Goal: Information Seeking & Learning: Learn about a topic

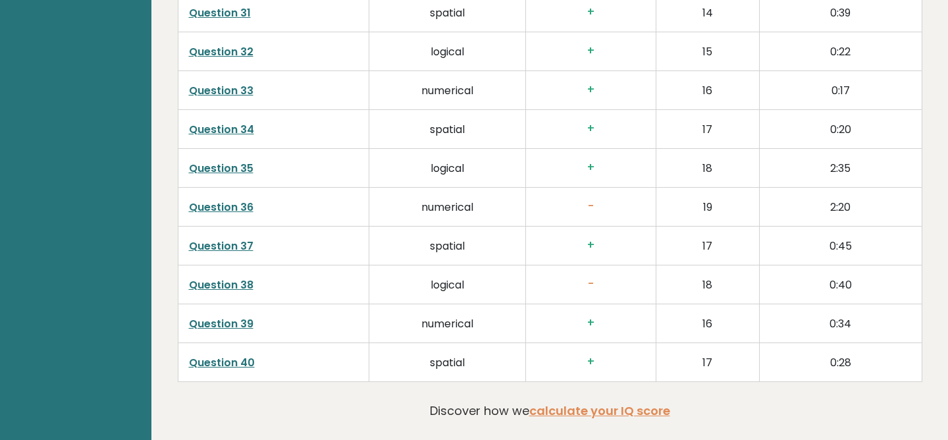
scroll to position [2940, 0]
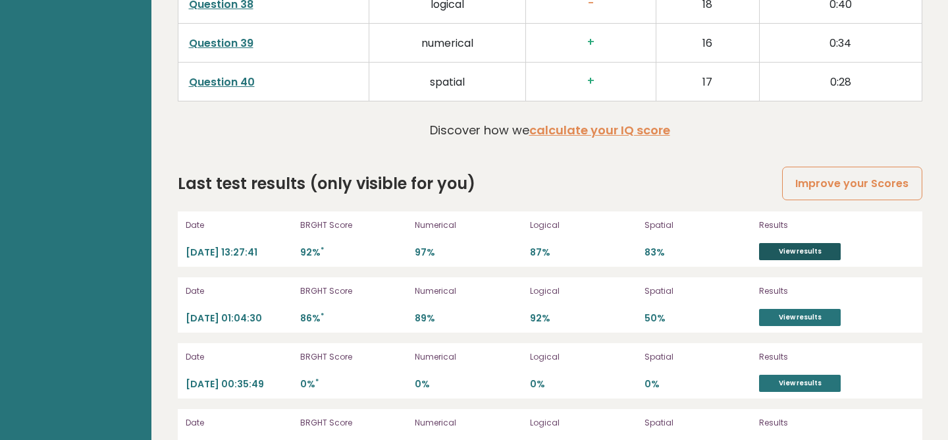
click at [803, 253] on link "View results" at bounding box center [800, 251] width 82 height 17
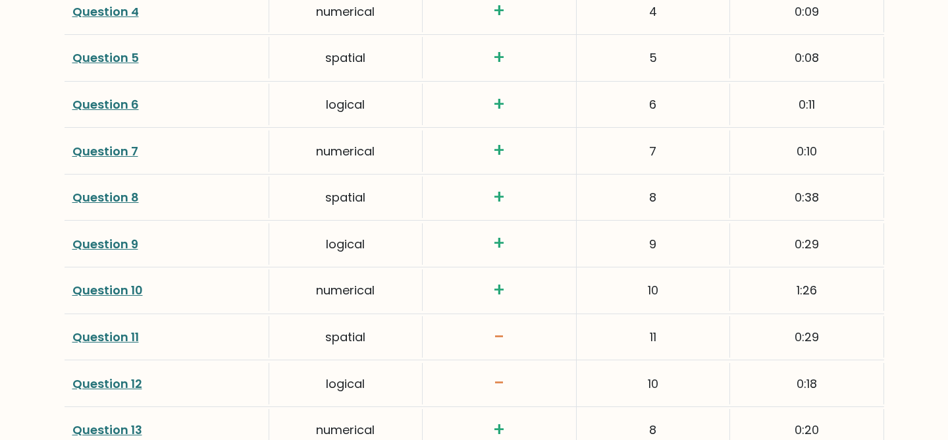
scroll to position [2073, 0]
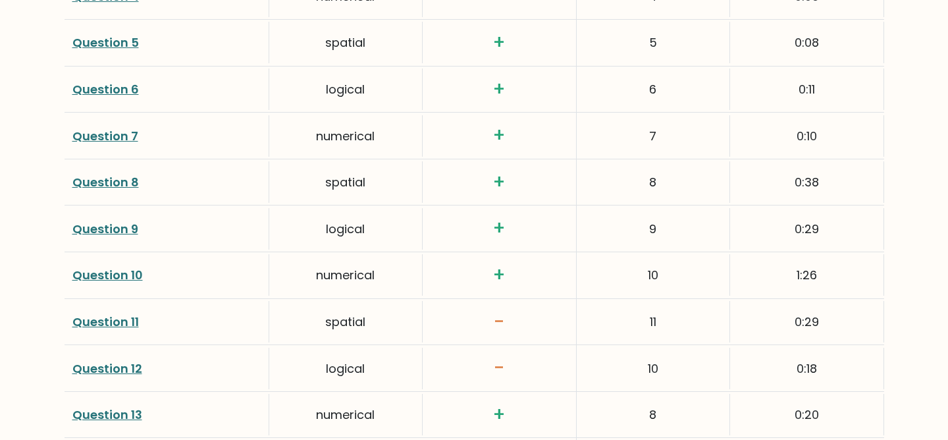
click at [132, 272] on link "Question 10" at bounding box center [107, 275] width 70 height 16
click at [114, 276] on link "Question 10" at bounding box center [107, 275] width 70 height 16
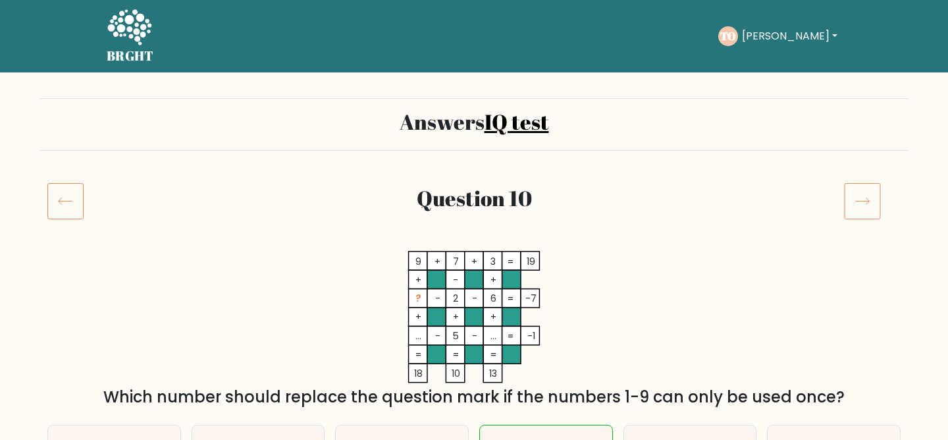
click at [865, 189] on icon at bounding box center [862, 200] width 37 height 37
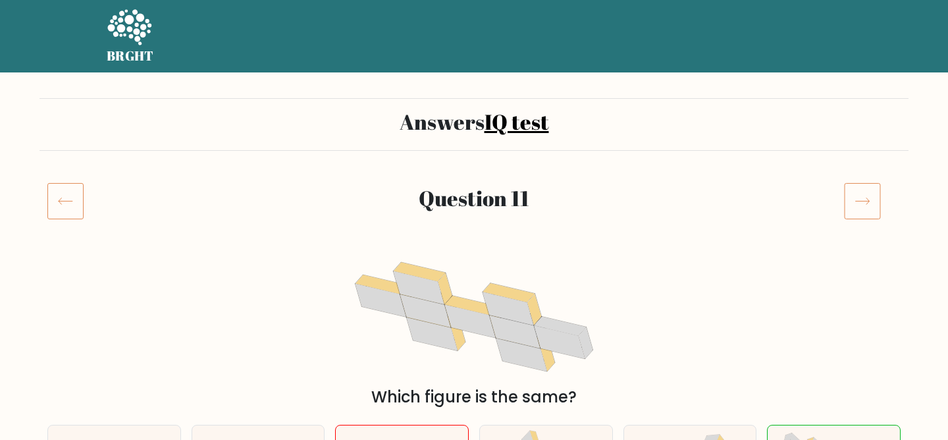
click at [866, 190] on icon at bounding box center [862, 200] width 37 height 37
click at [868, 199] on icon at bounding box center [862, 200] width 37 height 37
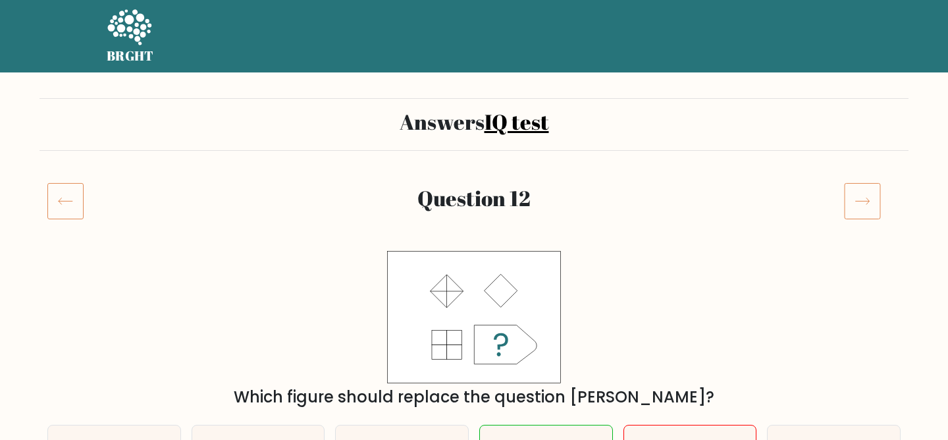
click at [868, 199] on icon at bounding box center [862, 200] width 37 height 37
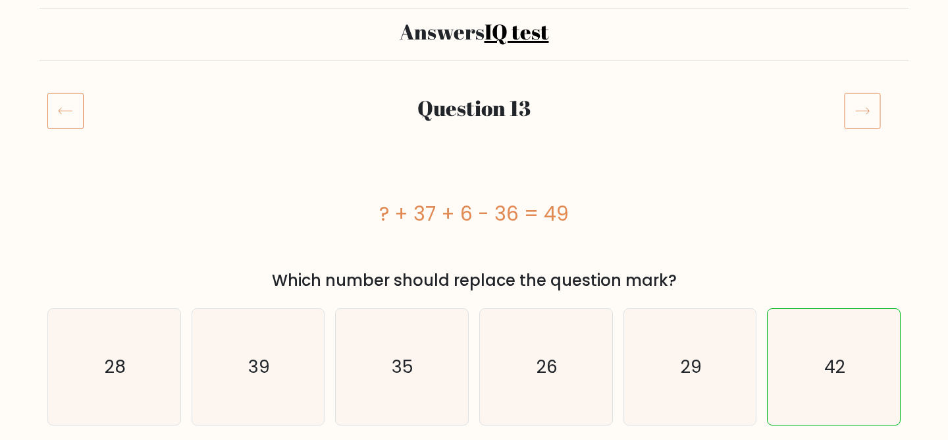
scroll to position [98, 0]
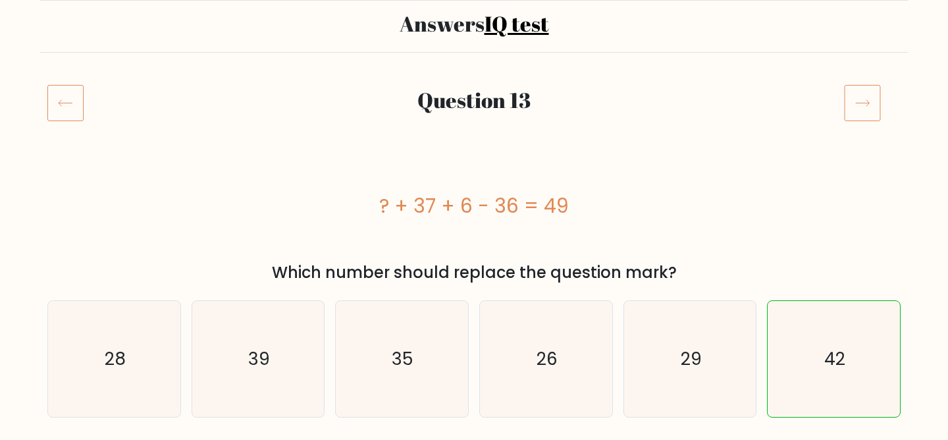
click at [873, 106] on icon at bounding box center [862, 102] width 37 height 37
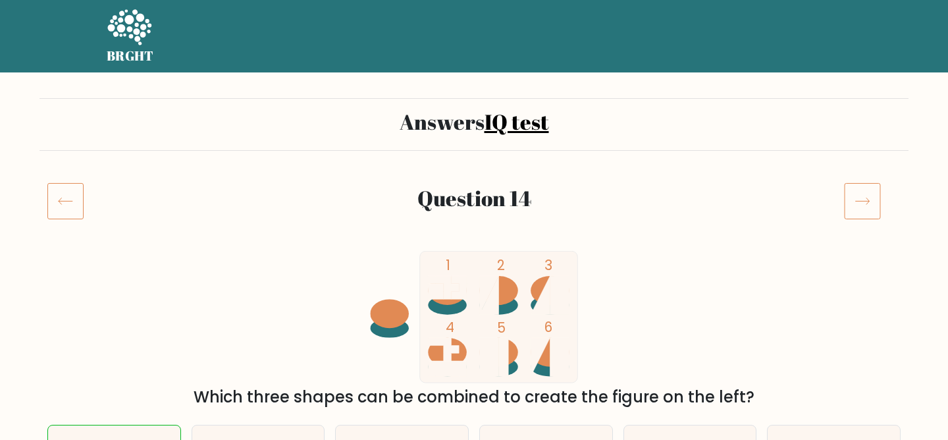
click at [864, 185] on icon at bounding box center [862, 200] width 37 height 37
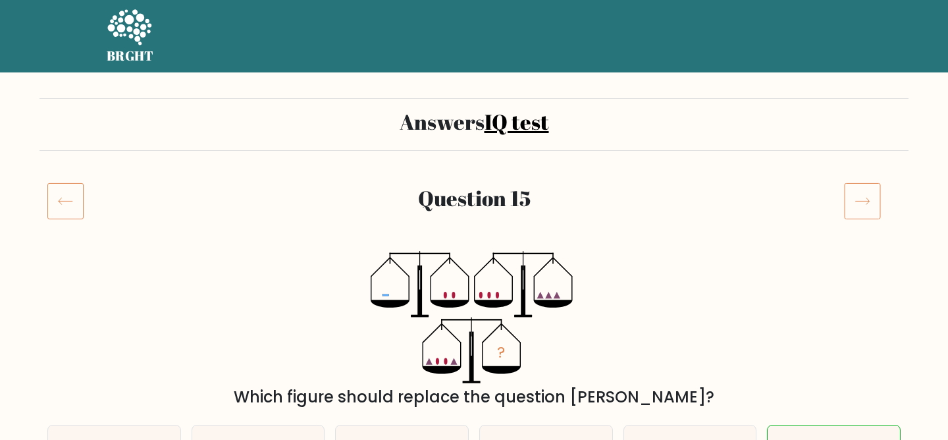
click at [865, 192] on icon at bounding box center [862, 200] width 37 height 37
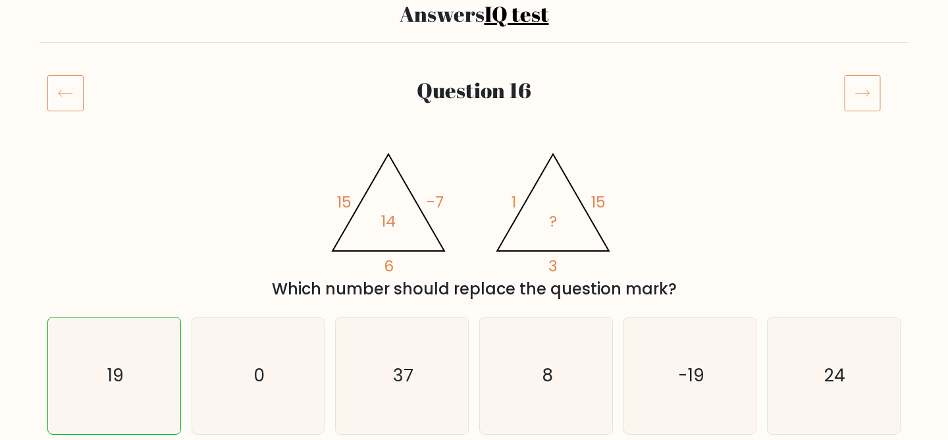
scroll to position [29, 0]
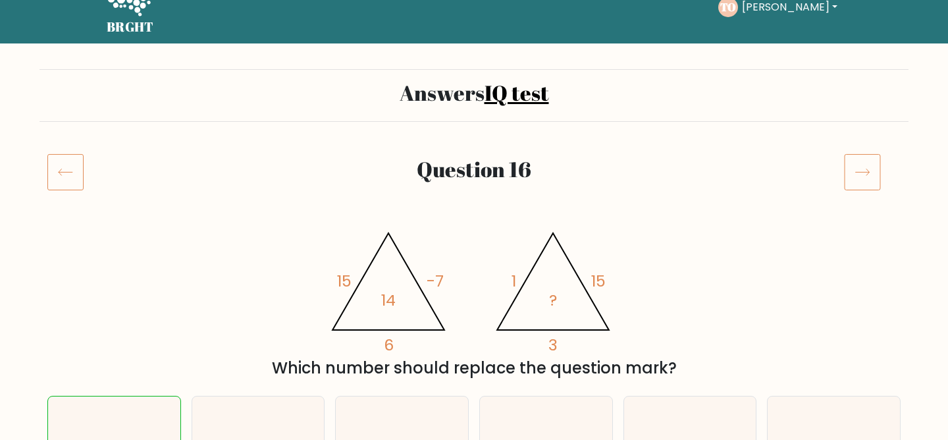
click at [858, 170] on icon at bounding box center [862, 171] width 37 height 37
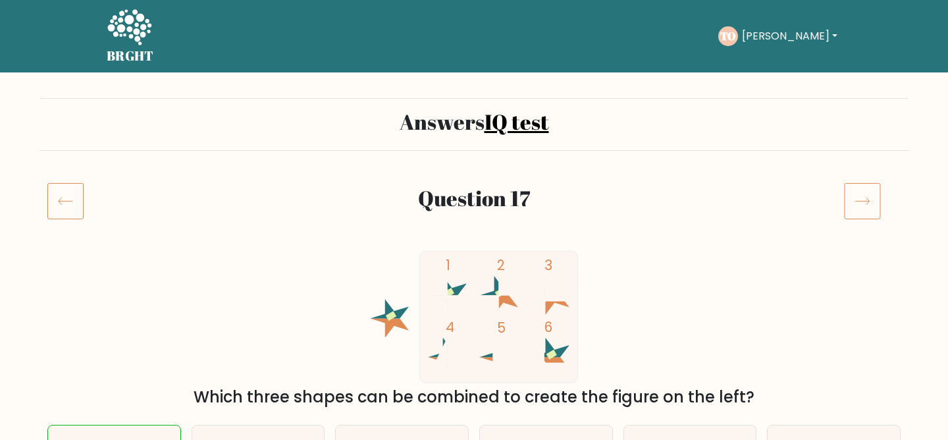
click at [863, 204] on icon at bounding box center [862, 200] width 37 height 37
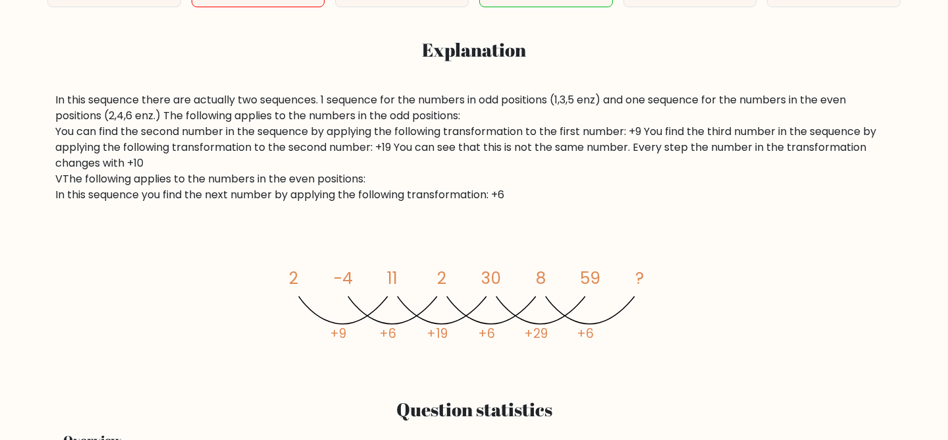
scroll to position [546, 0]
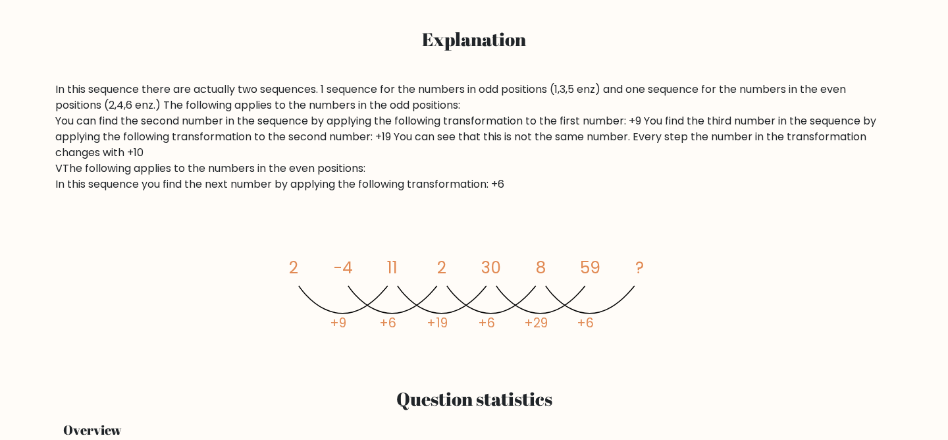
click at [384, 280] on icon "image/svg+xml 2 -4 11 2 30 8 59 ? +9 +6 +19 +6 +29 +6" at bounding box center [473, 290] width 395 height 132
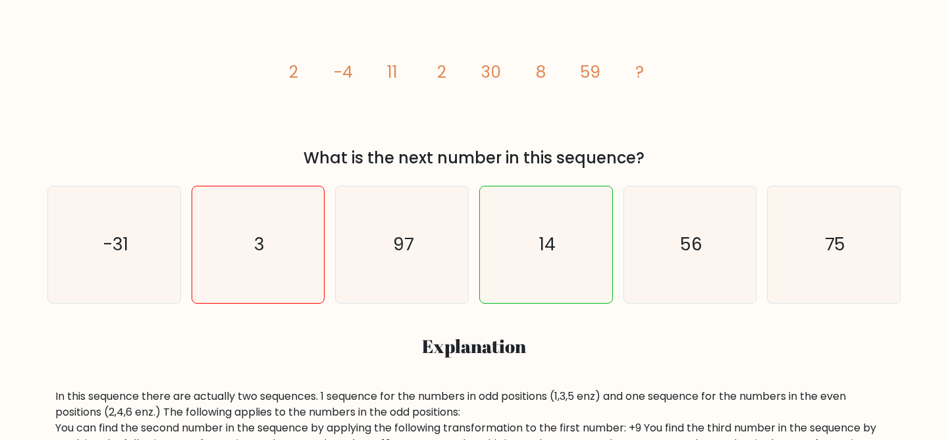
scroll to position [52, 0]
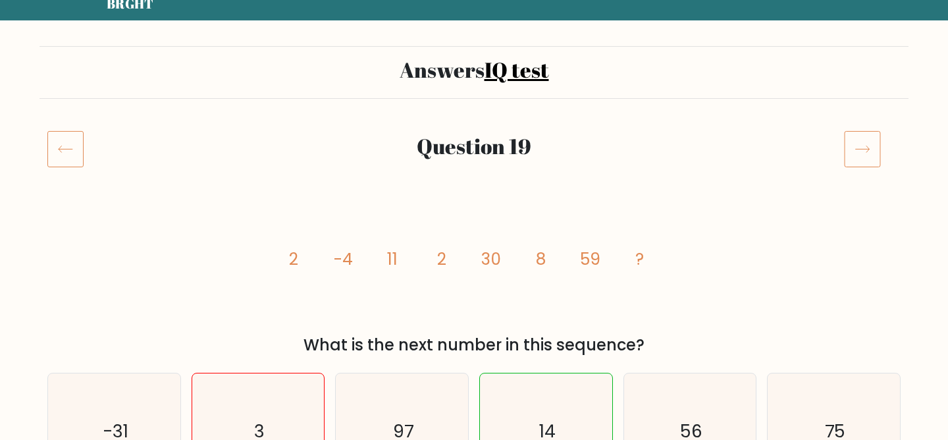
click at [886, 133] on div at bounding box center [872, 148] width 72 height 37
click at [865, 148] on icon at bounding box center [862, 148] width 37 height 37
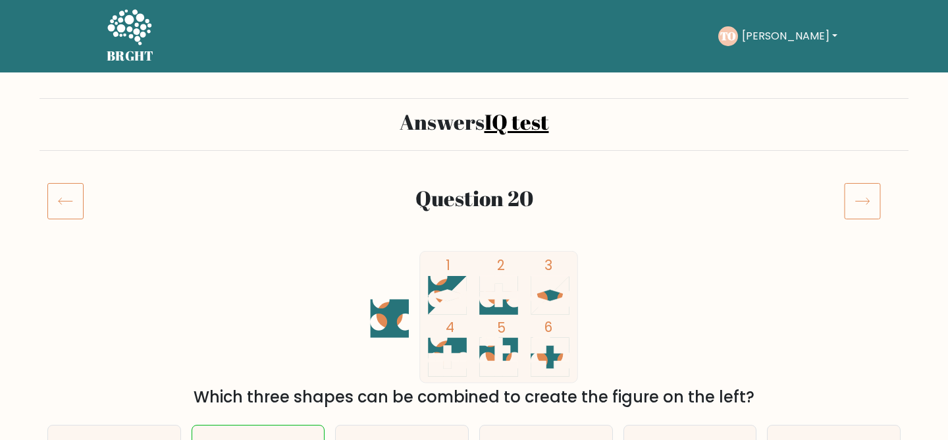
click at [865, 147] on div "Answers IQ test" at bounding box center [473, 124] width 869 height 53
click at [858, 182] on icon at bounding box center [862, 200] width 37 height 37
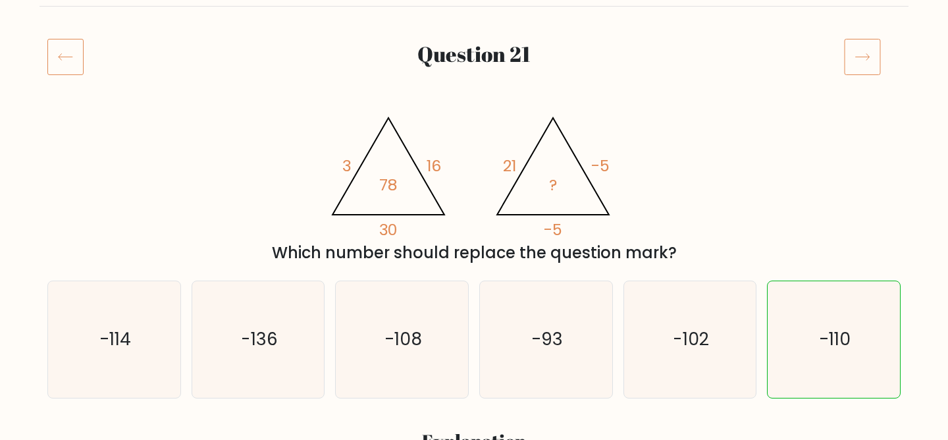
scroll to position [93, 0]
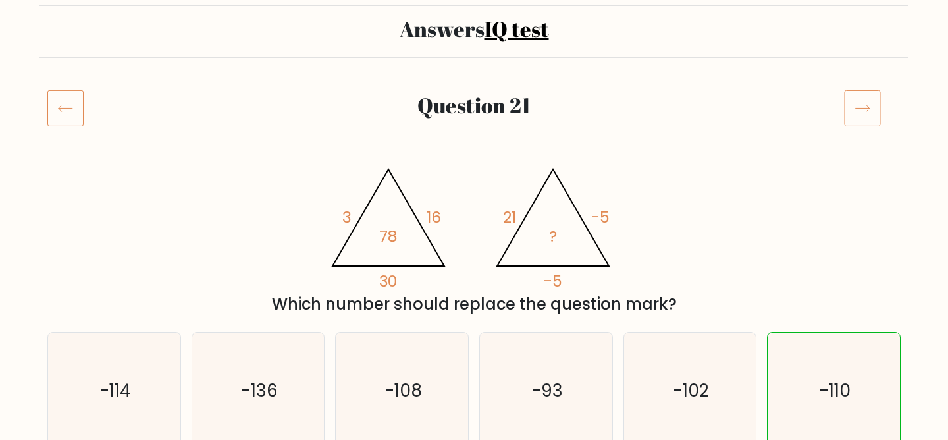
click at [871, 122] on icon at bounding box center [862, 107] width 37 height 37
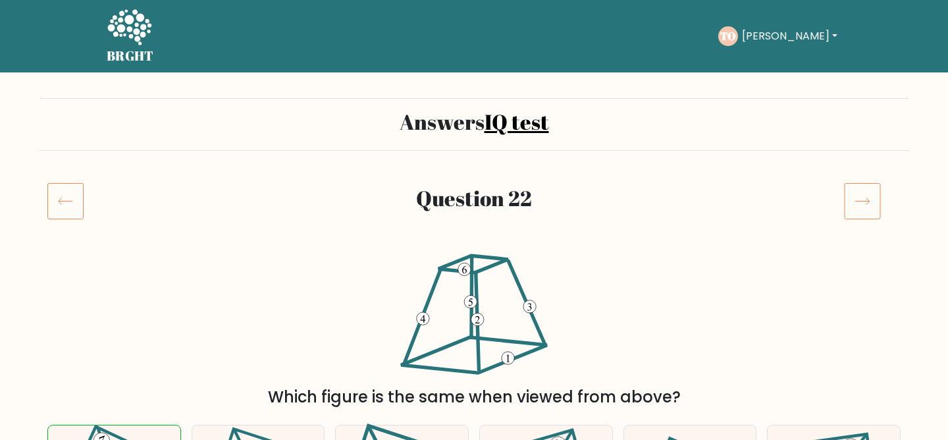
click at [861, 211] on icon at bounding box center [862, 200] width 37 height 37
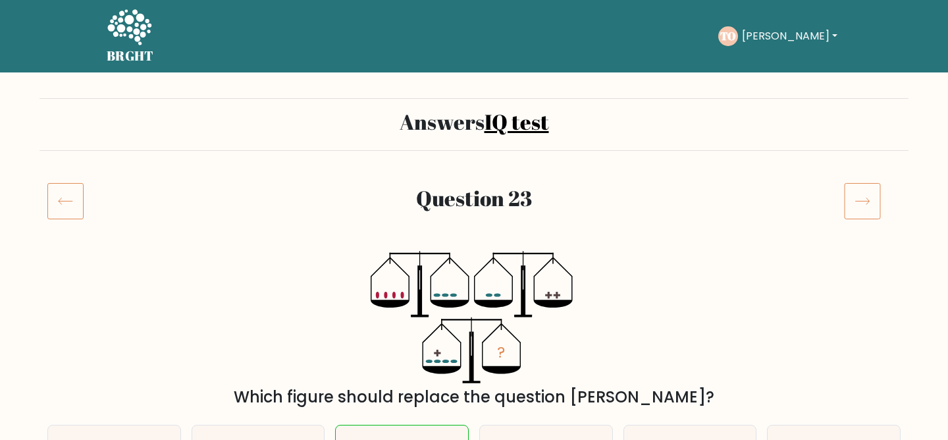
click at [865, 211] on icon at bounding box center [862, 200] width 37 height 37
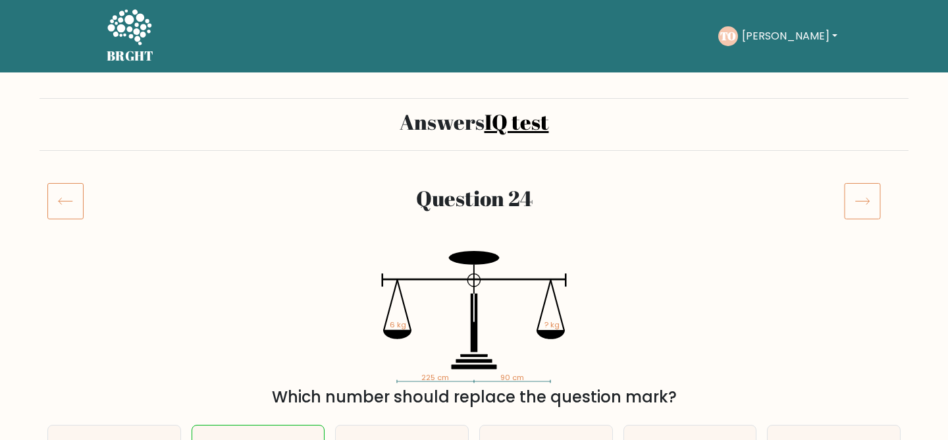
click at [865, 210] on icon at bounding box center [862, 200] width 37 height 37
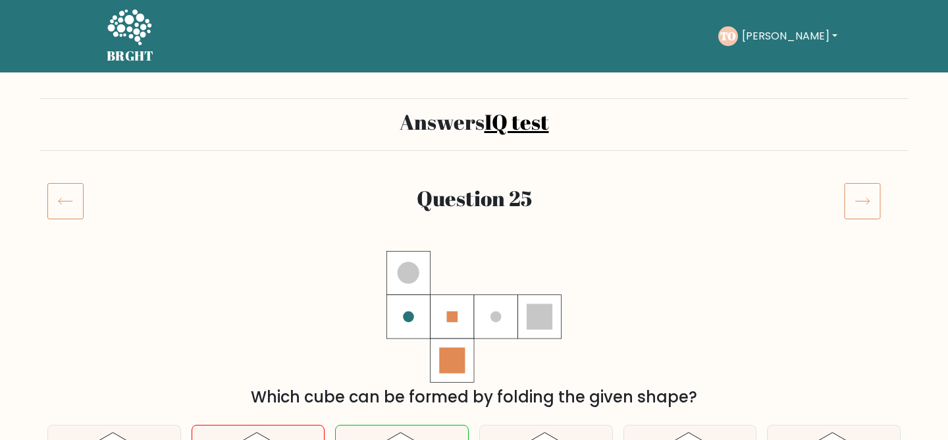
click at [865, 210] on icon at bounding box center [862, 200] width 37 height 37
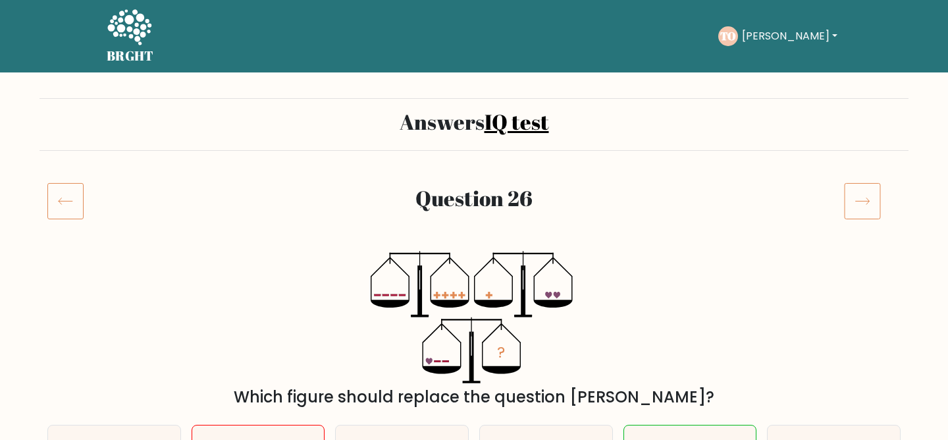
click at [865, 210] on icon at bounding box center [862, 200] width 37 height 37
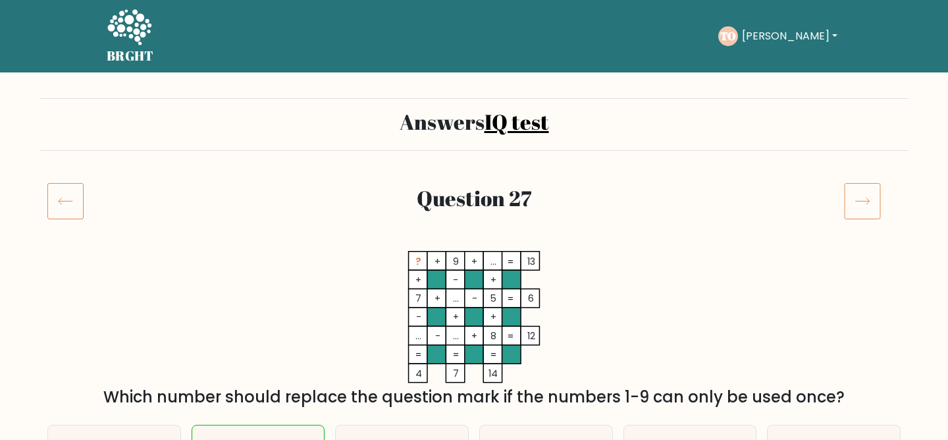
click at [865, 210] on icon at bounding box center [862, 200] width 37 height 37
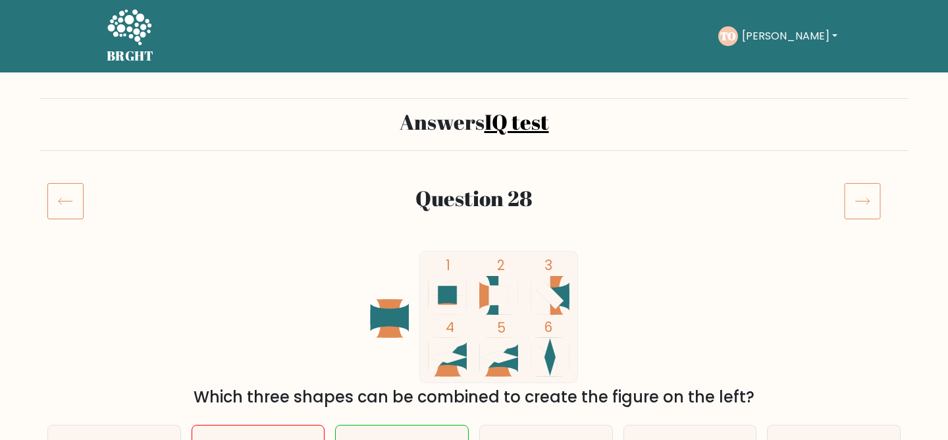
click at [865, 210] on icon at bounding box center [862, 200] width 37 height 37
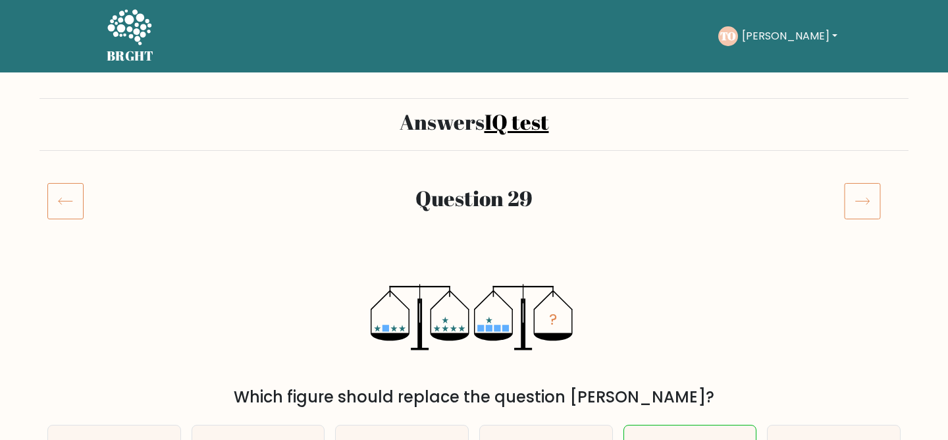
click at [865, 210] on icon at bounding box center [862, 200] width 37 height 37
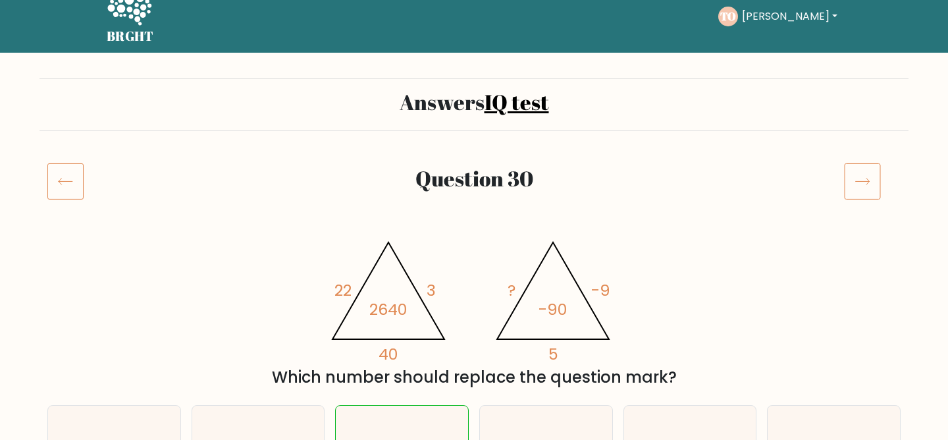
scroll to position [9, 0]
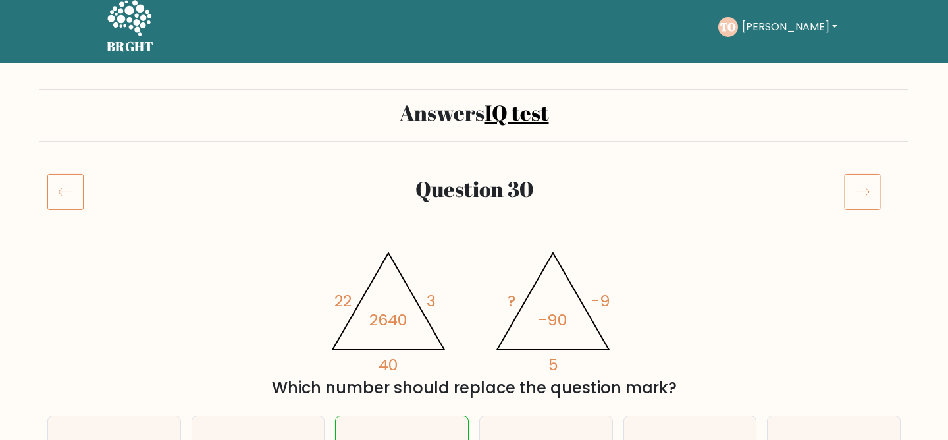
click at [55, 195] on icon at bounding box center [65, 191] width 36 height 37
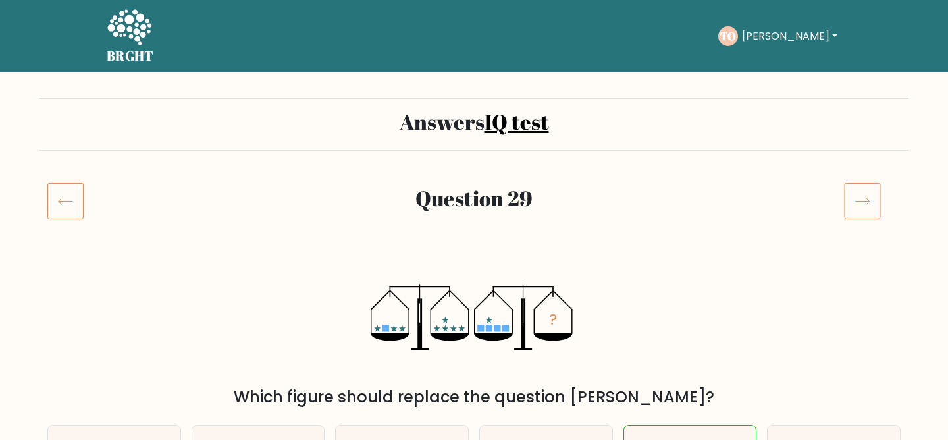
click at [64, 199] on icon at bounding box center [65, 200] width 36 height 37
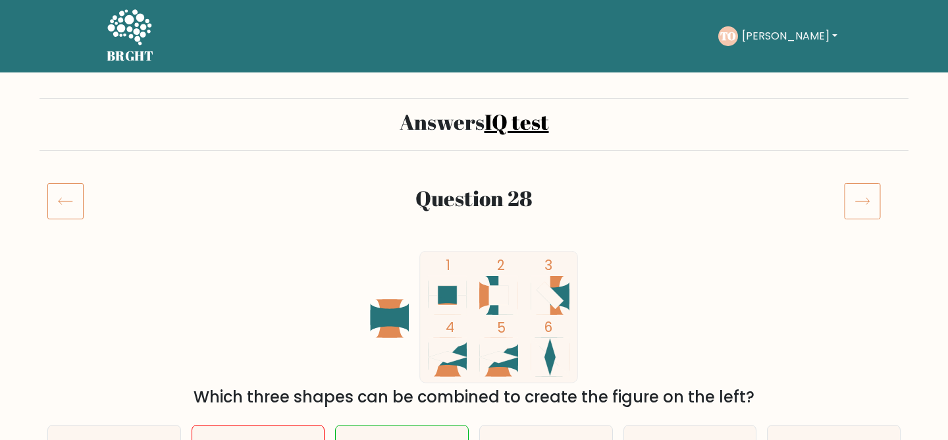
click at [64, 199] on icon at bounding box center [65, 200] width 36 height 37
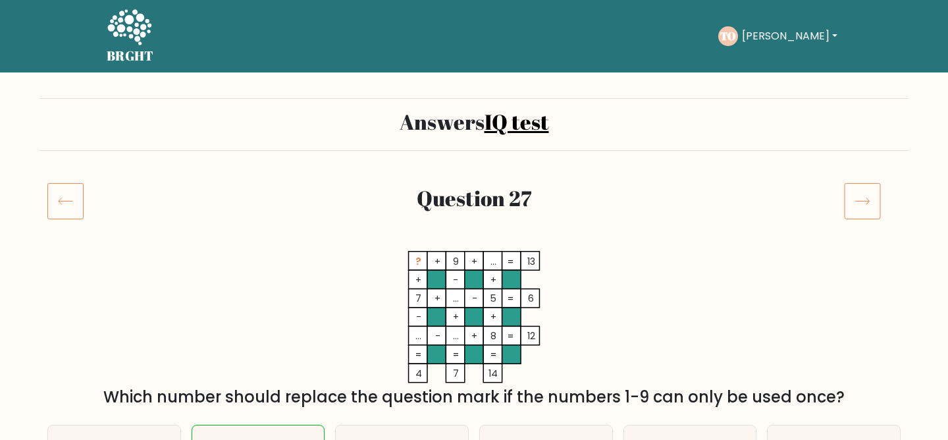
click at [64, 199] on icon at bounding box center [65, 200] width 36 height 37
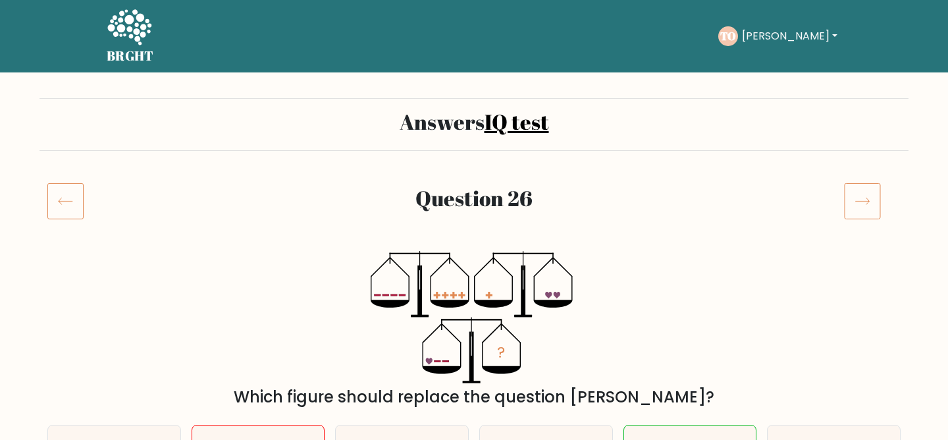
click at [64, 199] on icon at bounding box center [65, 200] width 36 height 37
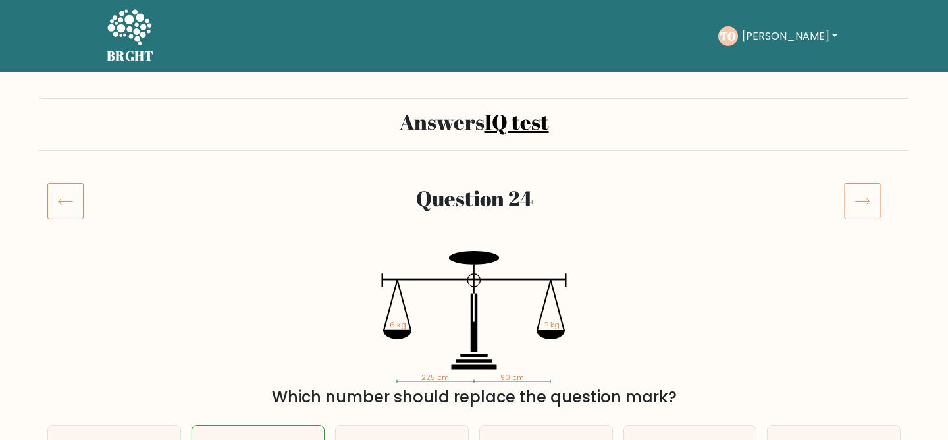
click at [64, 199] on icon at bounding box center [65, 200] width 36 height 37
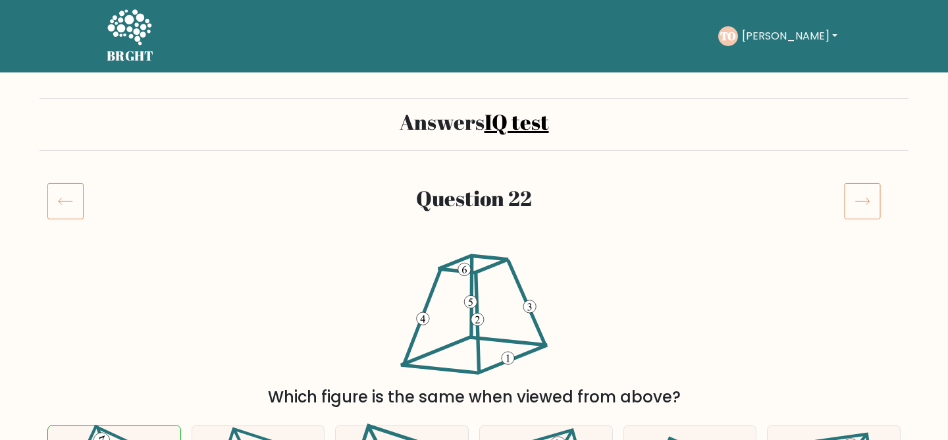
click at [64, 199] on icon at bounding box center [65, 200] width 36 height 37
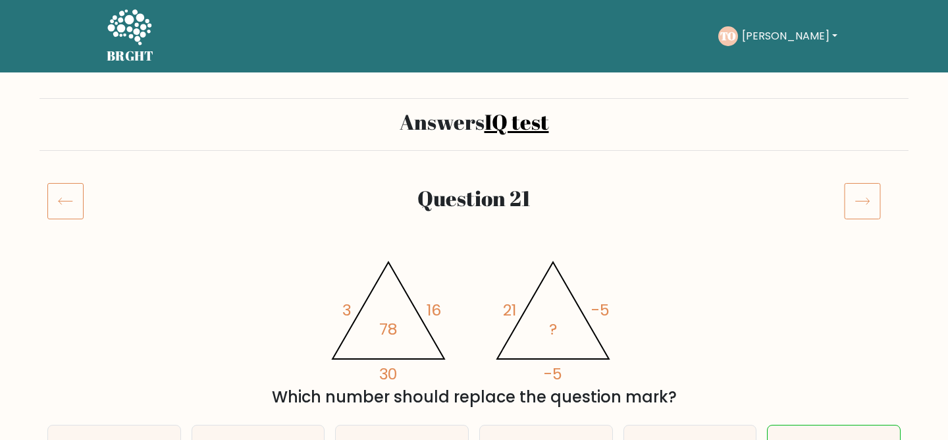
click at [64, 199] on icon at bounding box center [65, 200] width 36 height 37
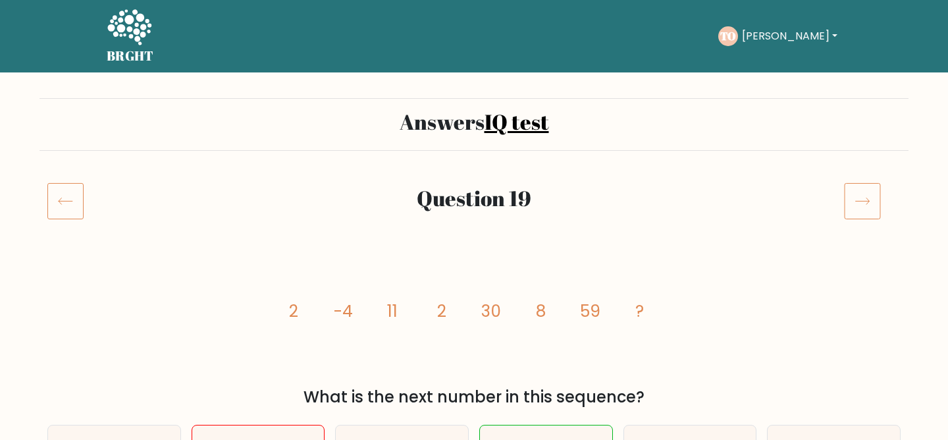
click at [63, 199] on icon at bounding box center [65, 200] width 36 height 37
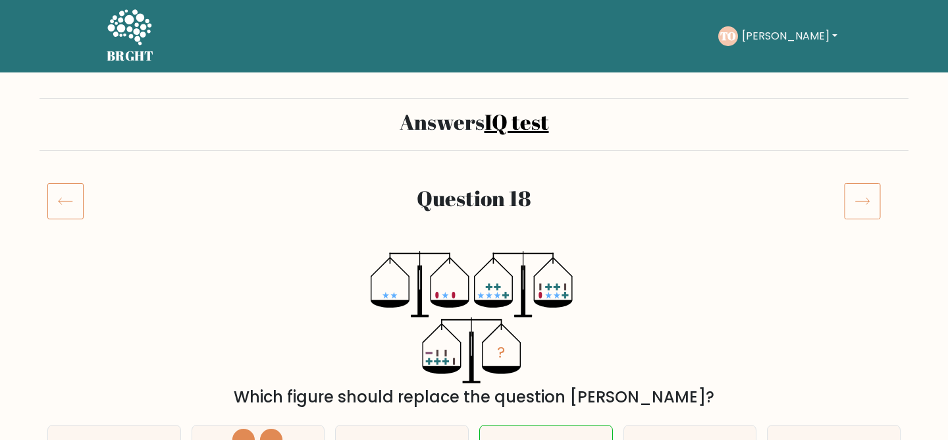
click at [868, 219] on div "Question 18" at bounding box center [473, 216] width 869 height 68
click at [869, 202] on icon at bounding box center [862, 200] width 37 height 37
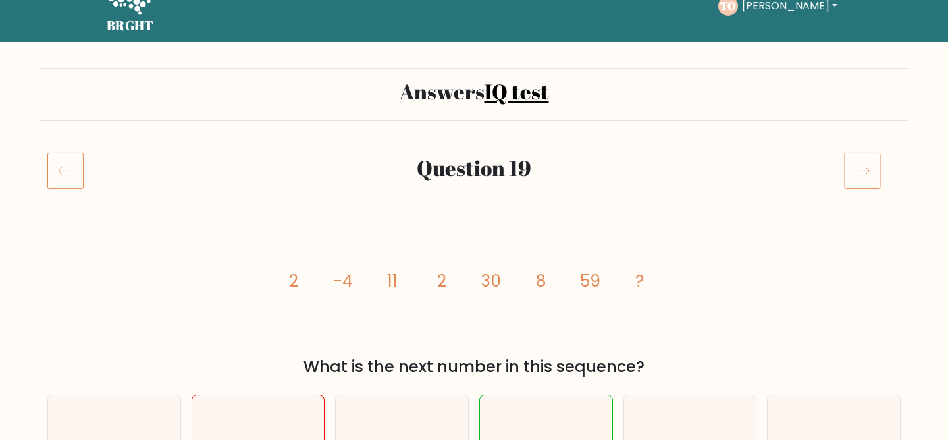
scroll to position [35, 0]
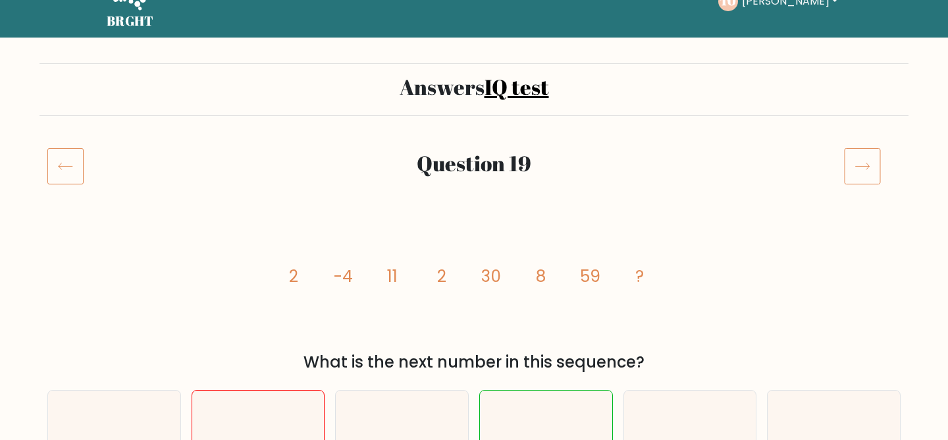
click at [76, 163] on icon at bounding box center [65, 165] width 36 height 37
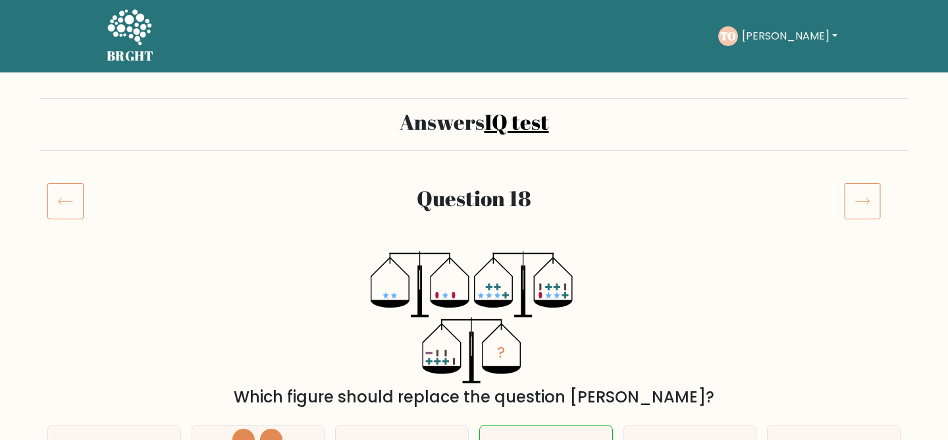
click at [72, 187] on icon at bounding box center [65, 200] width 36 height 37
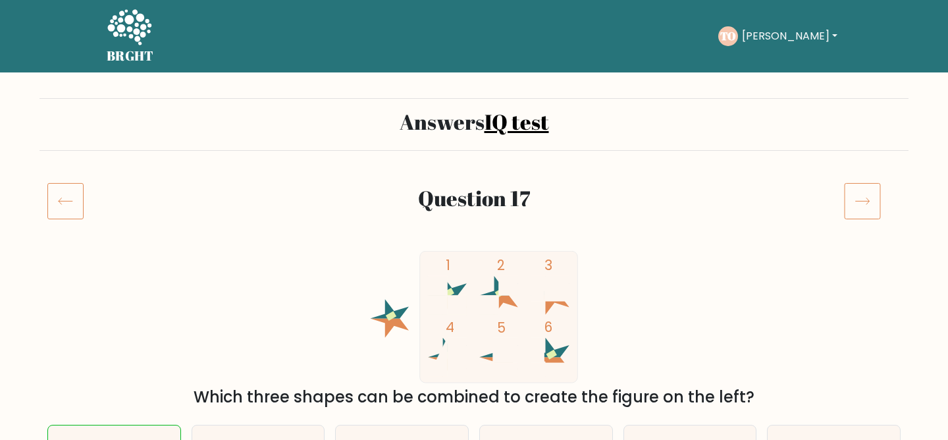
click at [72, 187] on icon at bounding box center [65, 200] width 36 height 37
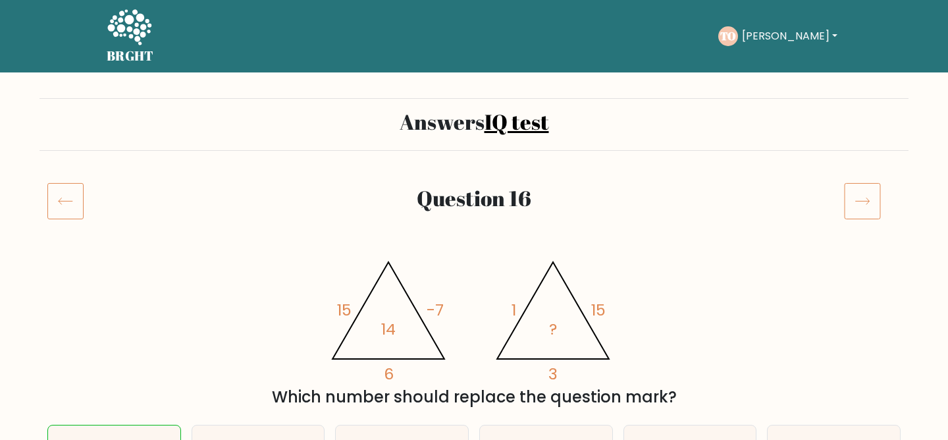
click at [72, 188] on icon at bounding box center [65, 200] width 36 height 37
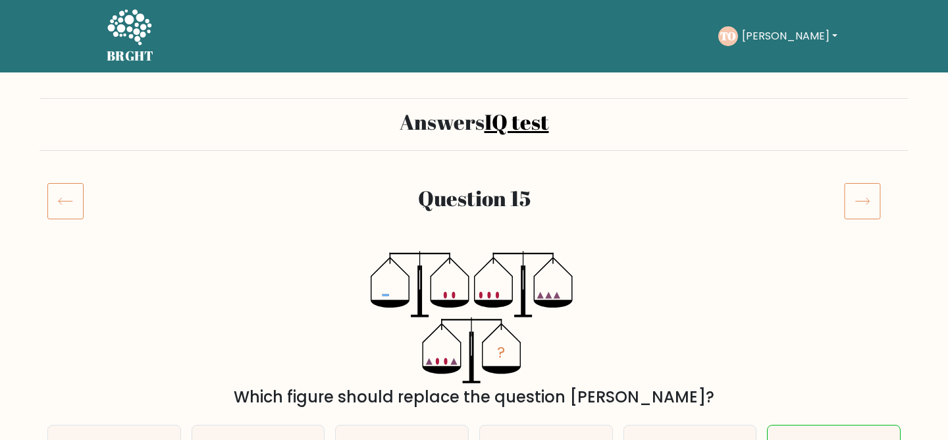
click at [71, 188] on icon at bounding box center [65, 200] width 36 height 37
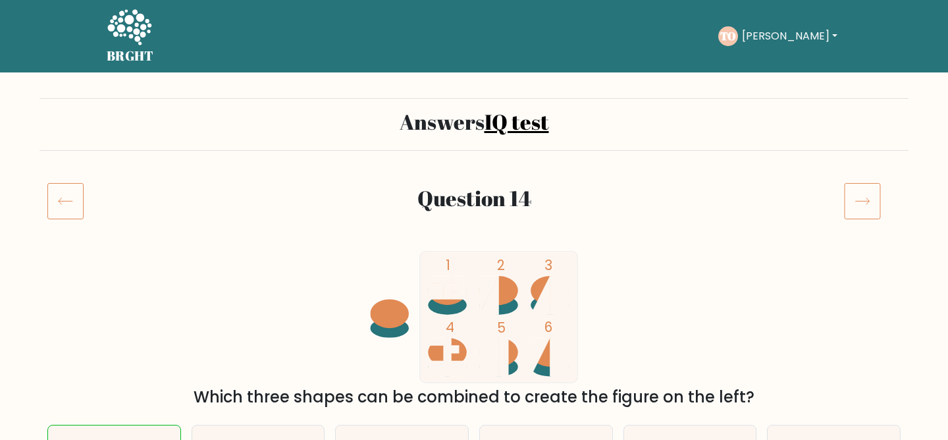
drag, startPoint x: 0, startPoint y: 0, endPoint x: 71, endPoint y: 188, distance: 201.2
click at [71, 188] on icon at bounding box center [65, 200] width 36 height 37
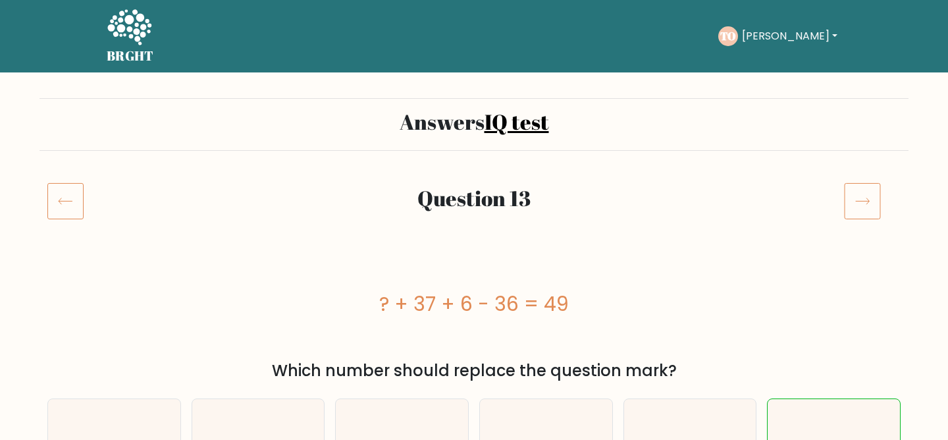
click at [71, 188] on icon at bounding box center [65, 200] width 36 height 37
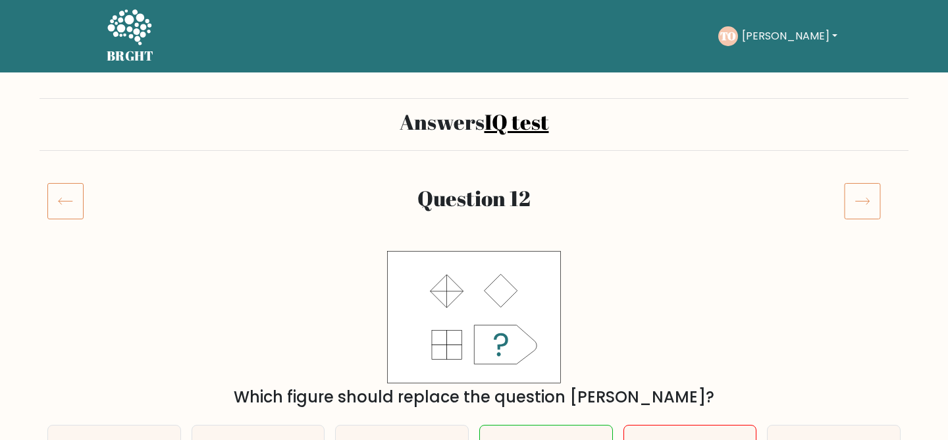
click at [70, 189] on icon at bounding box center [65, 200] width 36 height 37
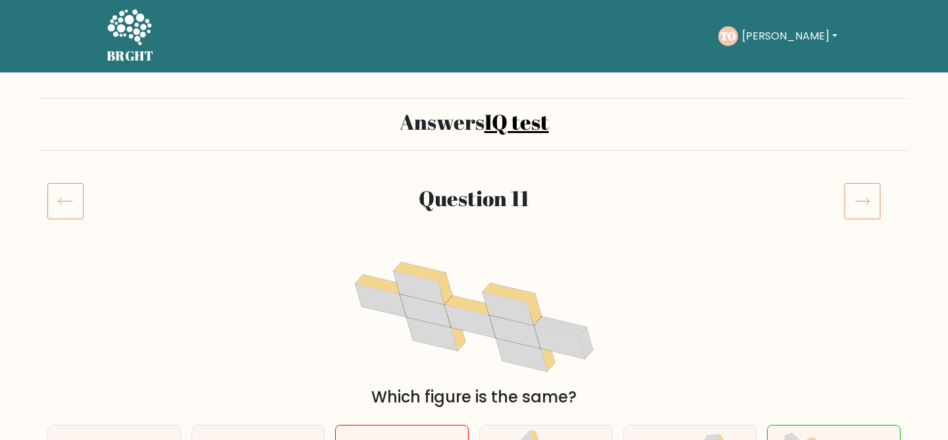
click at [69, 189] on icon at bounding box center [65, 200] width 36 height 37
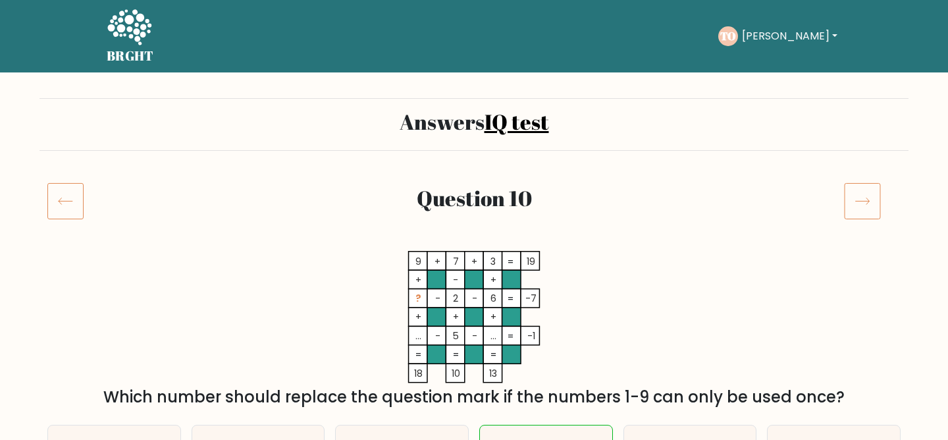
click at [69, 190] on icon at bounding box center [65, 200] width 36 height 37
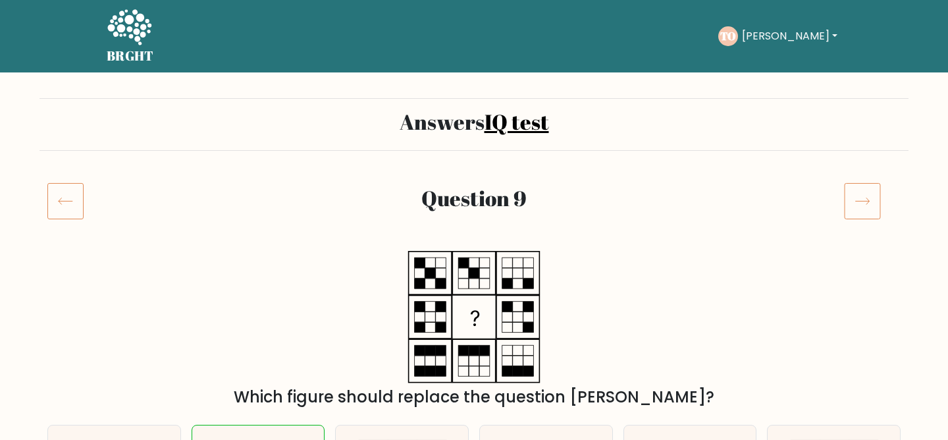
click at [69, 190] on icon at bounding box center [65, 200] width 36 height 37
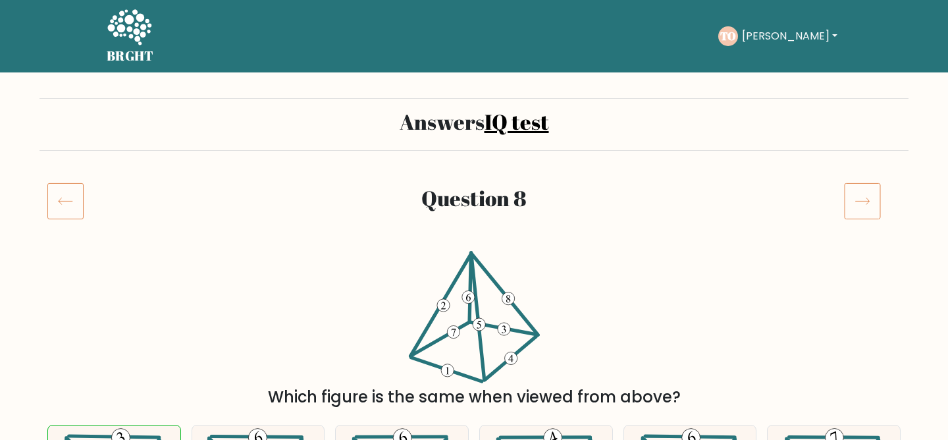
click at [69, 190] on icon at bounding box center [65, 200] width 36 height 37
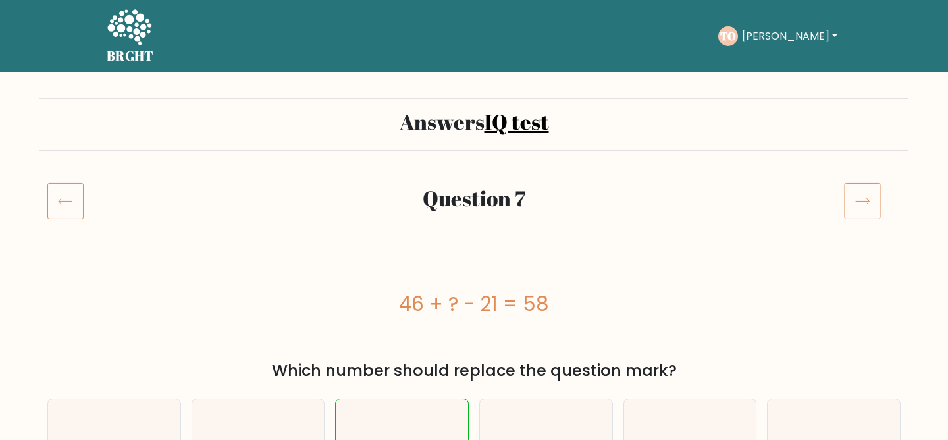
click at [69, 190] on icon at bounding box center [65, 200] width 36 height 37
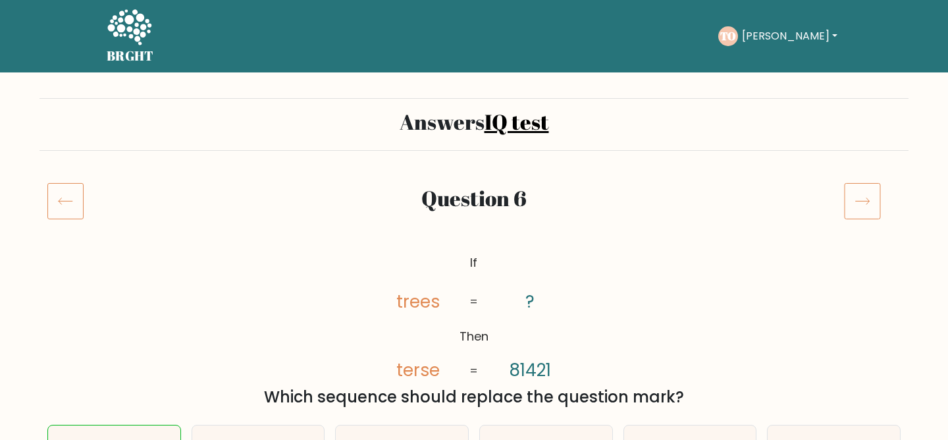
click at [69, 190] on icon at bounding box center [65, 200] width 36 height 37
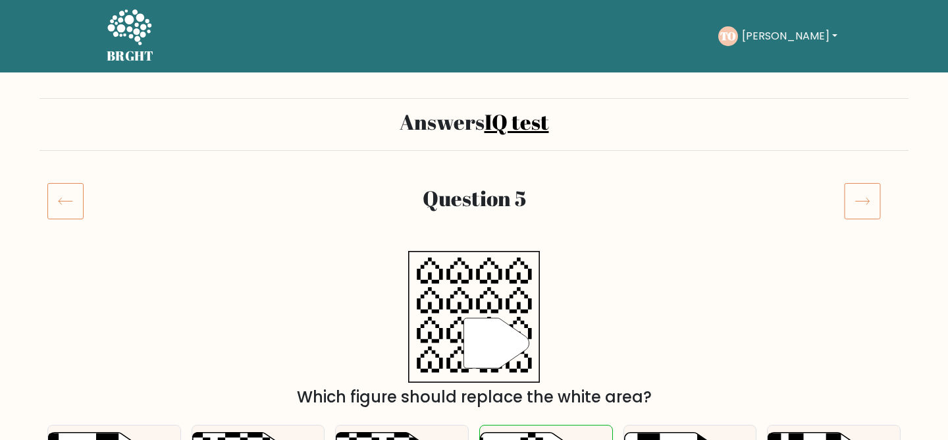
click at [770, 28] on button "[PERSON_NAME]" at bounding box center [789, 36] width 103 height 17
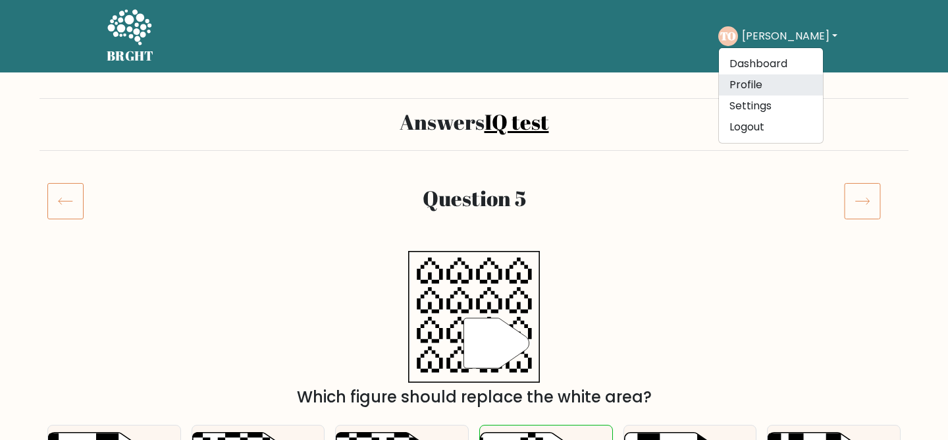
click at [765, 88] on link "Profile" at bounding box center [771, 84] width 104 height 21
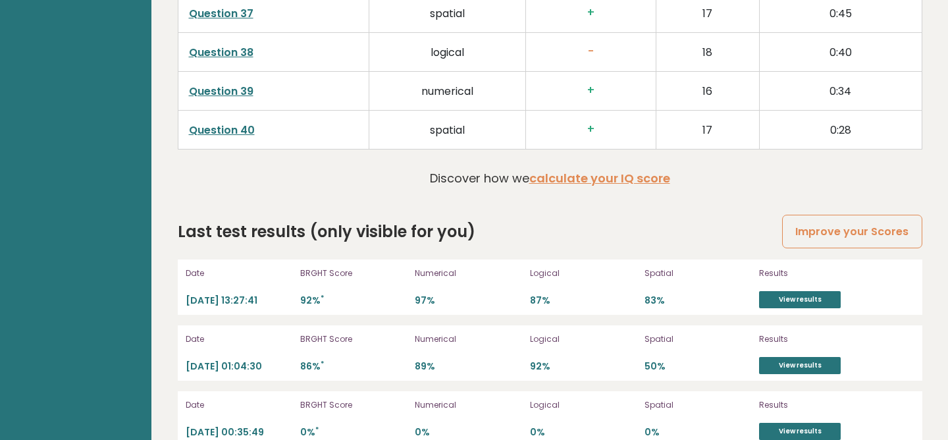
scroll to position [3495, 0]
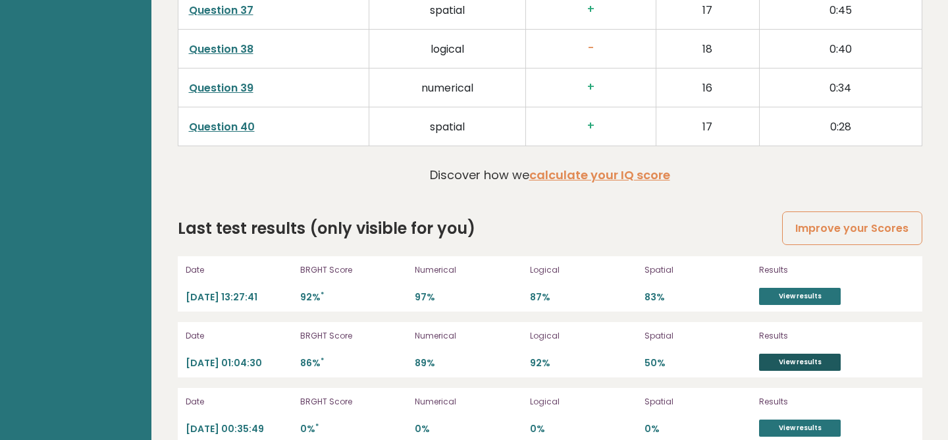
click at [790, 359] on link "View results" at bounding box center [800, 361] width 82 height 17
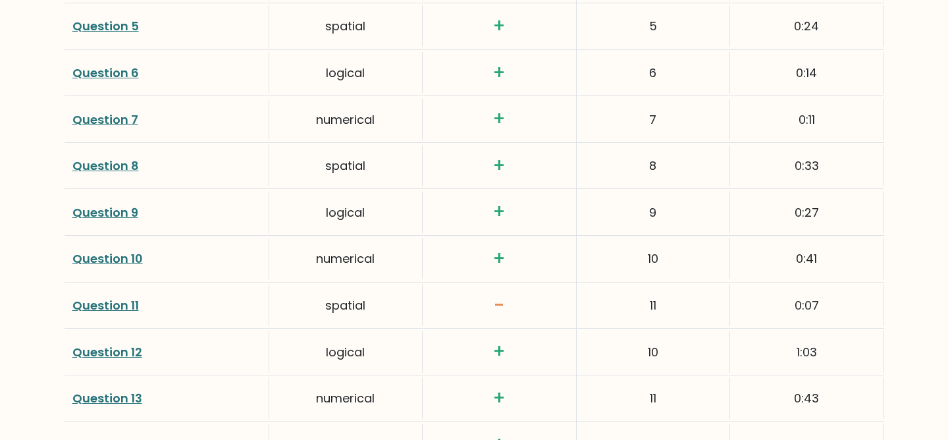
scroll to position [2090, 0]
click at [131, 301] on link "Question 11" at bounding box center [105, 304] width 66 height 16
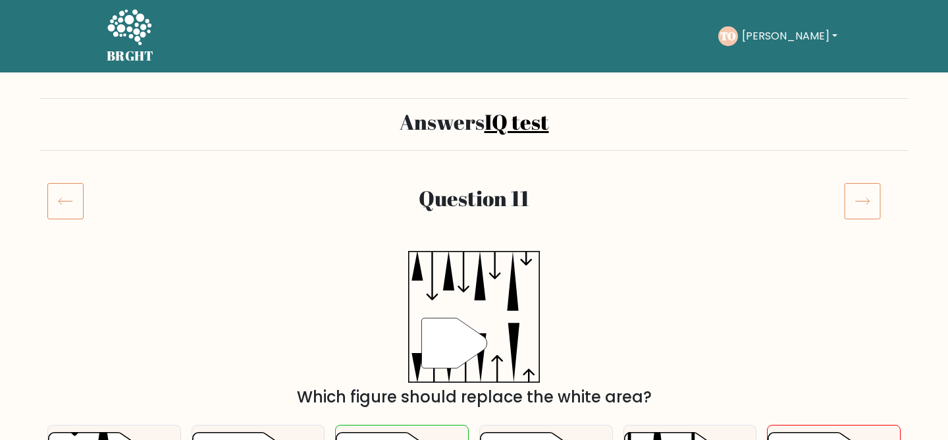
click at [861, 197] on icon at bounding box center [862, 200] width 37 height 37
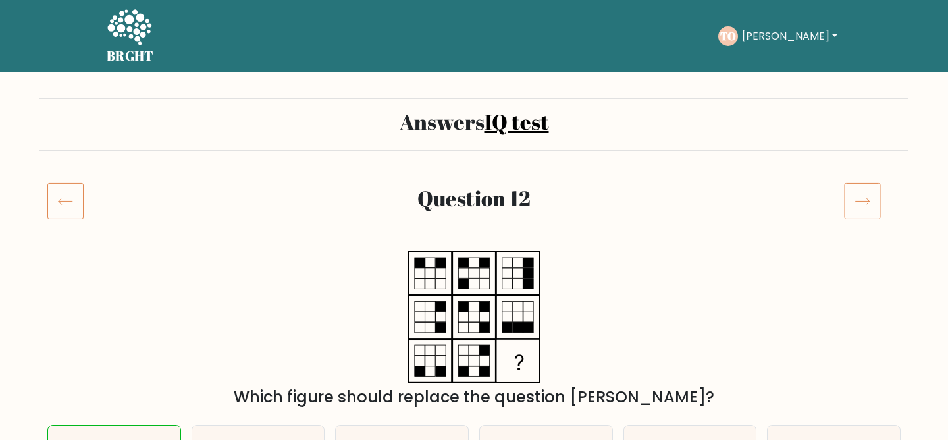
click at [861, 198] on icon at bounding box center [862, 200] width 37 height 37
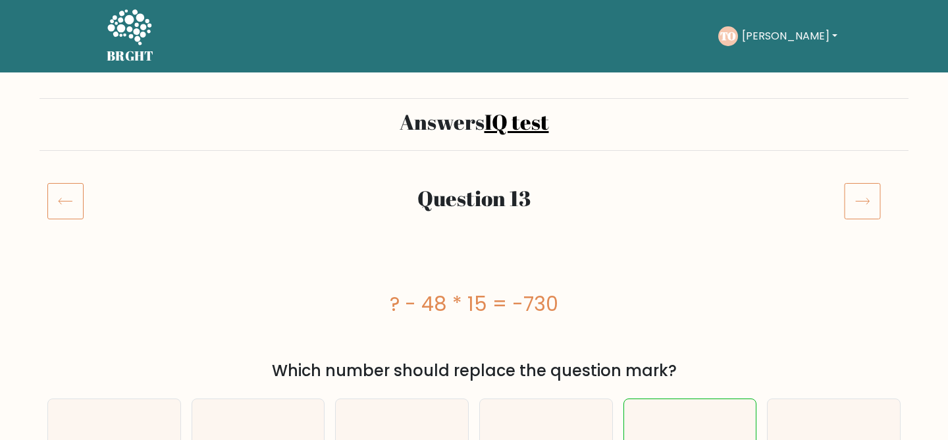
click at [861, 198] on icon at bounding box center [862, 200] width 37 height 37
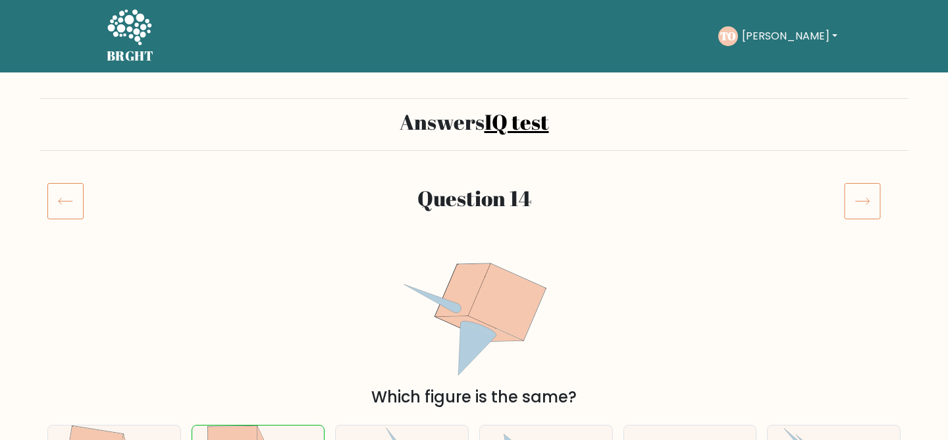
click at [861, 198] on icon at bounding box center [862, 200] width 37 height 37
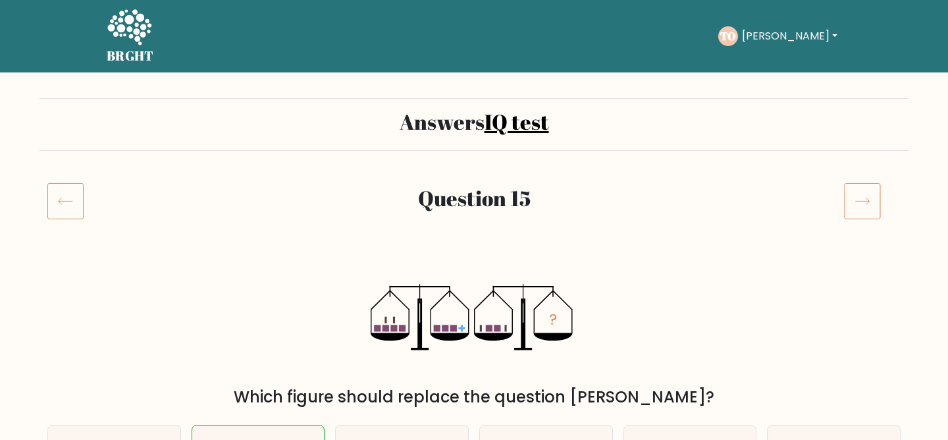
click at [861, 198] on icon at bounding box center [862, 200] width 37 height 37
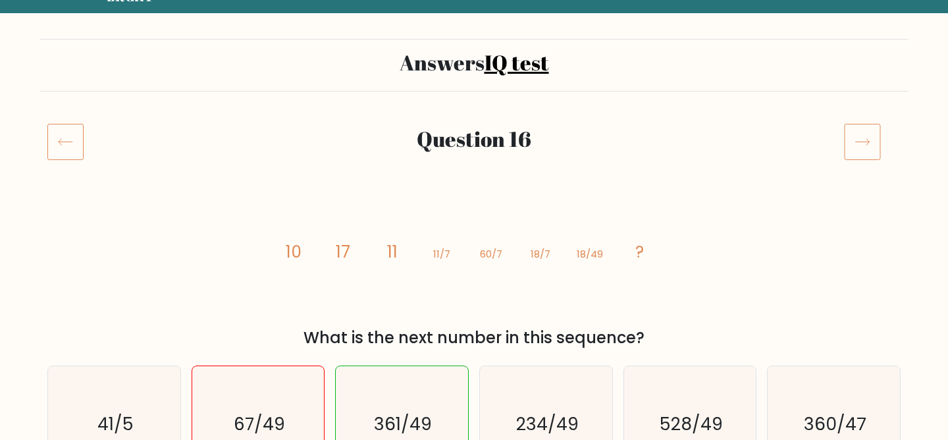
scroll to position [33, 0]
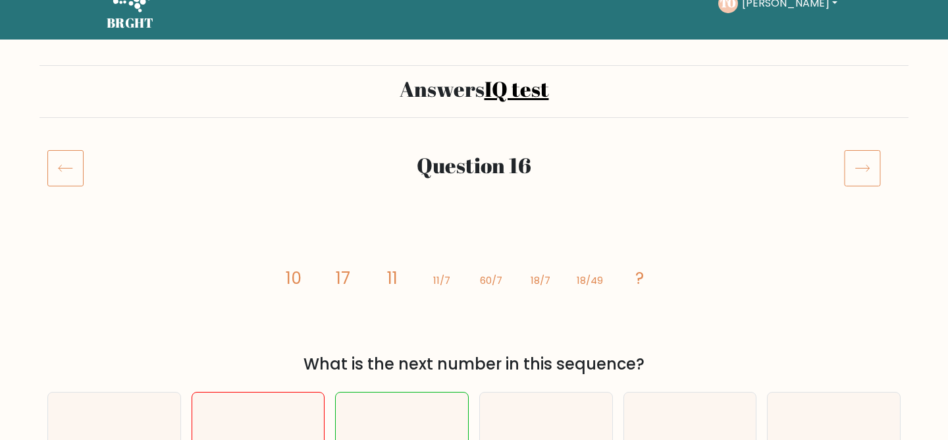
click at [880, 170] on rect at bounding box center [862, 169] width 36 height 36
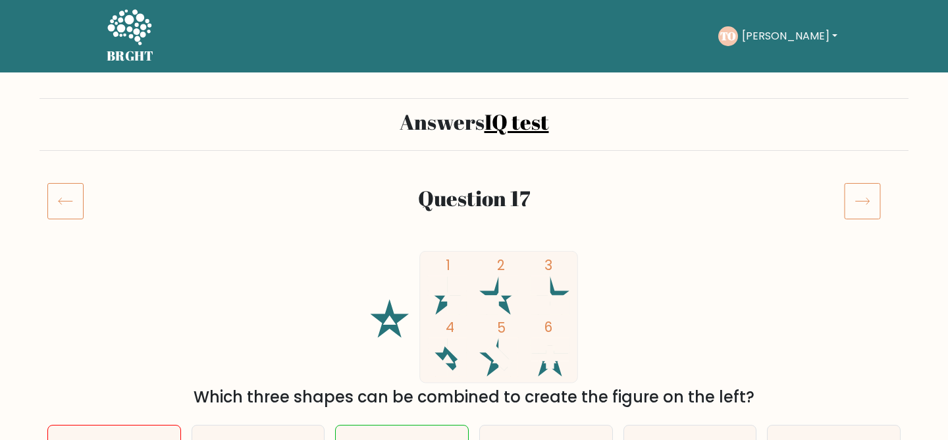
click at [869, 182] on icon at bounding box center [862, 200] width 37 height 37
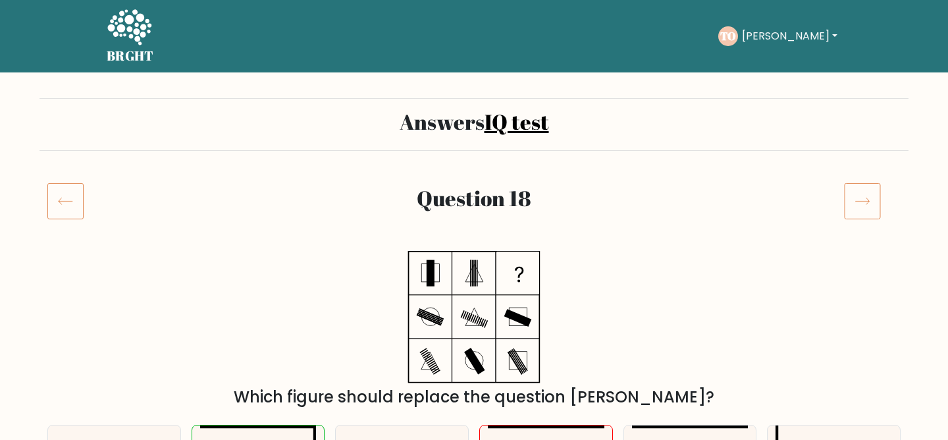
click at [867, 203] on icon at bounding box center [862, 201] width 14 height 7
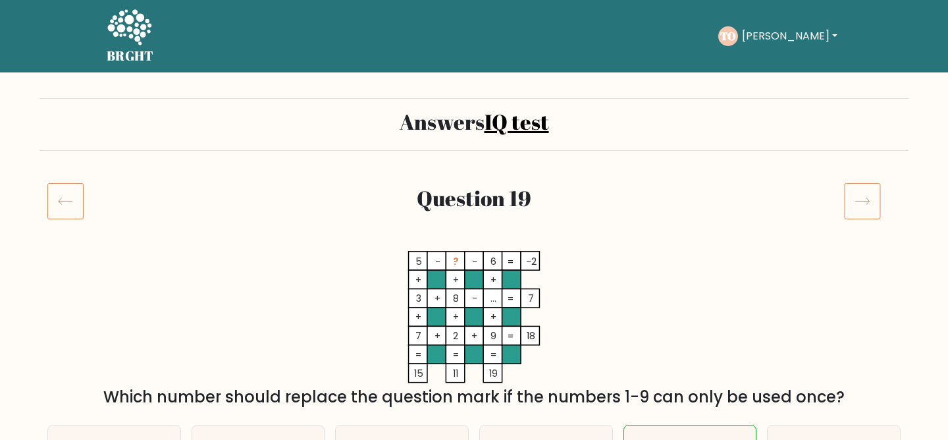
click at [867, 203] on icon at bounding box center [862, 201] width 14 height 7
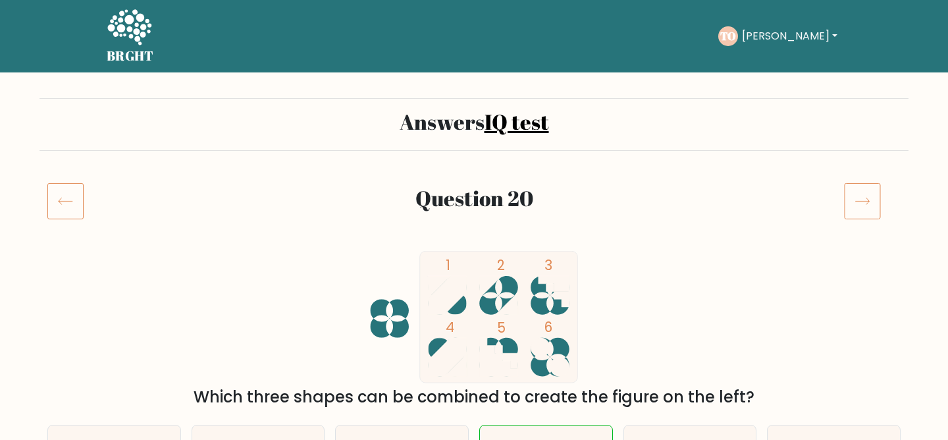
click at [867, 203] on icon at bounding box center [862, 201] width 14 height 7
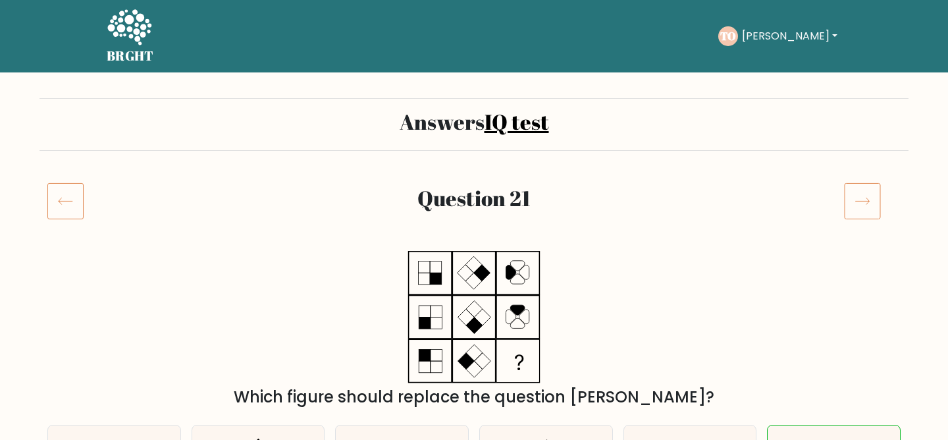
click at [867, 202] on icon at bounding box center [862, 200] width 37 height 37
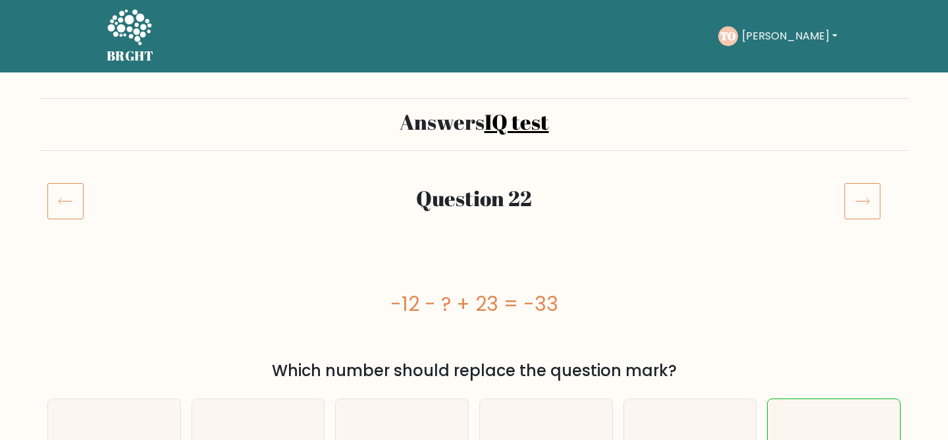
click at [867, 202] on icon at bounding box center [862, 200] width 37 height 37
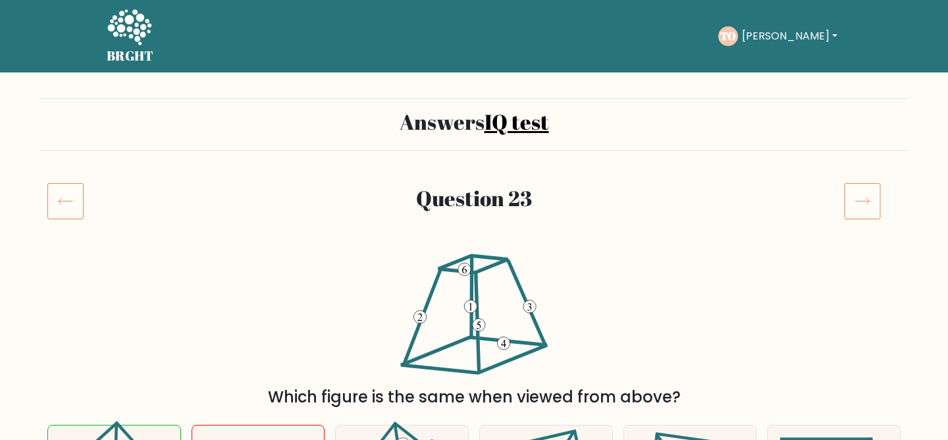
drag, startPoint x: 0, startPoint y: 0, endPoint x: 866, endPoint y: 202, distance: 889.2
click at [866, 202] on icon at bounding box center [862, 200] width 37 height 37
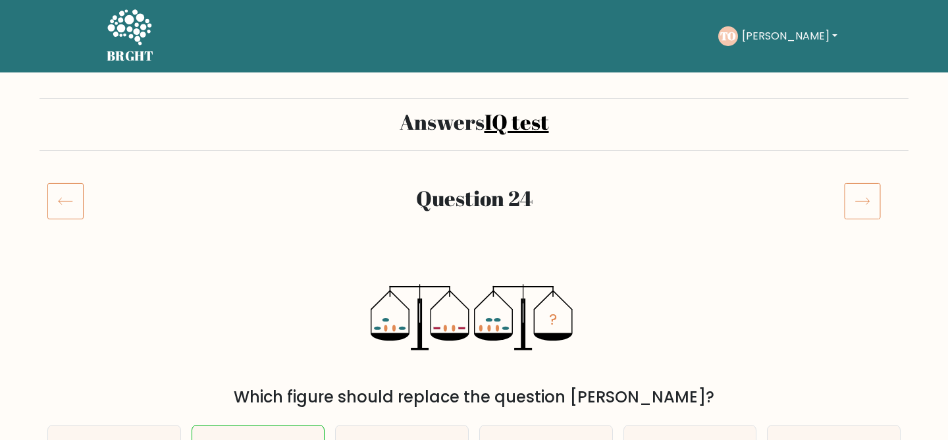
click at [866, 202] on icon at bounding box center [862, 200] width 37 height 37
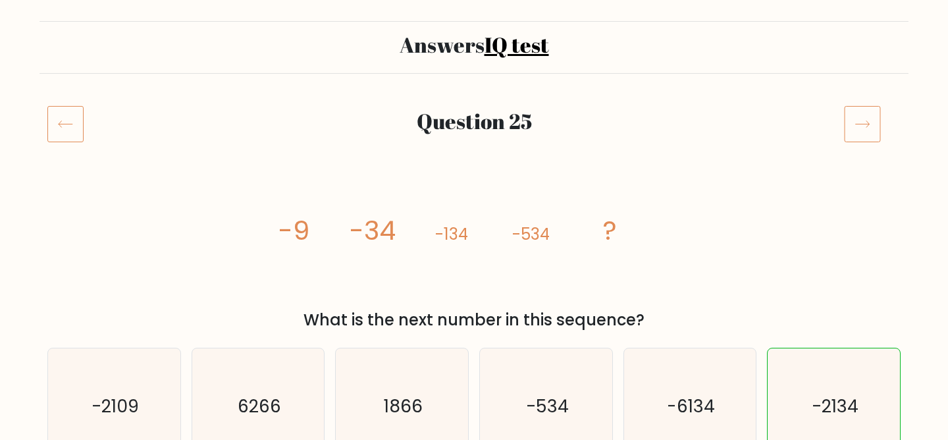
scroll to position [42, 0]
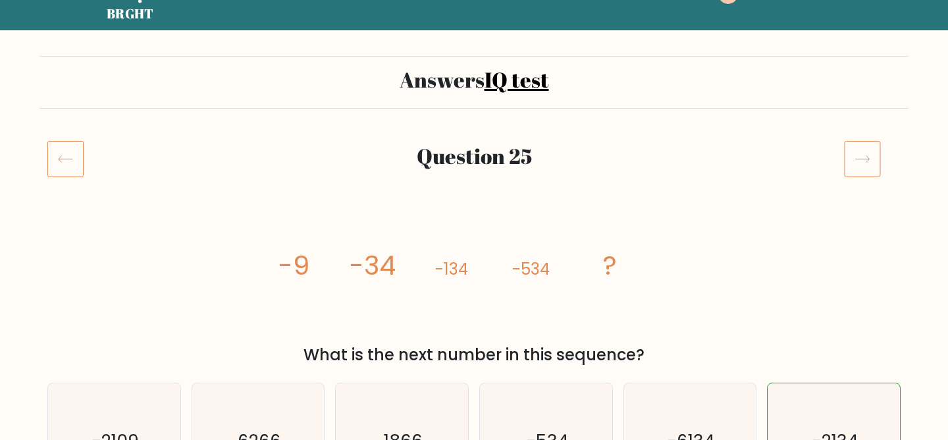
click at [753, 249] on div "image/svg+xml -9 -34 -134 -534 ? What is the next number in this sequence?" at bounding box center [473, 288] width 869 height 158
click at [864, 165] on icon at bounding box center [862, 158] width 37 height 37
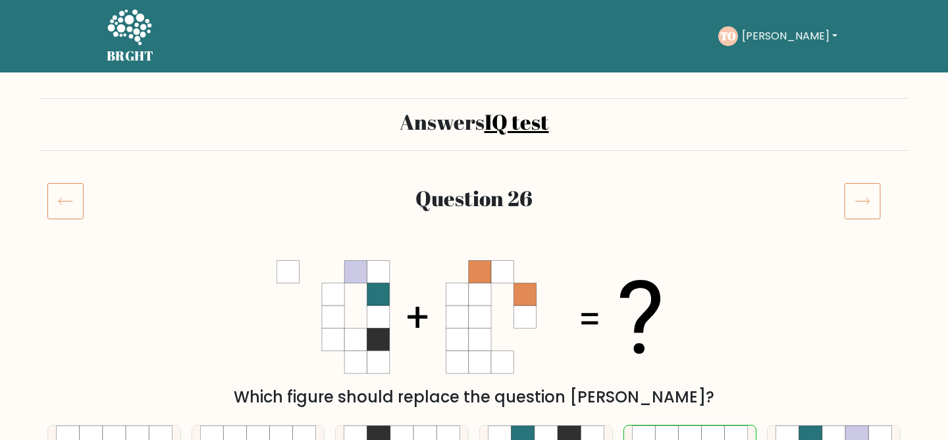
click at [863, 194] on icon at bounding box center [862, 200] width 37 height 37
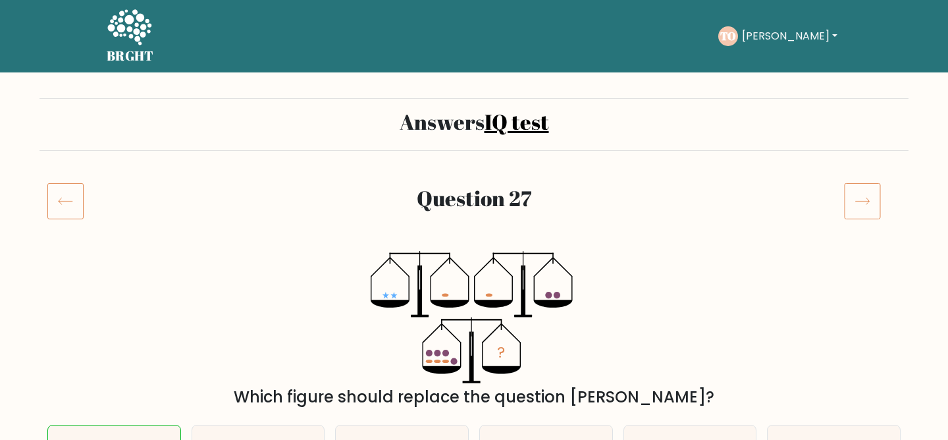
click at [863, 194] on icon at bounding box center [862, 200] width 37 height 37
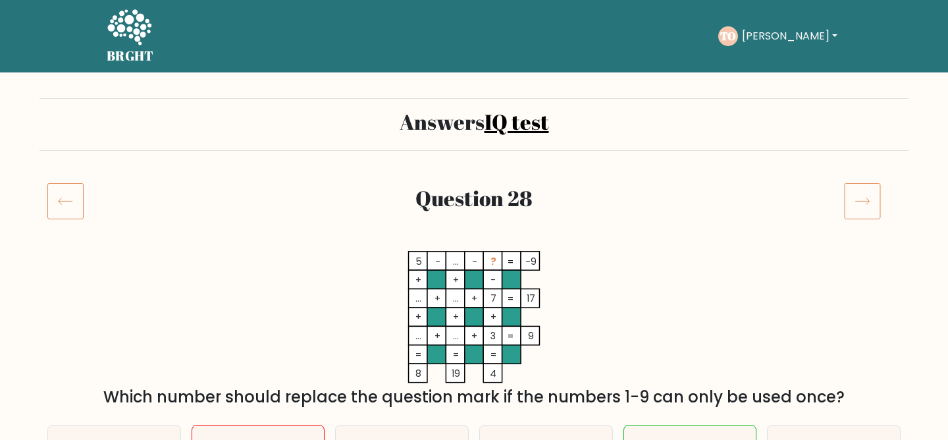
click at [863, 194] on icon at bounding box center [862, 200] width 37 height 37
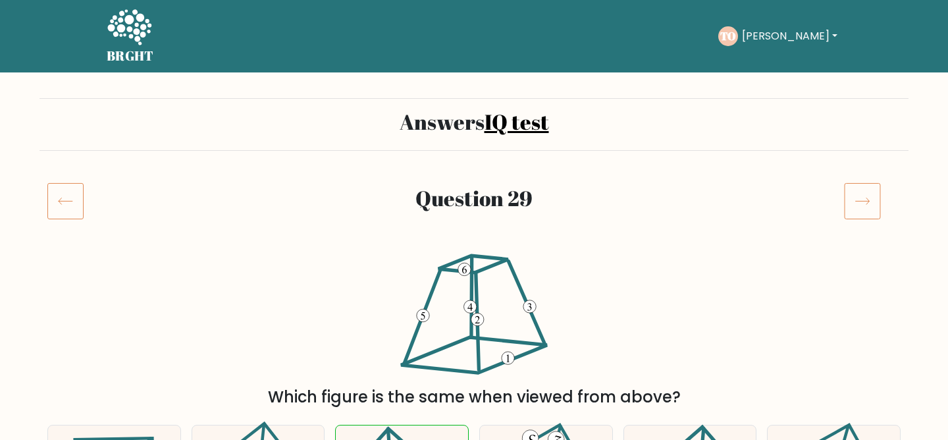
click at [863, 194] on icon at bounding box center [862, 200] width 37 height 37
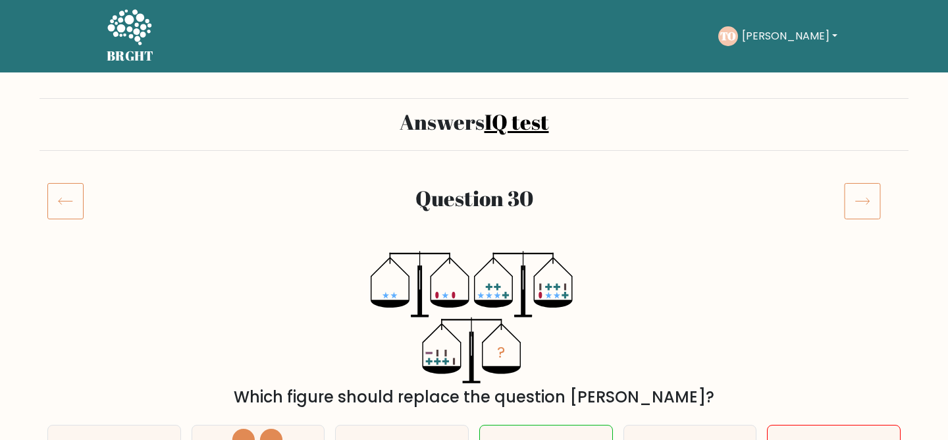
click at [863, 194] on icon at bounding box center [862, 200] width 37 height 37
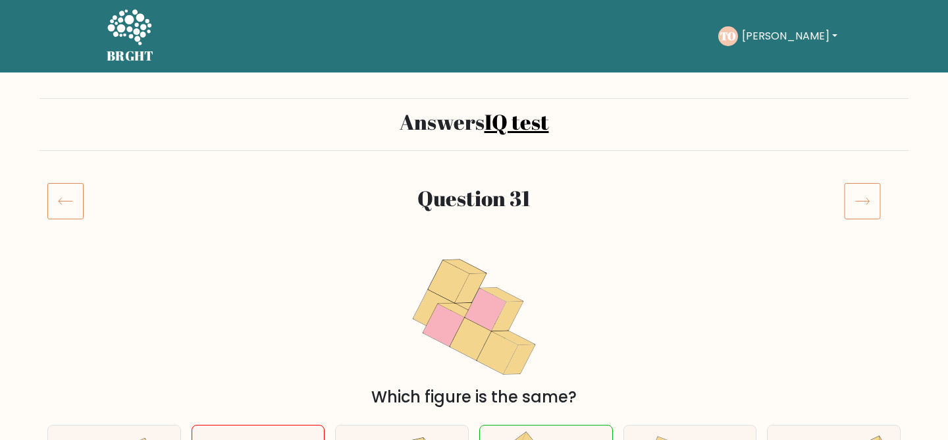
click at [862, 199] on icon at bounding box center [862, 200] width 37 height 37
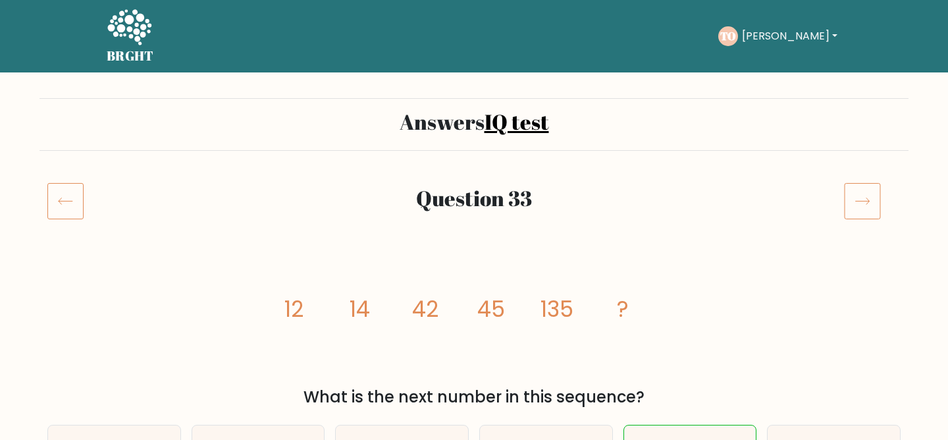
click at [862, 198] on icon at bounding box center [862, 200] width 37 height 37
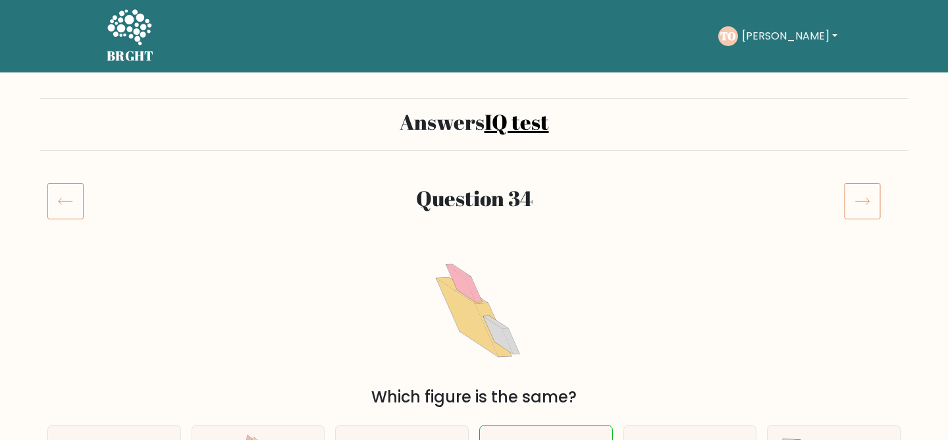
click at [49, 207] on icon at bounding box center [65, 200] width 36 height 37
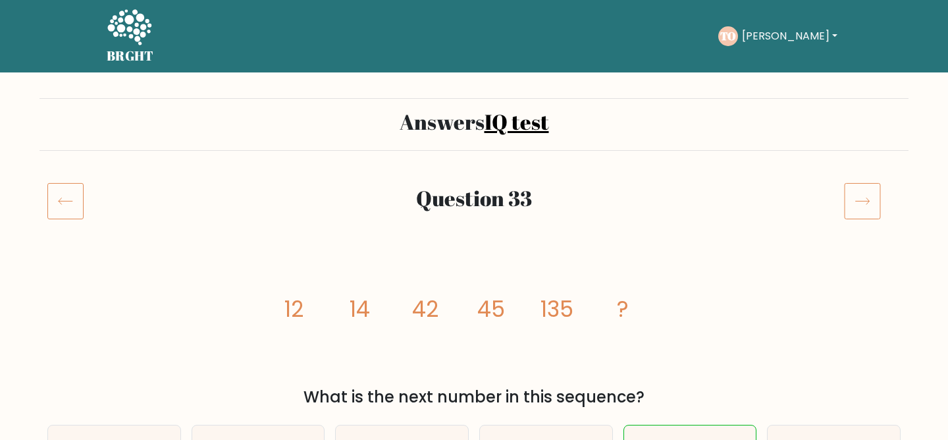
click at [877, 199] on icon at bounding box center [862, 200] width 37 height 37
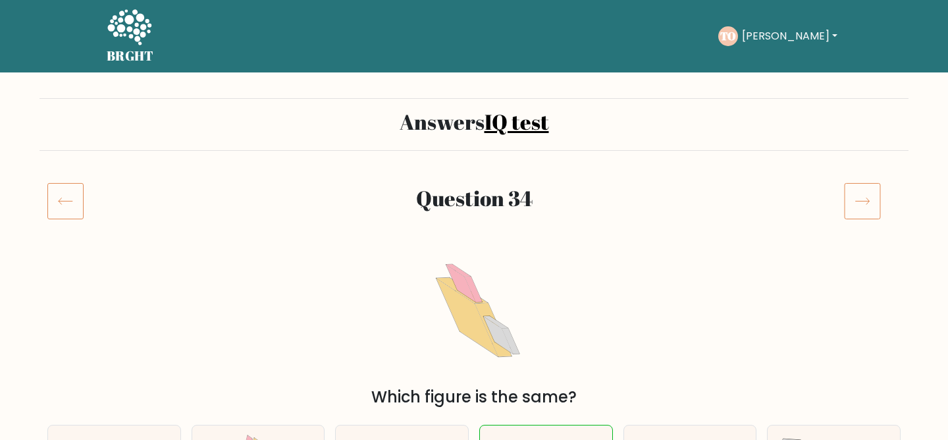
click at [876, 202] on icon at bounding box center [862, 200] width 37 height 37
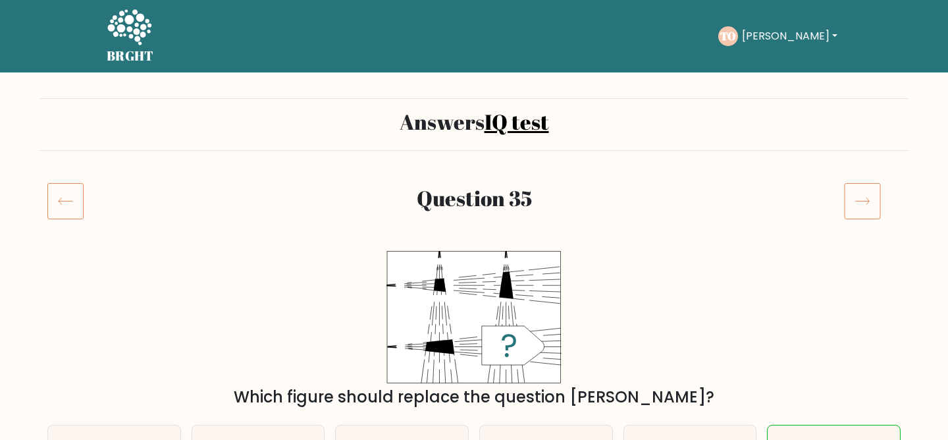
click at [876, 202] on icon at bounding box center [862, 200] width 37 height 37
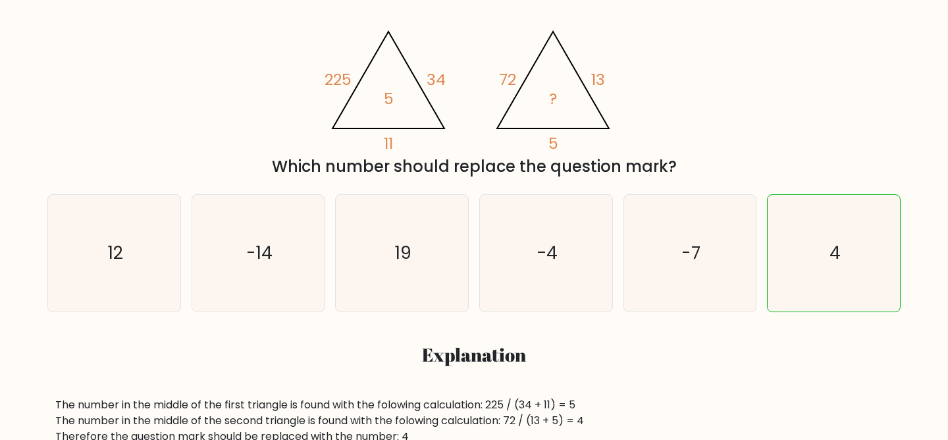
scroll to position [14, 0]
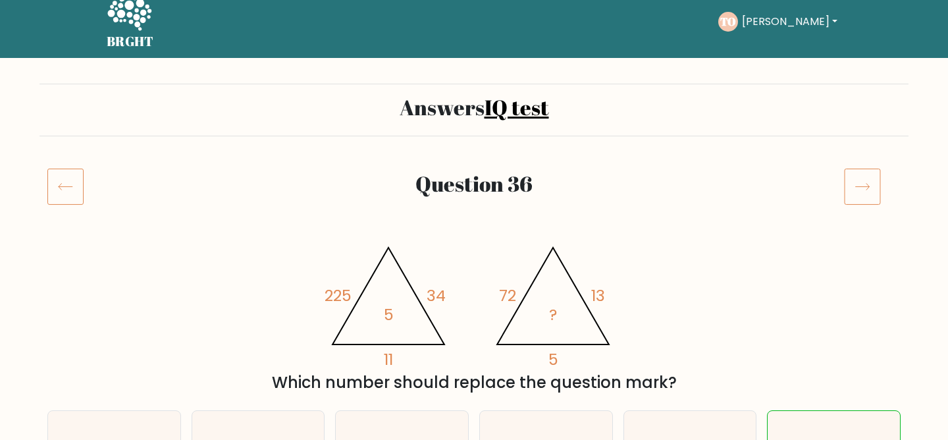
click at [855, 188] on icon at bounding box center [862, 186] width 37 height 37
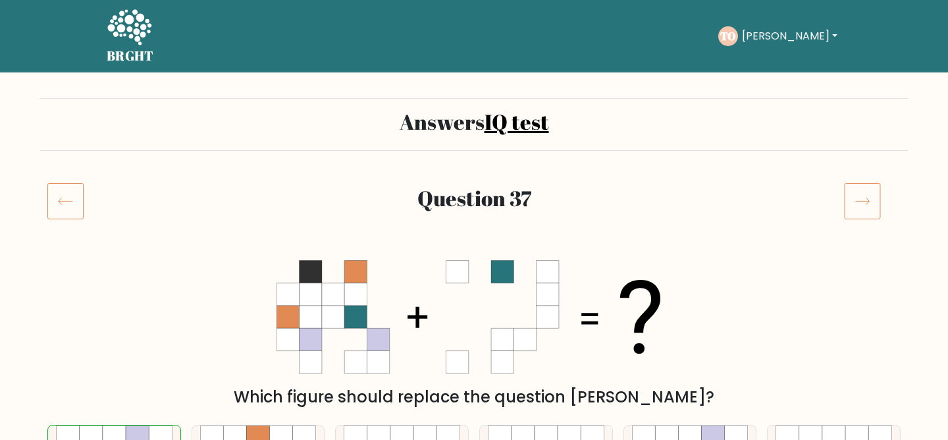
click at [868, 207] on icon at bounding box center [862, 200] width 37 height 37
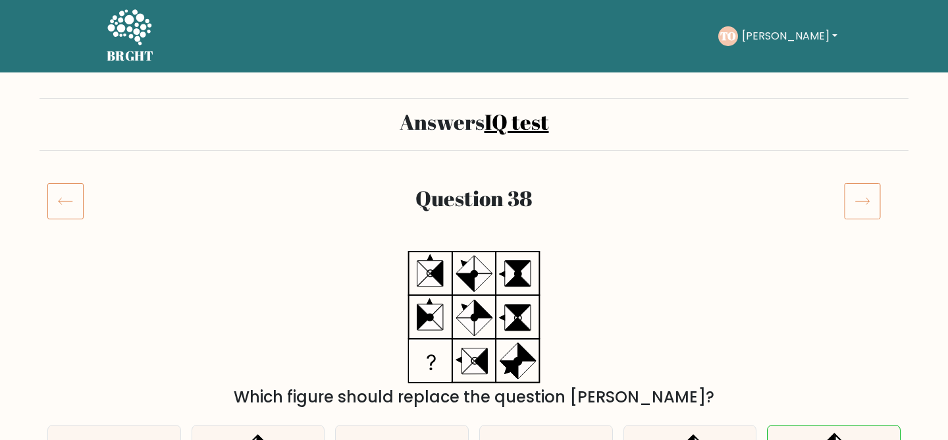
click at [867, 208] on icon at bounding box center [862, 200] width 37 height 37
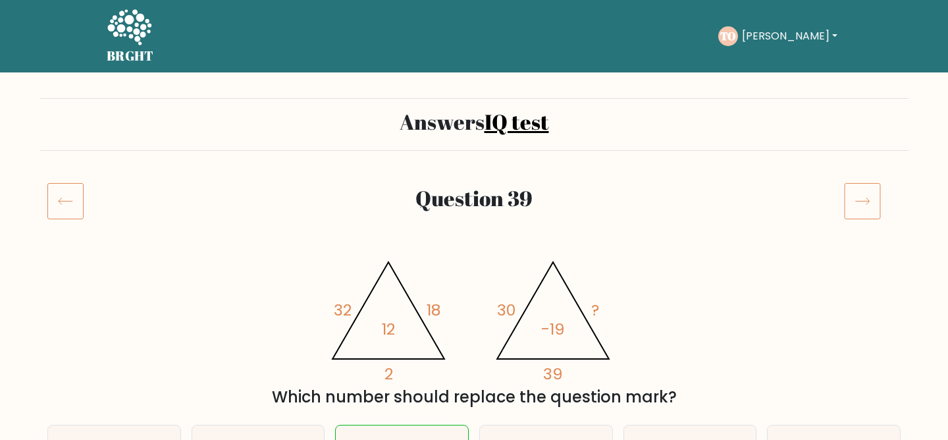
click at [867, 208] on icon at bounding box center [862, 200] width 37 height 37
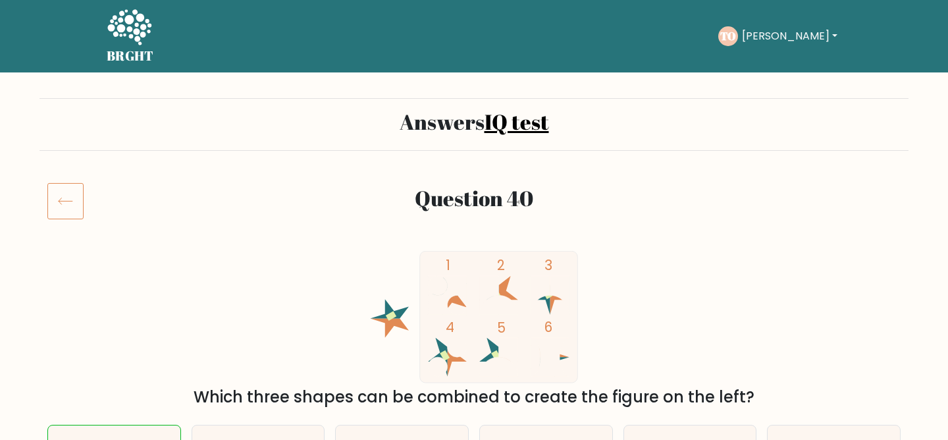
click at [758, 30] on button "[PERSON_NAME]" at bounding box center [789, 36] width 103 height 17
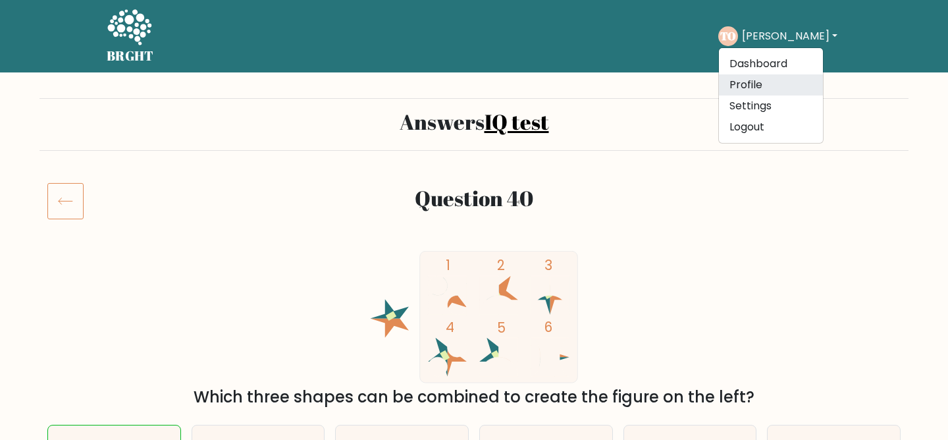
click at [770, 90] on link "Profile" at bounding box center [771, 84] width 104 height 21
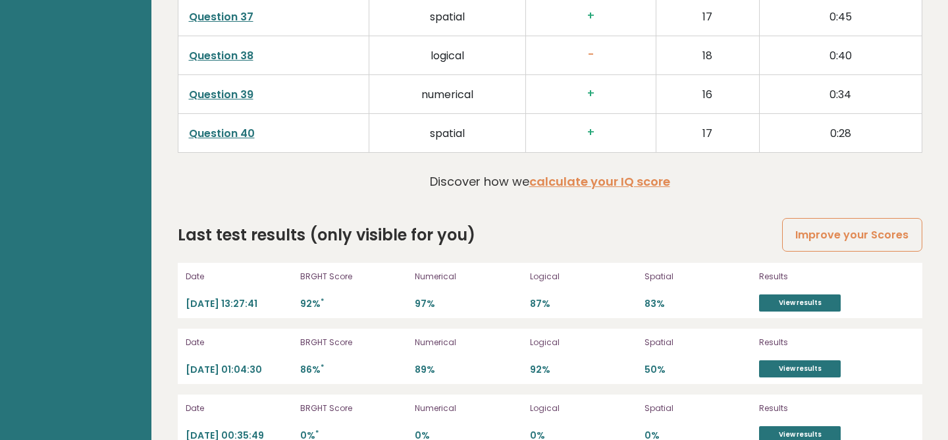
scroll to position [3509, 0]
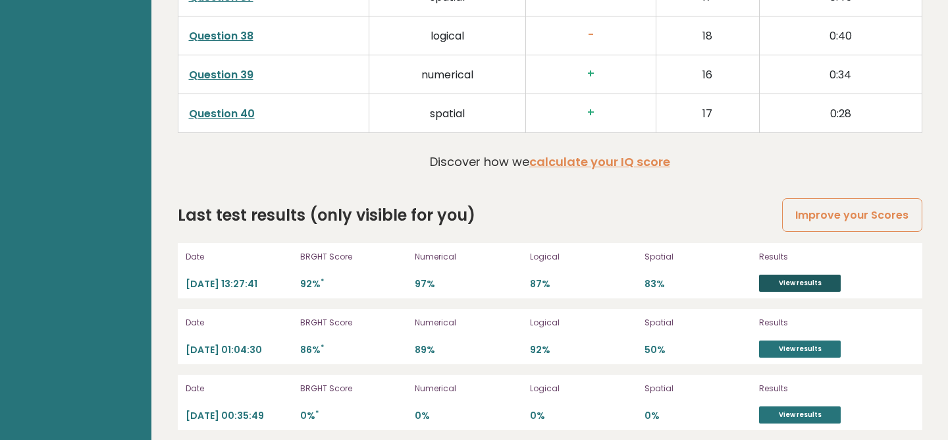
click at [790, 282] on link "View results" at bounding box center [800, 282] width 82 height 17
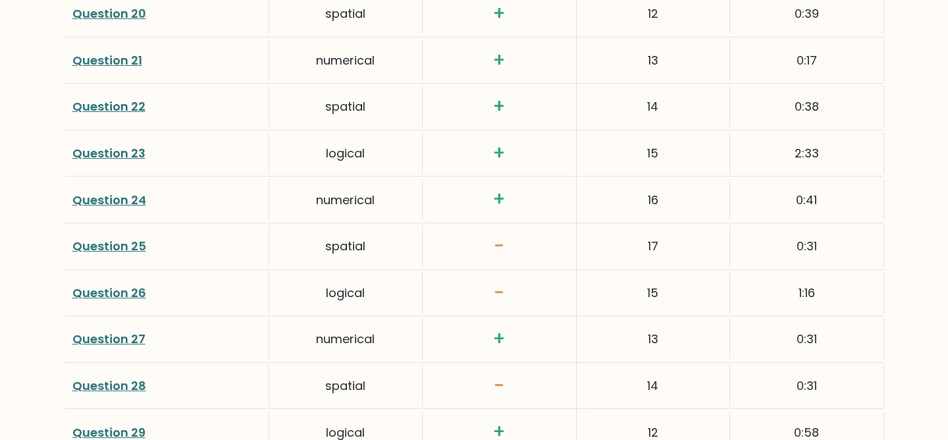
scroll to position [2874, 0]
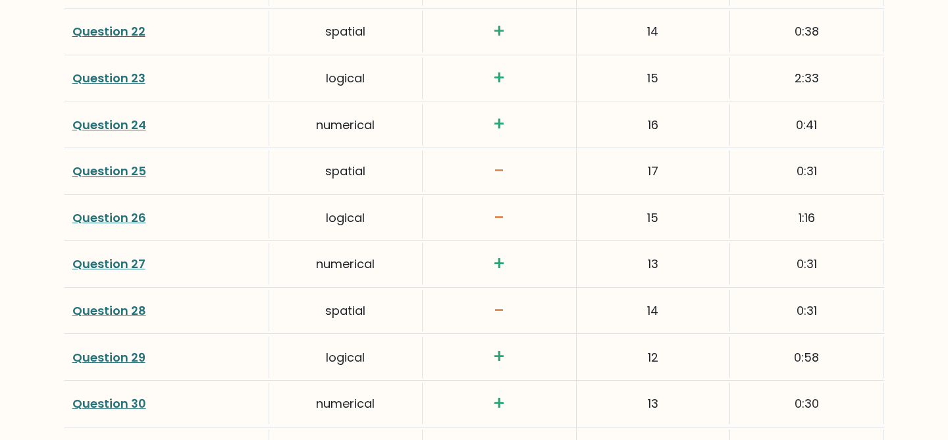
click at [120, 218] on link "Question 26" at bounding box center [109, 217] width 74 height 16
click at [114, 170] on link "Question 25" at bounding box center [109, 171] width 74 height 16
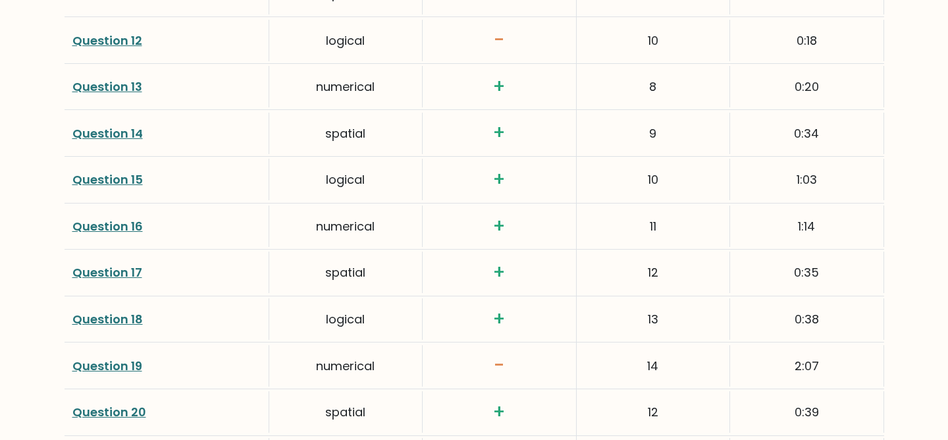
scroll to position [2401, 0]
click at [131, 364] on link "Question 19" at bounding box center [107, 365] width 70 height 16
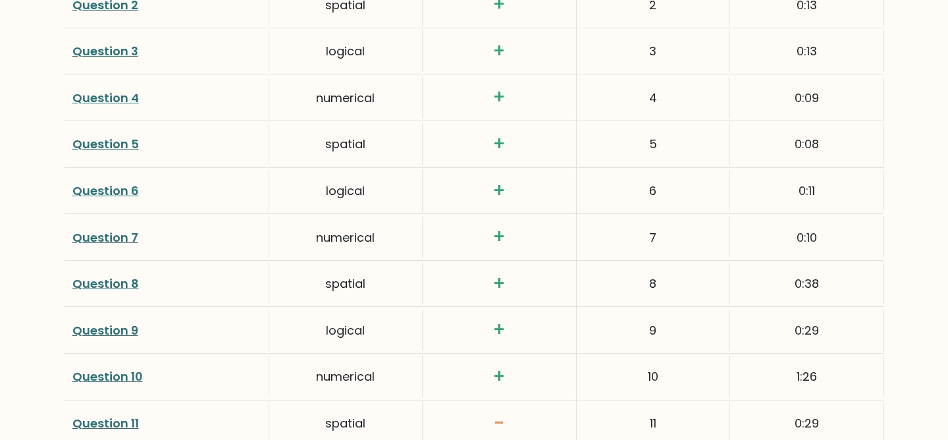
scroll to position [2072, 0]
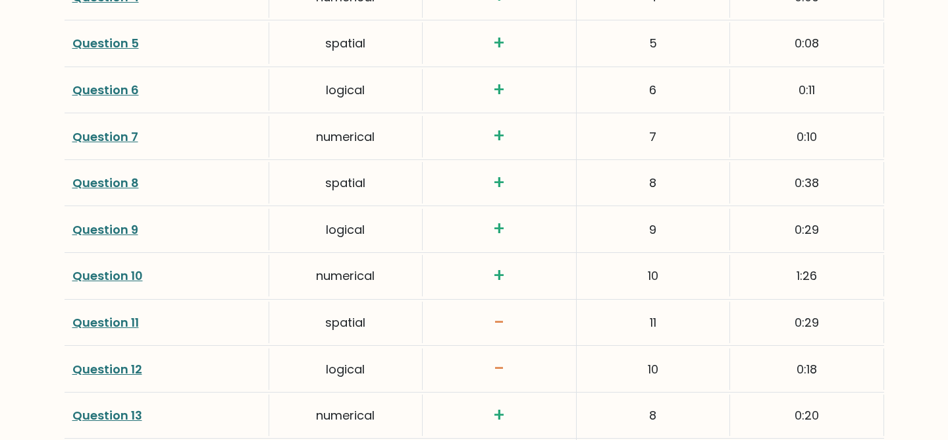
click at [126, 316] on link "Question 11" at bounding box center [105, 322] width 66 height 16
click at [113, 373] on link "Question 12" at bounding box center [107, 369] width 70 height 16
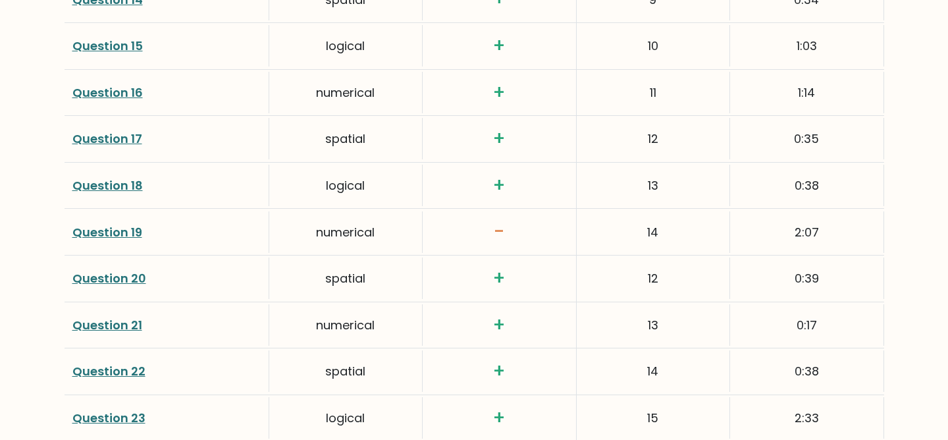
scroll to position [2551, 0]
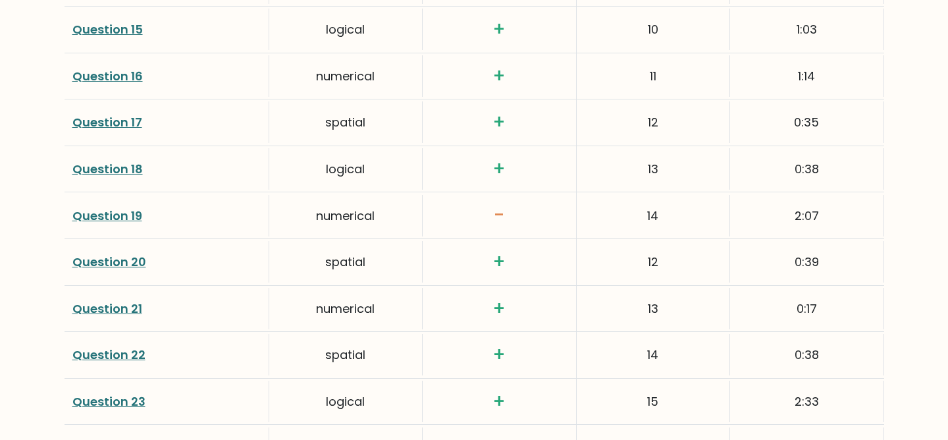
click at [133, 219] on link "Question 19" at bounding box center [107, 215] width 70 height 16
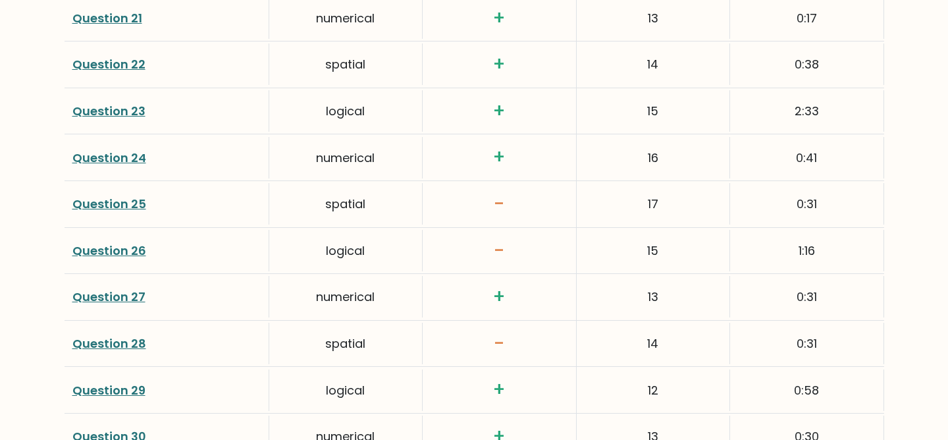
scroll to position [2843, 0]
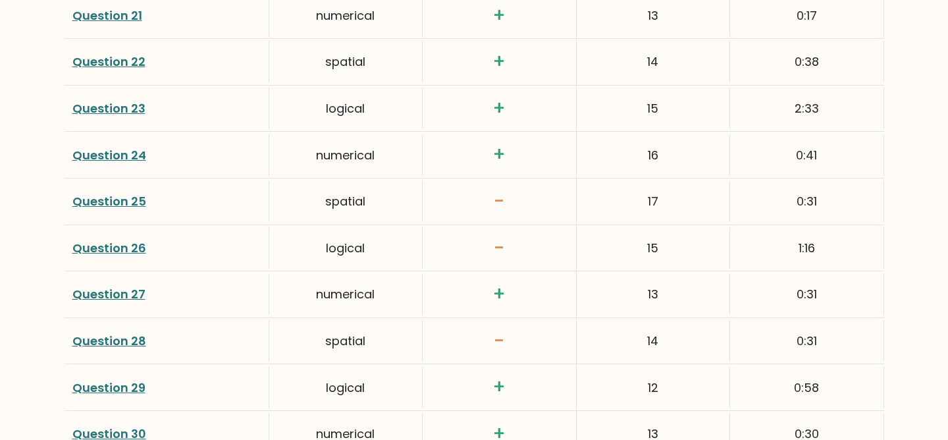
click at [109, 196] on link "Question 25" at bounding box center [109, 201] width 74 height 16
click at [139, 250] on link "Question 26" at bounding box center [109, 248] width 74 height 16
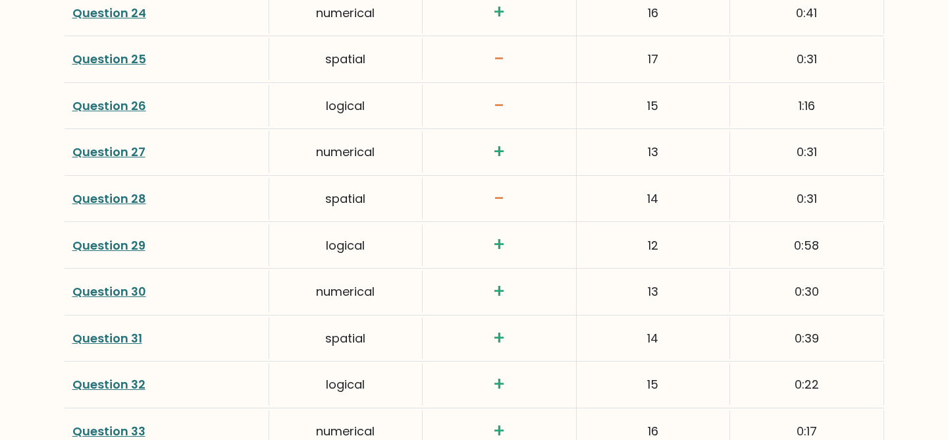
scroll to position [2997, 0]
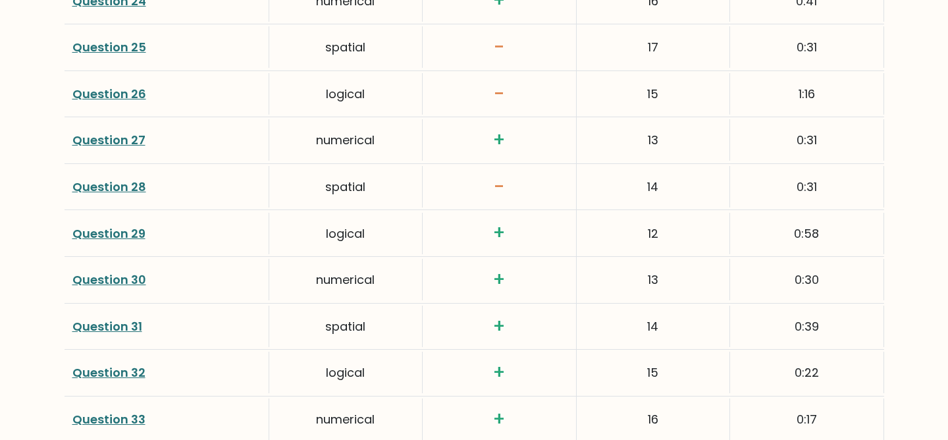
click at [114, 184] on link "Question 28" at bounding box center [109, 186] width 74 height 16
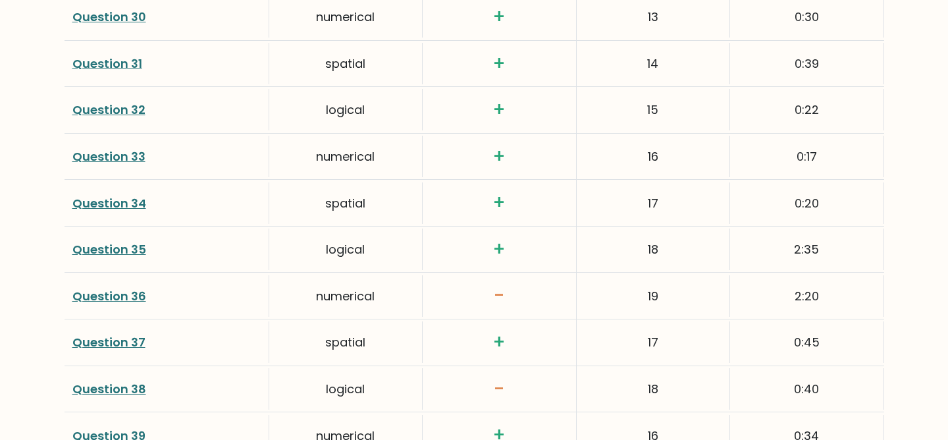
scroll to position [3293, 0]
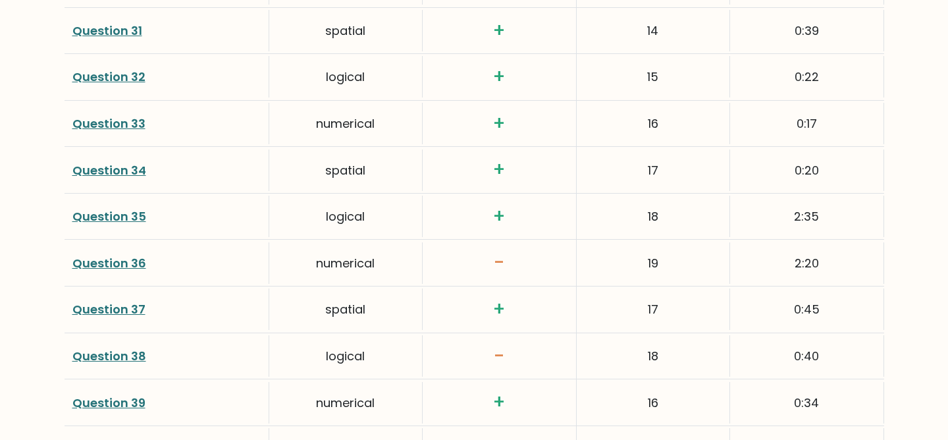
click at [107, 265] on link "Question 36" at bounding box center [109, 263] width 74 height 16
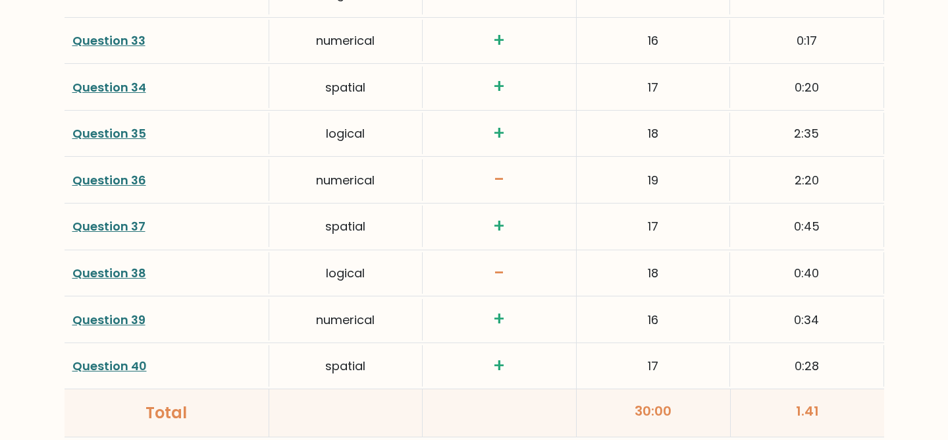
scroll to position [3382, 0]
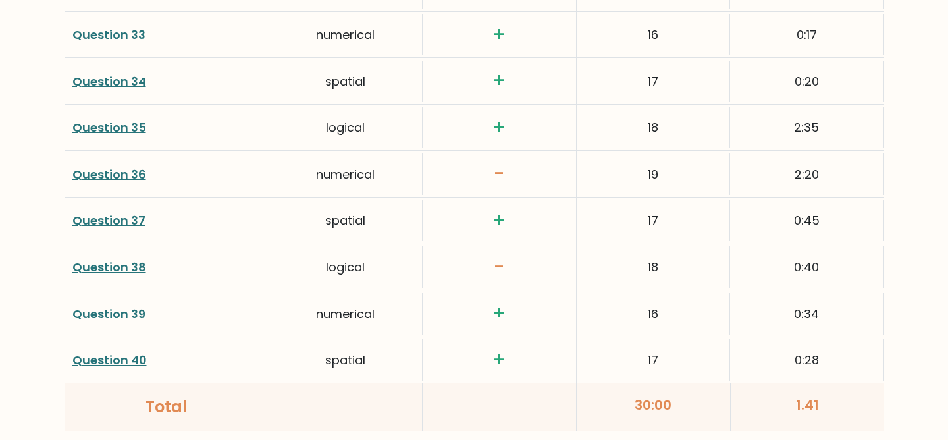
click at [111, 265] on link "Question 38" at bounding box center [109, 267] width 74 height 16
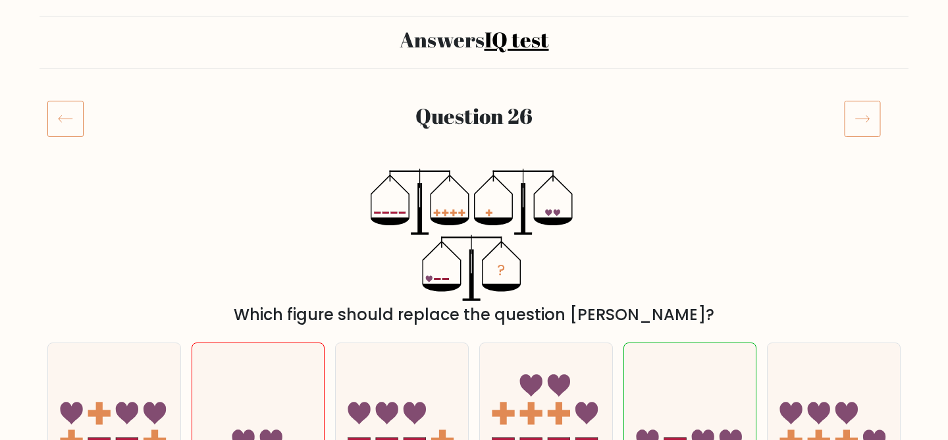
scroll to position [168, 0]
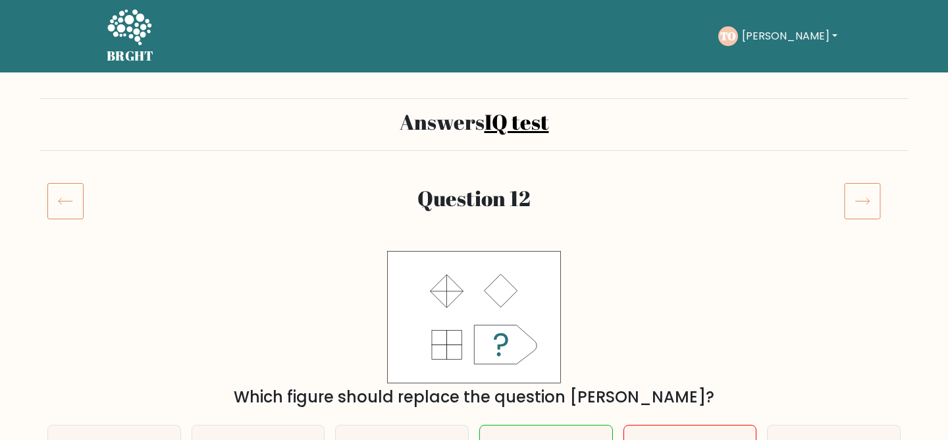
scroll to position [284, 0]
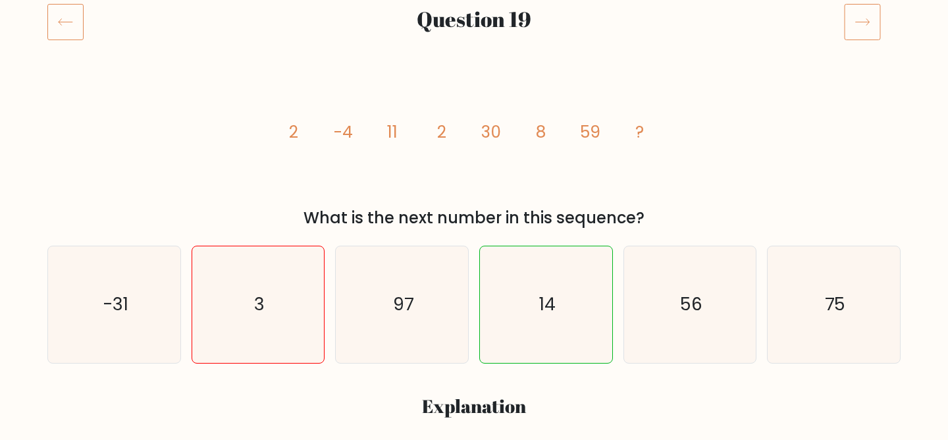
scroll to position [180, 0]
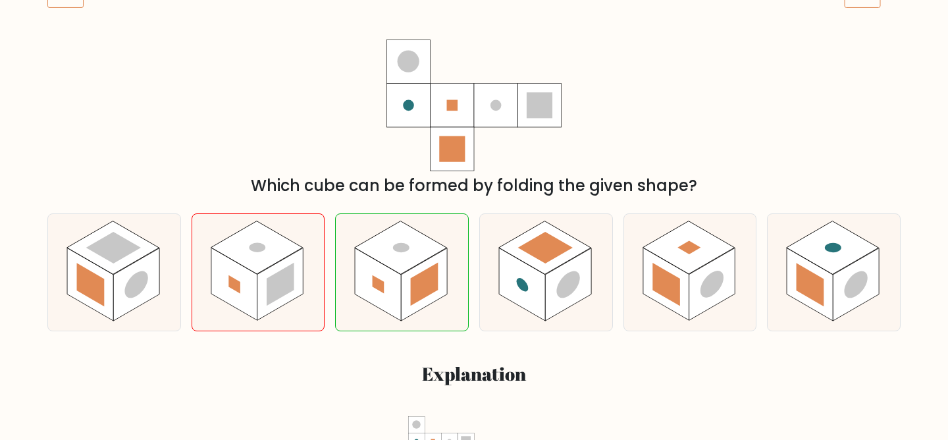
scroll to position [229, 0]
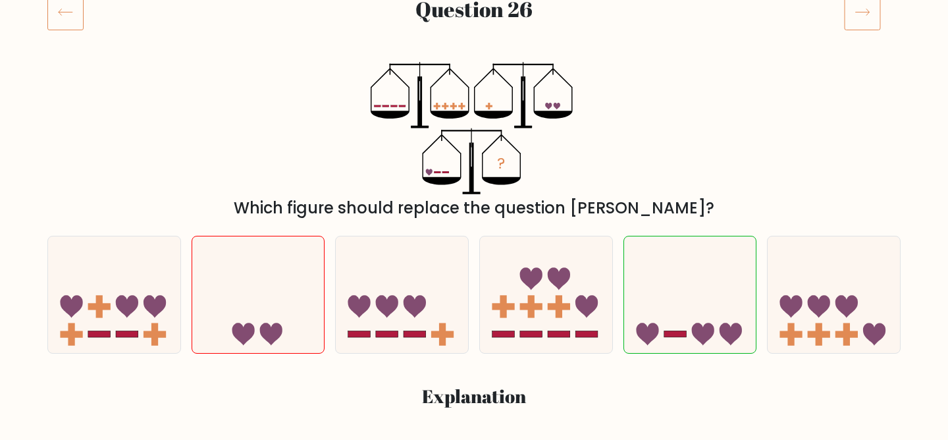
scroll to position [257, 0]
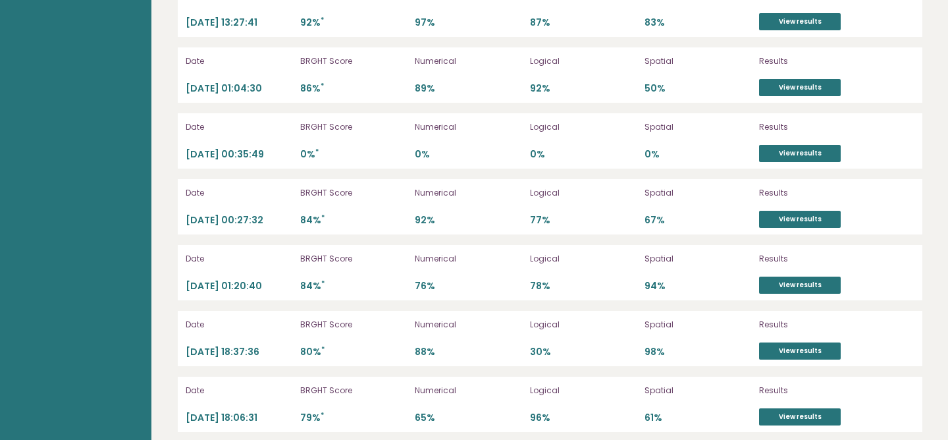
scroll to position [3592, 0]
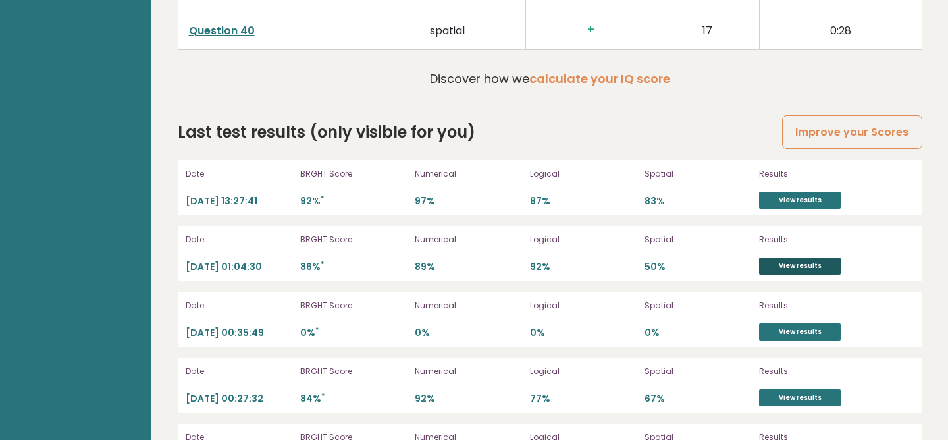
click at [829, 265] on link "View results" at bounding box center [800, 265] width 82 height 17
click at [823, 201] on link "View results" at bounding box center [800, 199] width 82 height 17
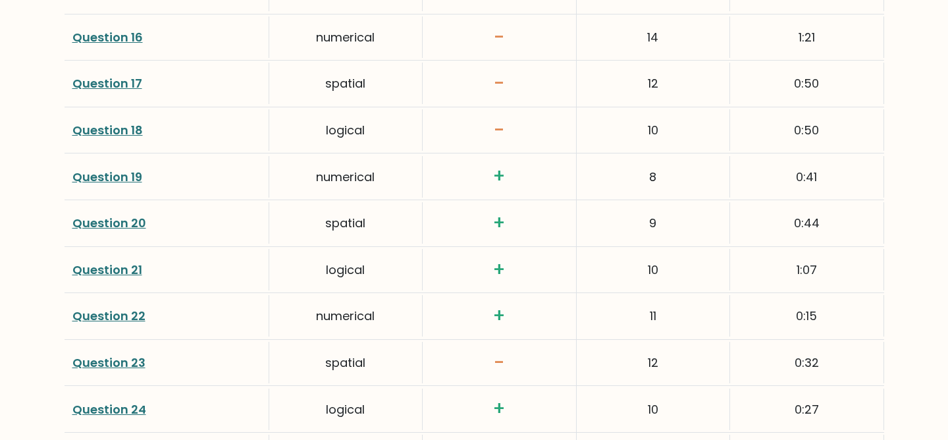
scroll to position [2587, 0]
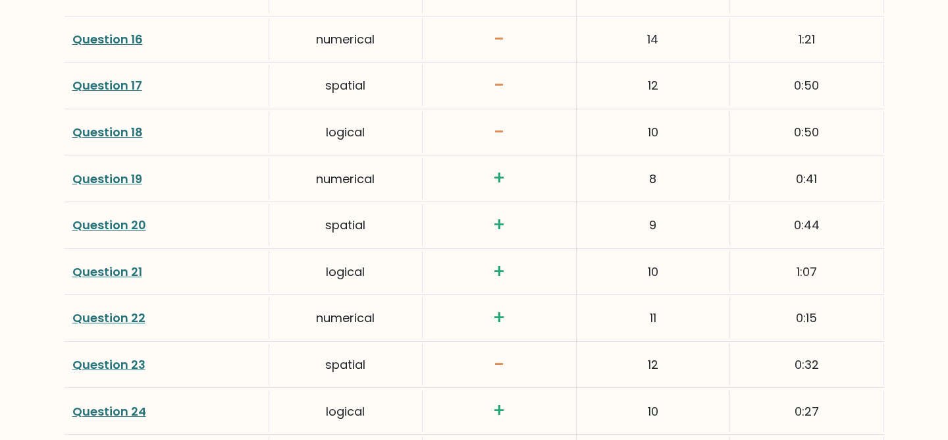
click at [134, 175] on link "Question 19" at bounding box center [107, 178] width 70 height 16
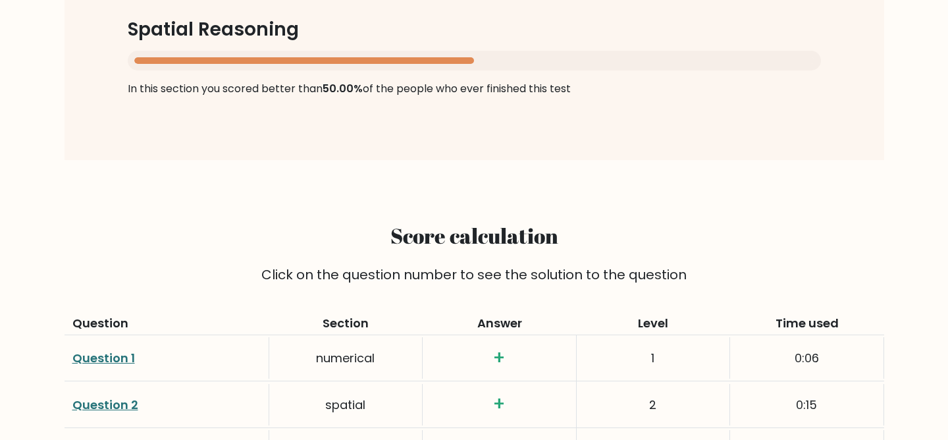
scroll to position [1564, 0]
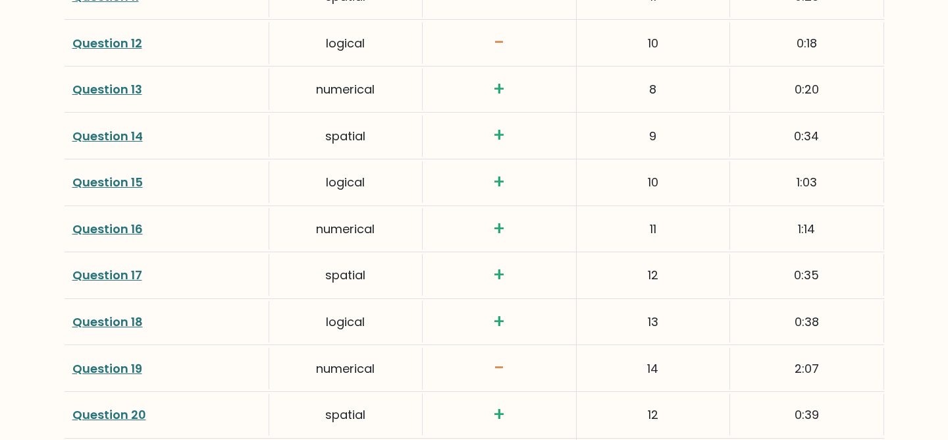
scroll to position [2380, 0]
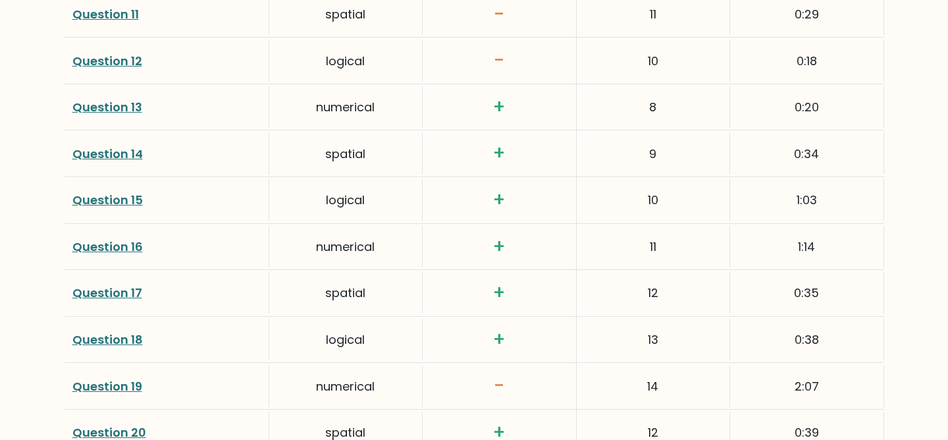
click at [136, 384] on link "Question 19" at bounding box center [107, 386] width 70 height 16
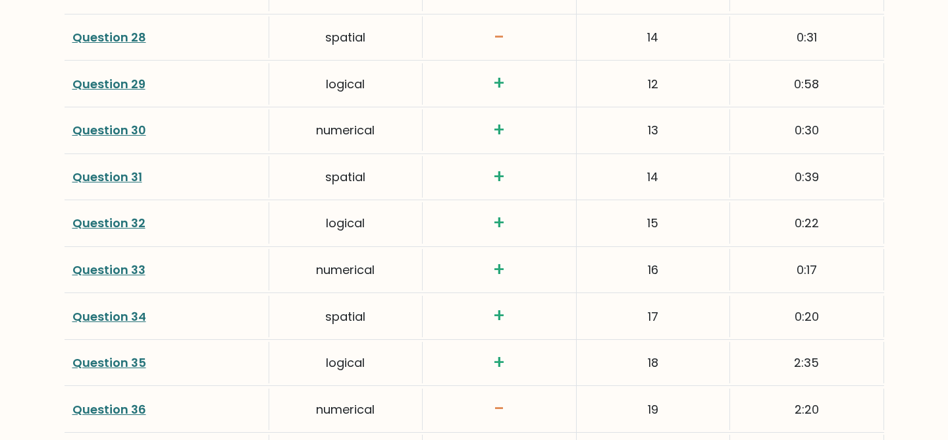
scroll to position [3191, 0]
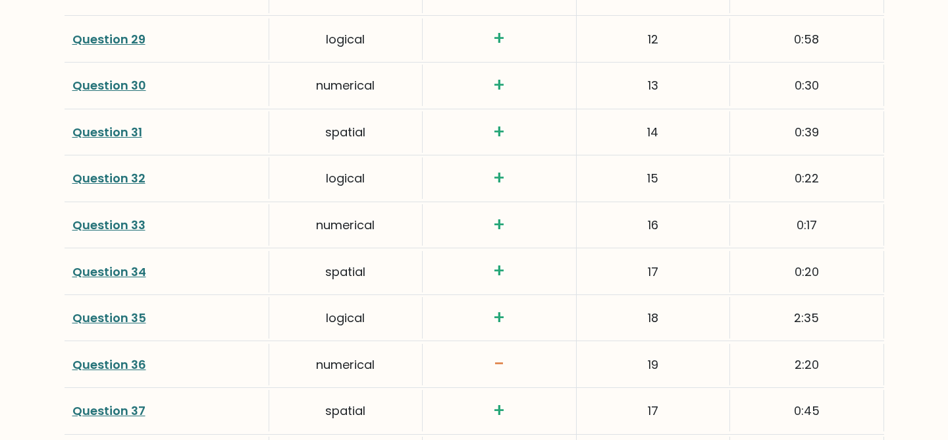
click at [116, 364] on link "Question 36" at bounding box center [109, 364] width 74 height 16
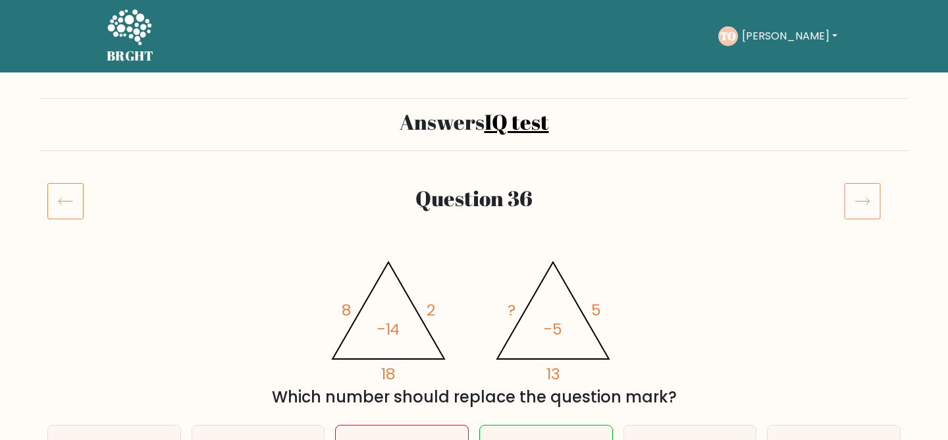
click at [776, 36] on button "[PERSON_NAME]" at bounding box center [789, 36] width 103 height 17
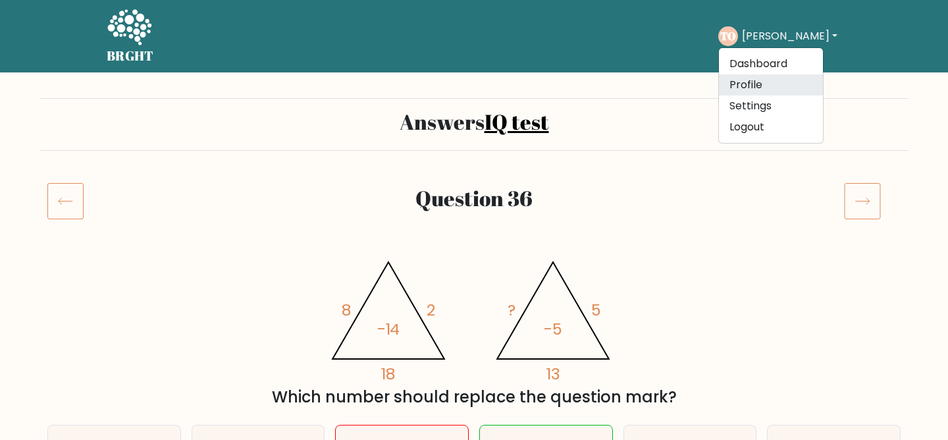
click at [753, 86] on link "Profile" at bounding box center [771, 84] width 104 height 21
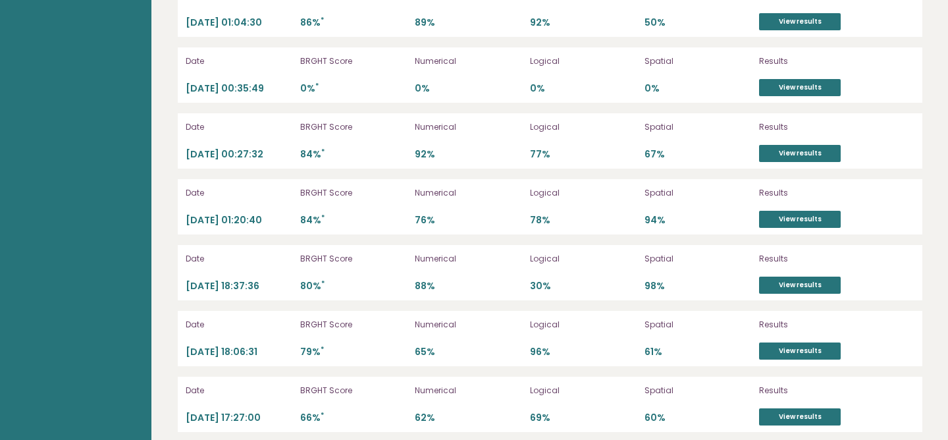
scroll to position [3847, 0]
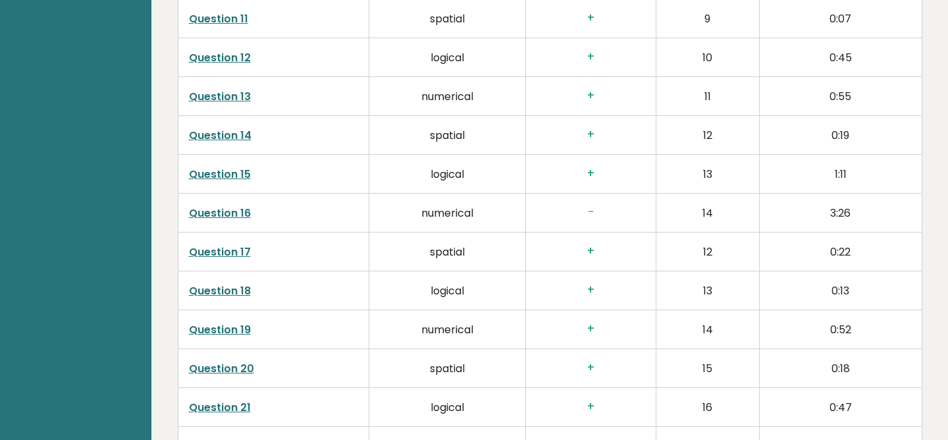
scroll to position [2415, 0]
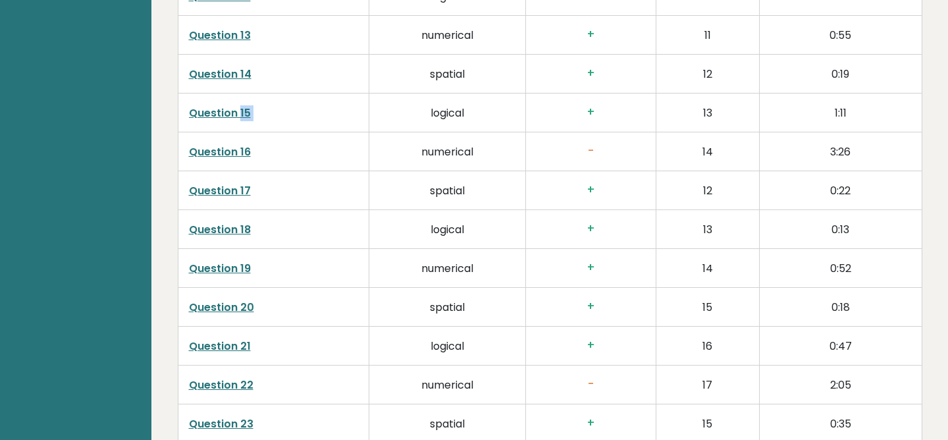
drag, startPoint x: 249, startPoint y: 124, endPoint x: 236, endPoint y: 125, distance: 13.8
click at [236, 119] on td "Question 15" at bounding box center [273, 112] width 191 height 39
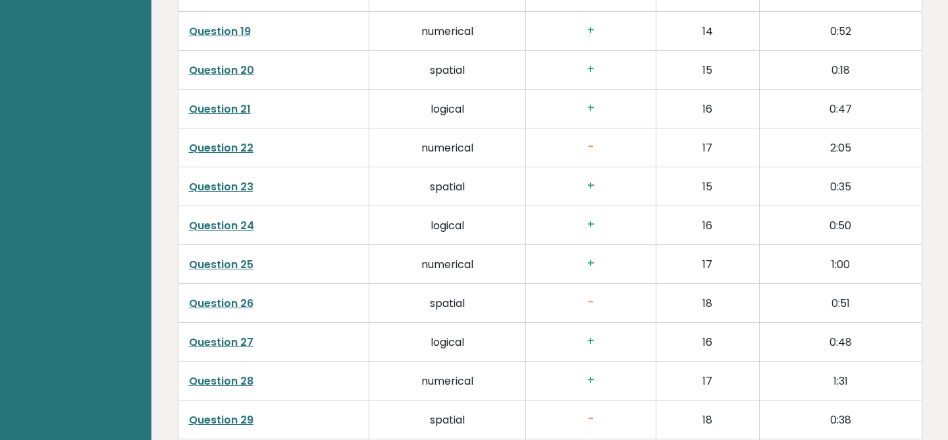
scroll to position [2718, 0]
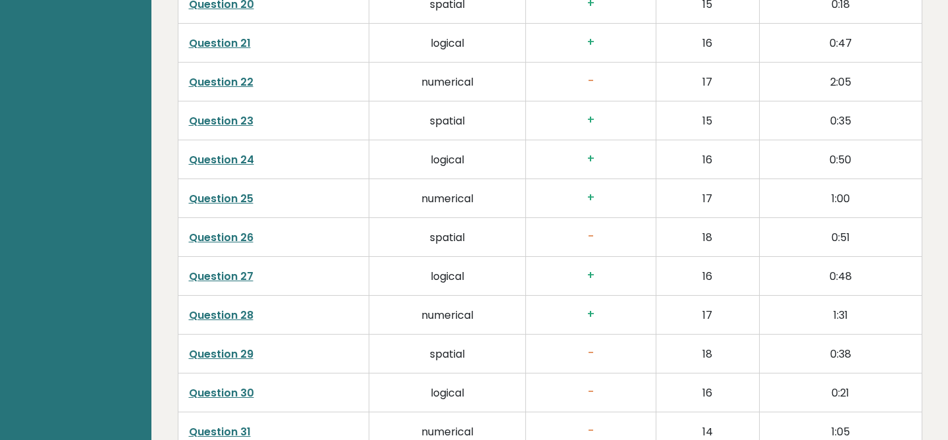
click at [223, 235] on link "Question 26" at bounding box center [221, 237] width 64 height 15
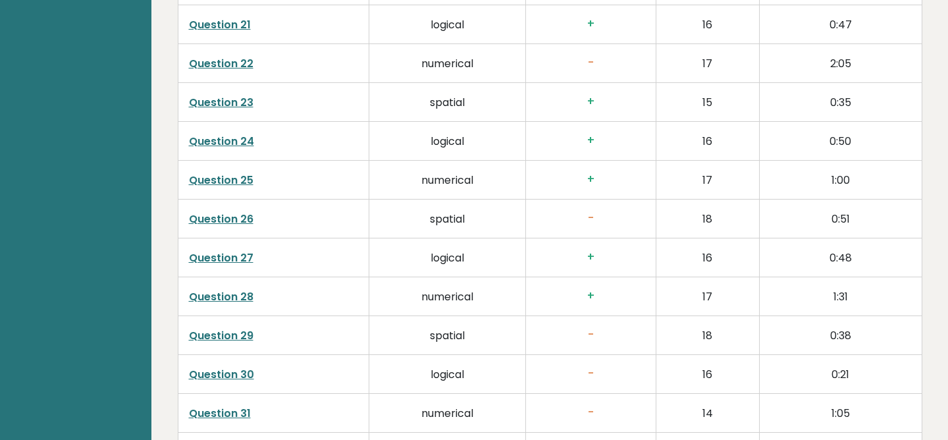
scroll to position [2735, 0]
click at [240, 372] on link "Question 30" at bounding box center [221, 375] width 65 height 15
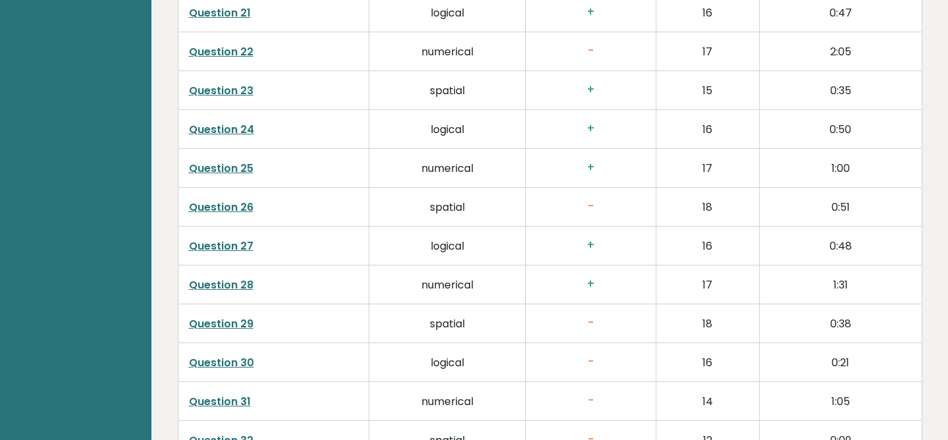
scroll to position [2751, 0]
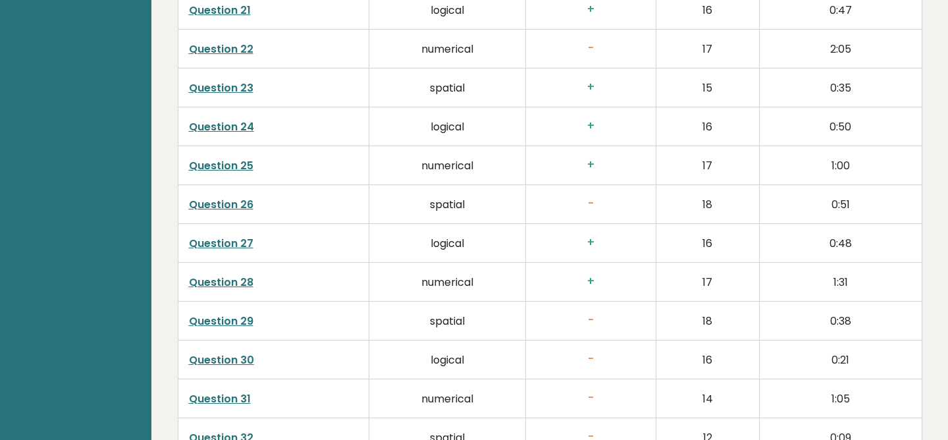
click at [224, 402] on link "Question 31" at bounding box center [220, 398] width 62 height 15
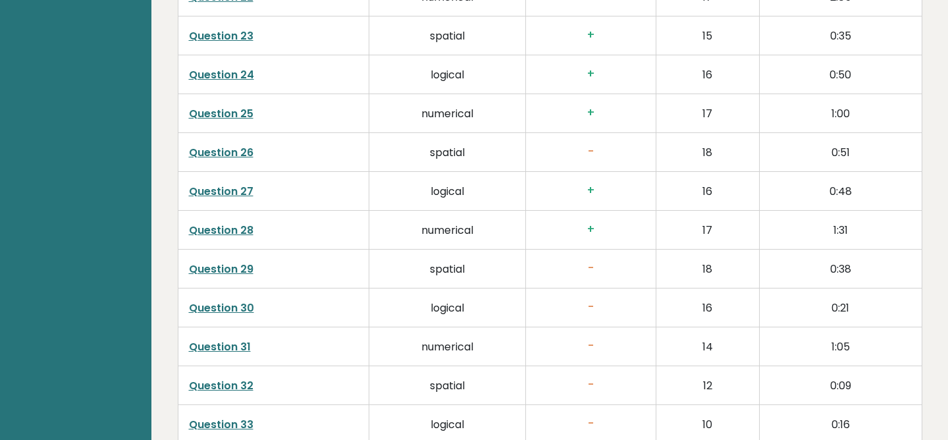
scroll to position [2811, 0]
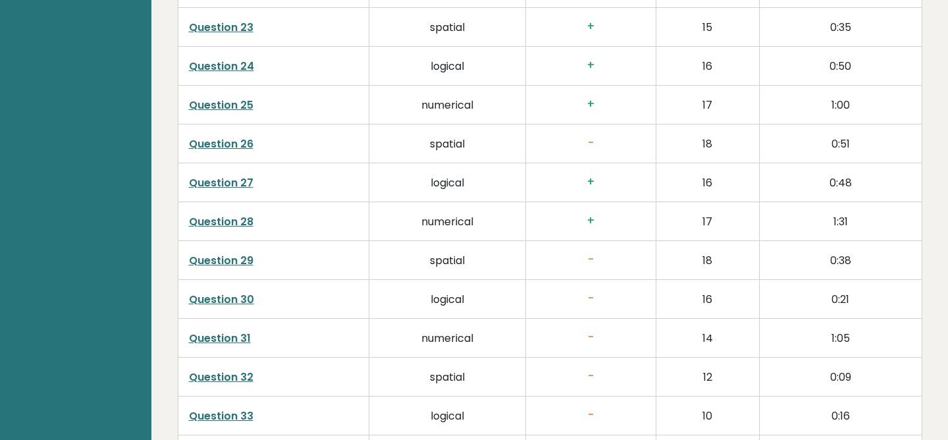
click at [199, 376] on link "Question 32" at bounding box center [221, 376] width 64 height 15
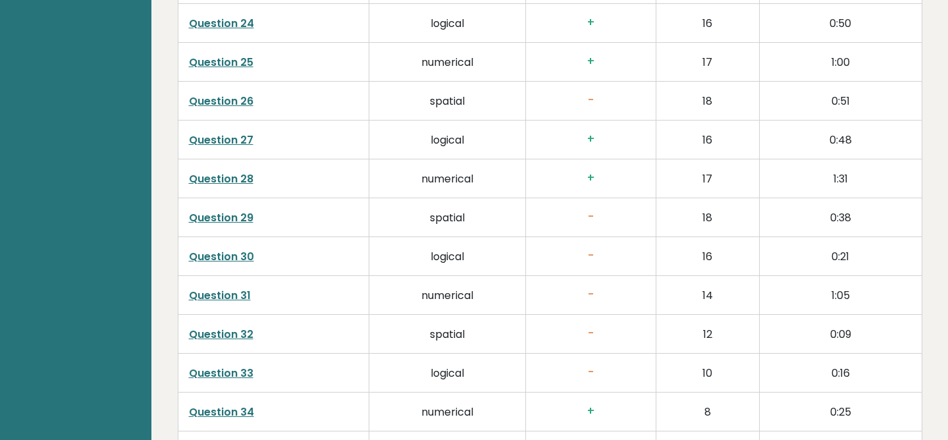
scroll to position [2856, 0]
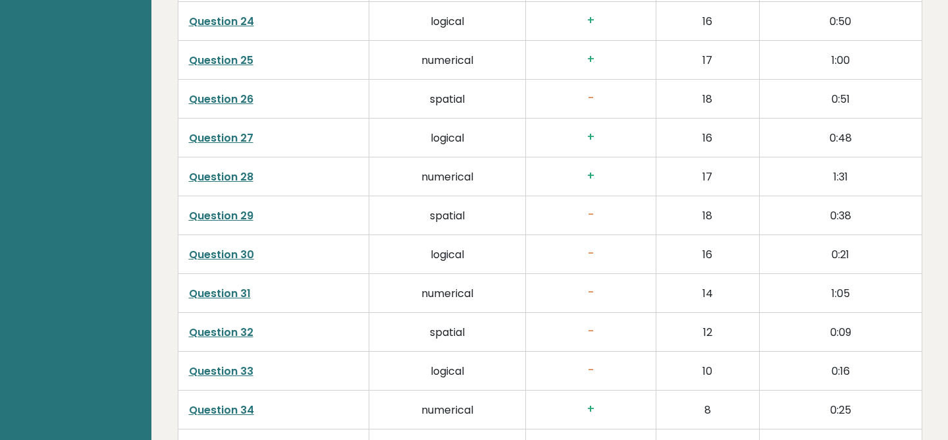
click at [233, 331] on link "Question 32" at bounding box center [221, 331] width 64 height 15
click at [245, 216] on link "Question 29" at bounding box center [221, 215] width 64 height 15
click at [243, 253] on link "Question 30" at bounding box center [221, 254] width 65 height 15
click at [238, 295] on link "Question 31" at bounding box center [220, 293] width 62 height 15
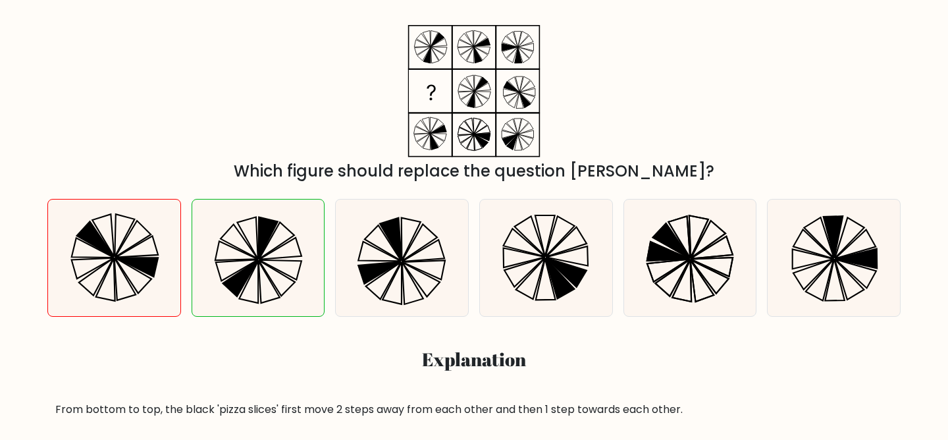
scroll to position [180, 0]
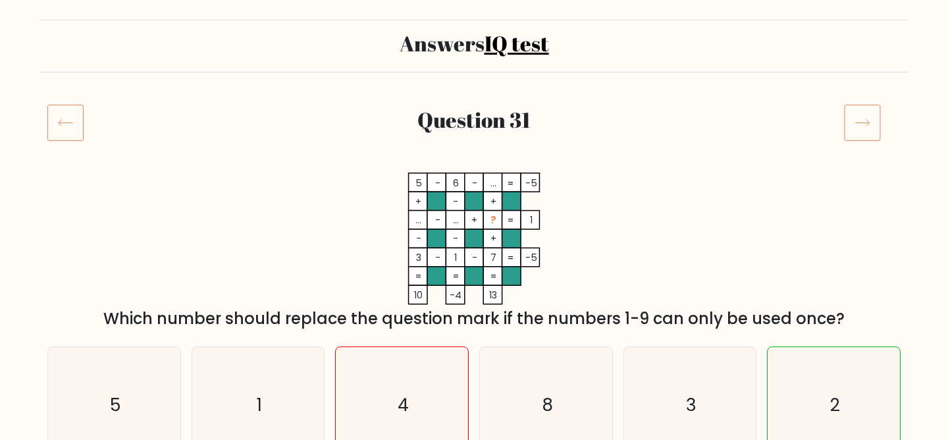
scroll to position [211, 0]
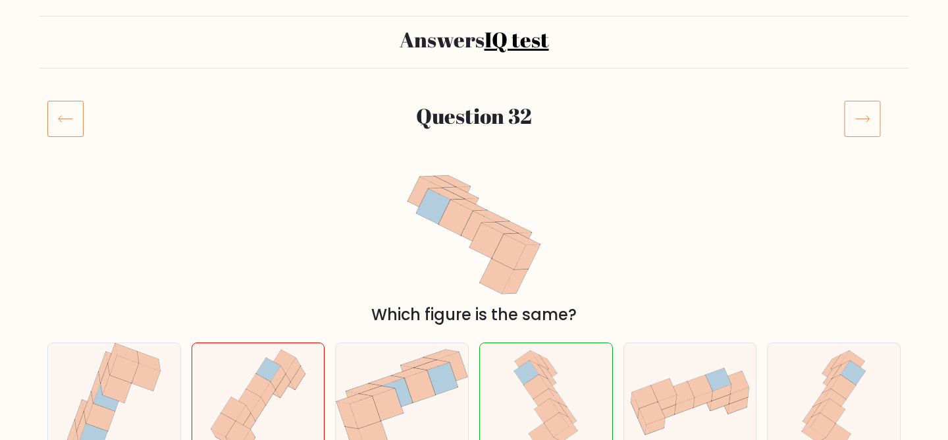
scroll to position [78, 0]
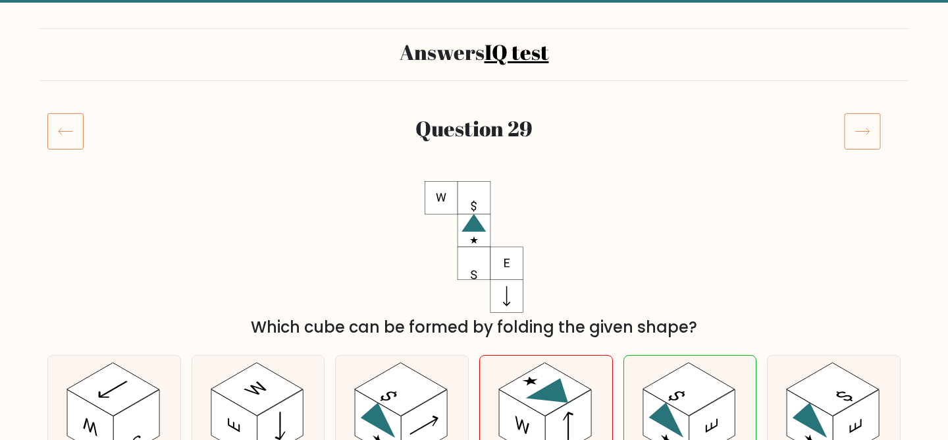
scroll to position [170, 0]
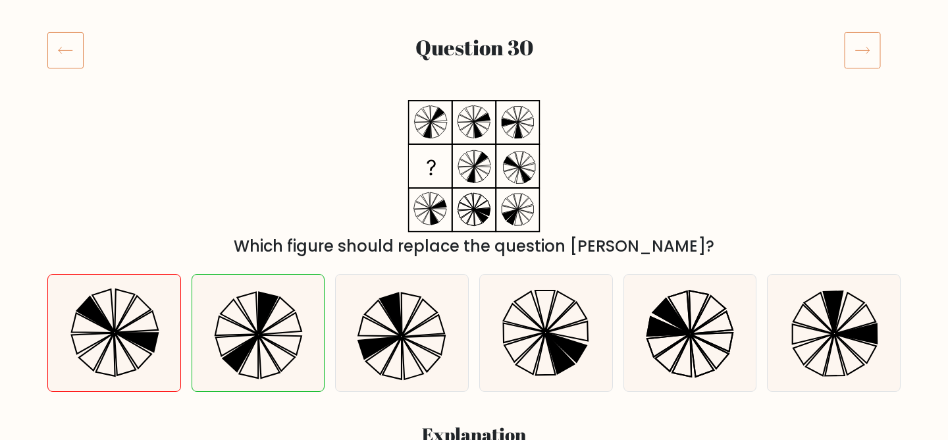
scroll to position [123, 0]
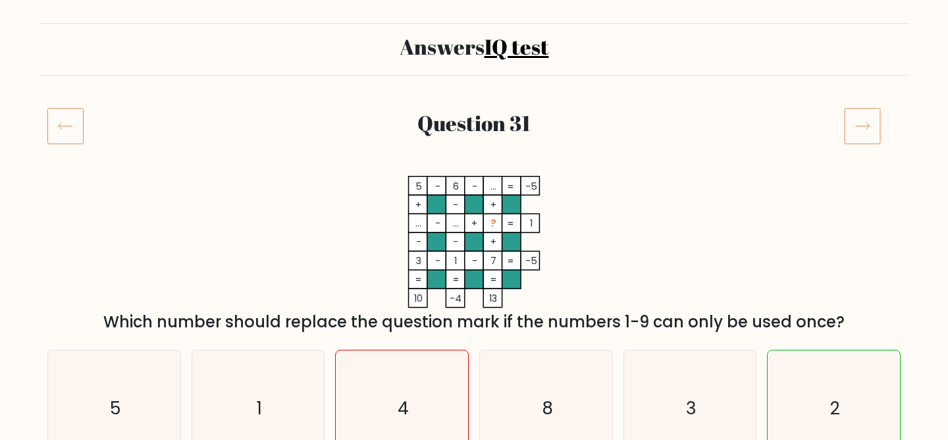
scroll to position [78, 0]
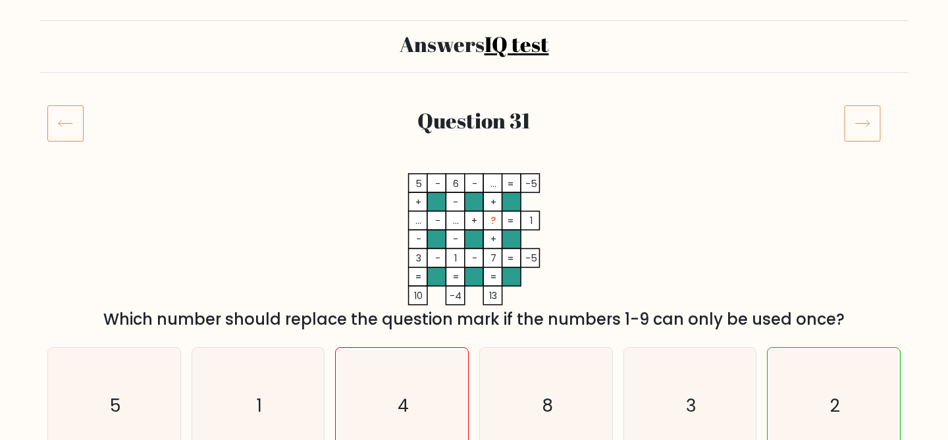
click at [866, 117] on icon at bounding box center [862, 123] width 37 height 37
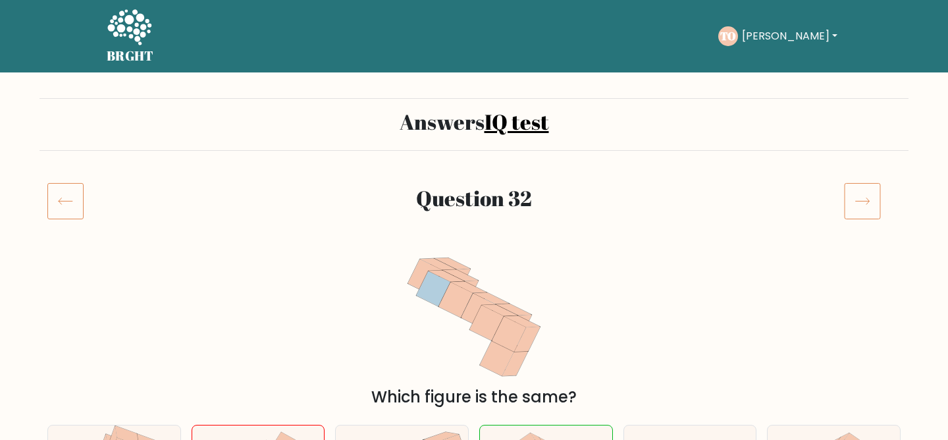
click at [876, 193] on icon at bounding box center [862, 200] width 37 height 37
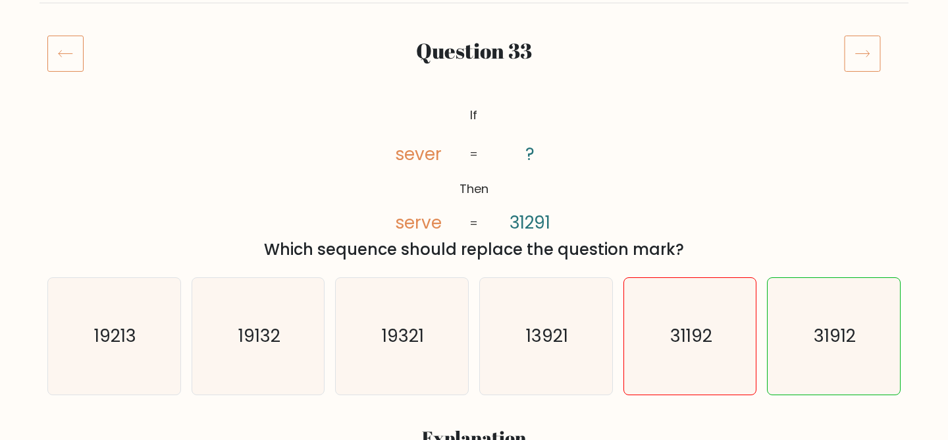
scroll to position [121, 0]
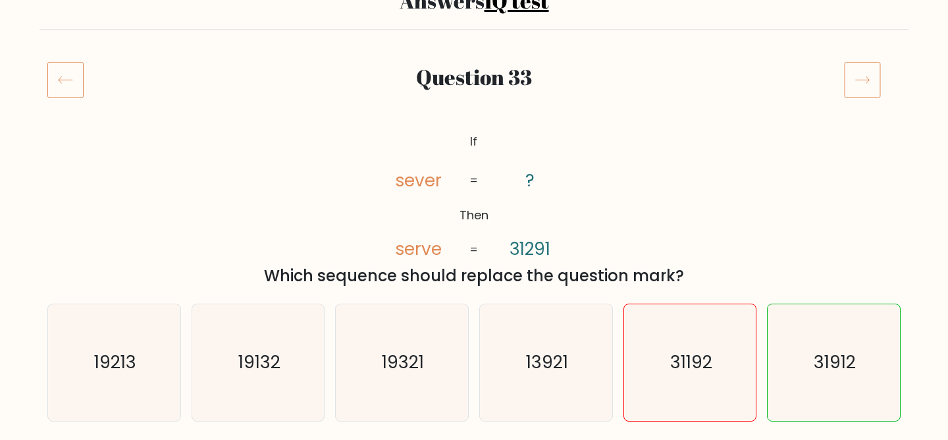
click at [867, 82] on icon at bounding box center [862, 79] width 37 height 37
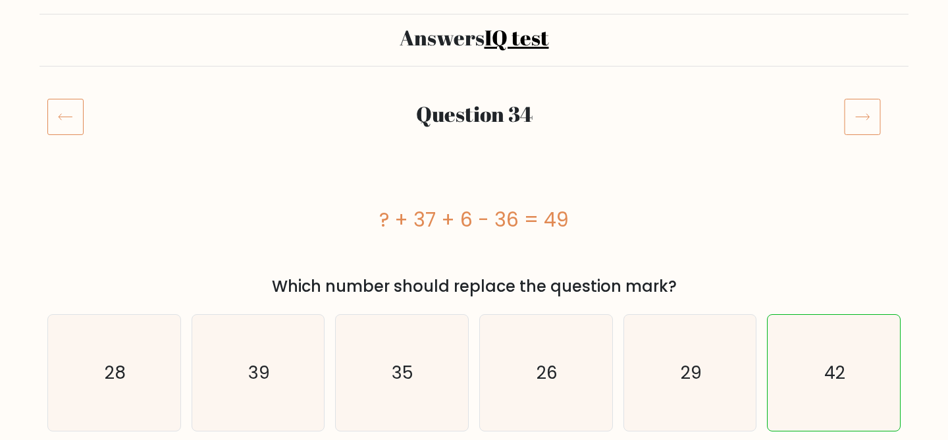
scroll to position [82, 0]
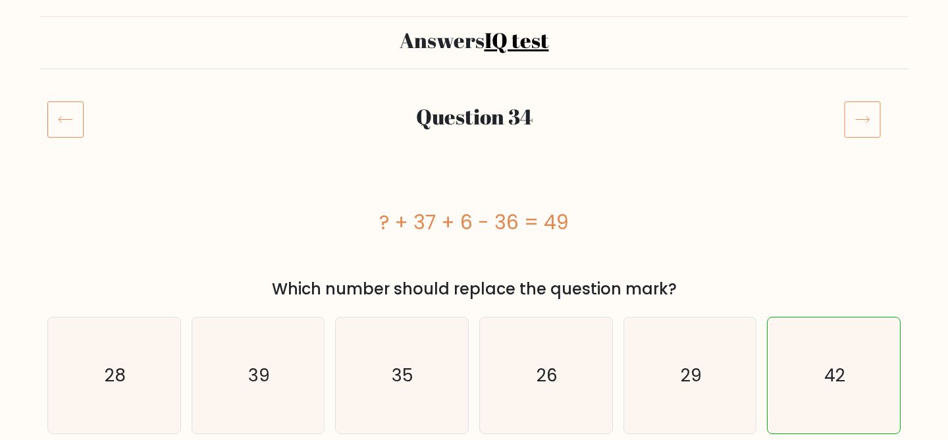
click at [853, 115] on icon at bounding box center [862, 119] width 37 height 37
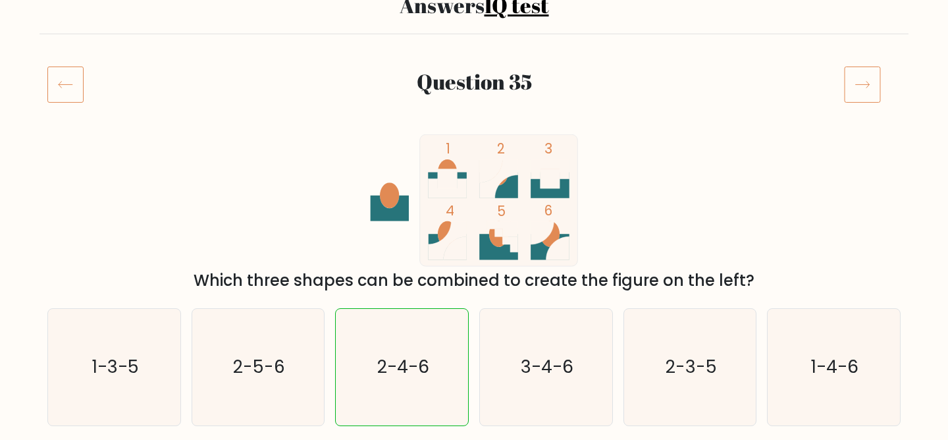
scroll to position [107, 0]
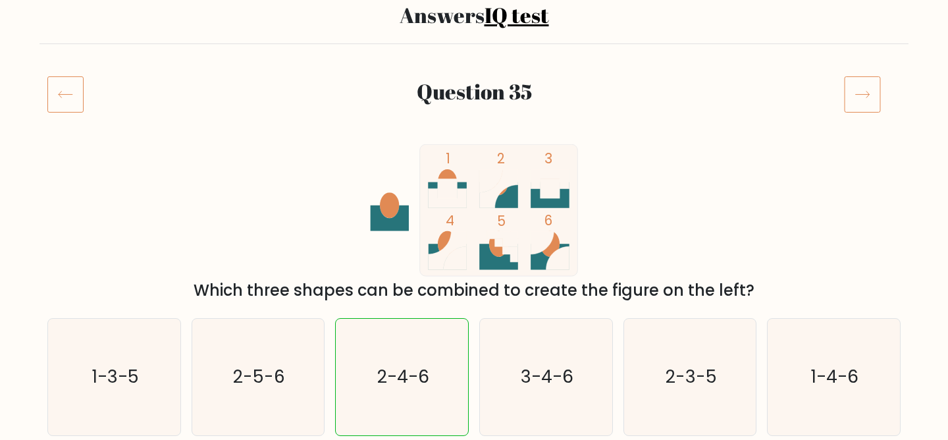
click at [858, 103] on icon at bounding box center [862, 94] width 37 height 37
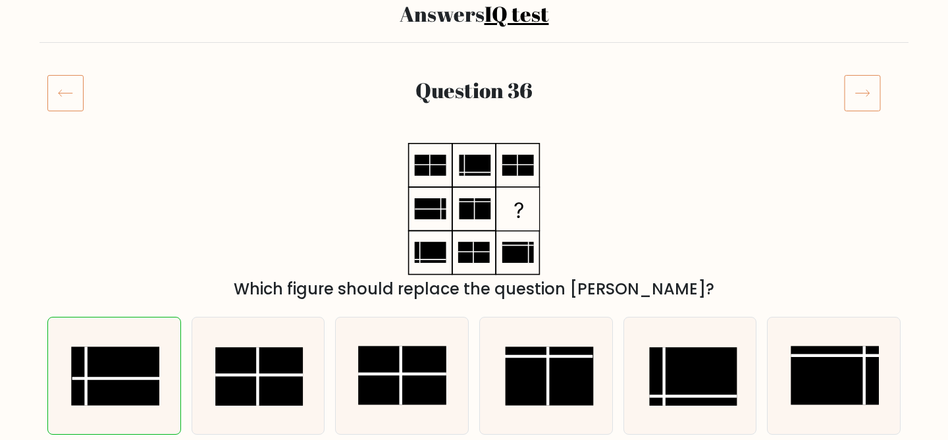
scroll to position [103, 0]
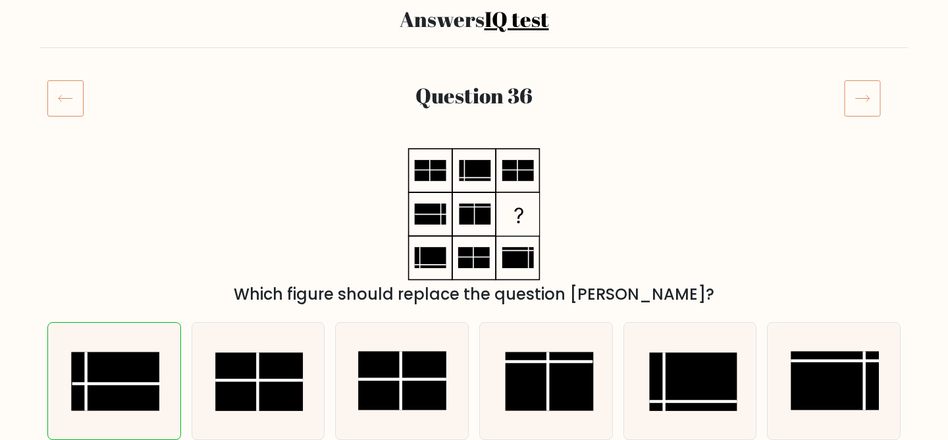
click at [870, 95] on icon at bounding box center [862, 98] width 37 height 37
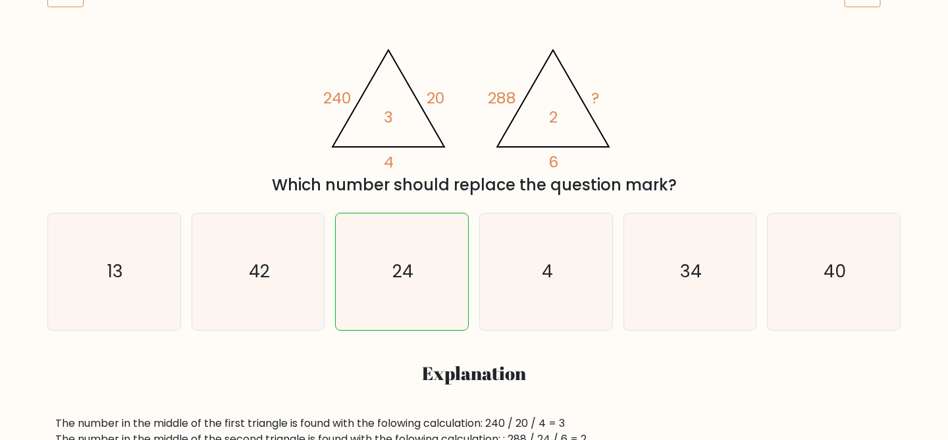
scroll to position [152, 0]
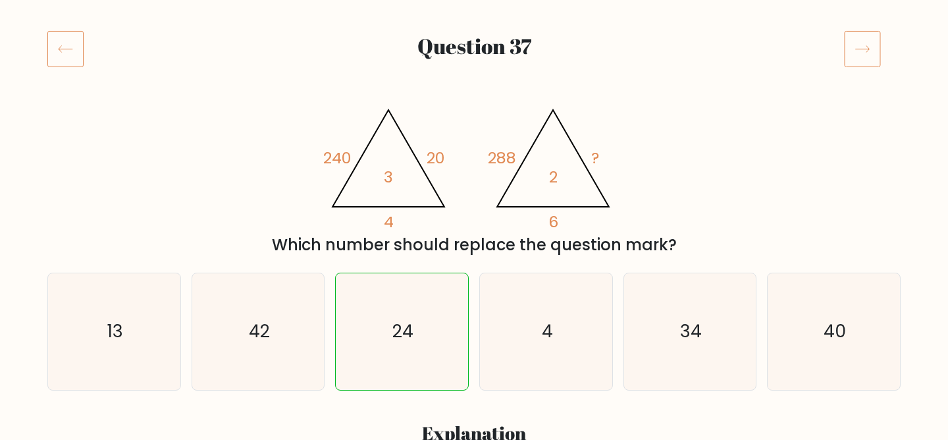
click at [857, 59] on icon at bounding box center [862, 48] width 37 height 37
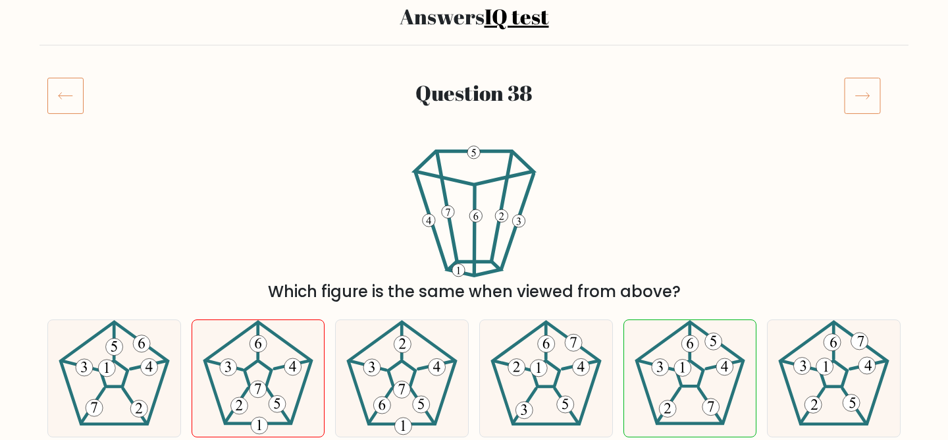
scroll to position [96, 0]
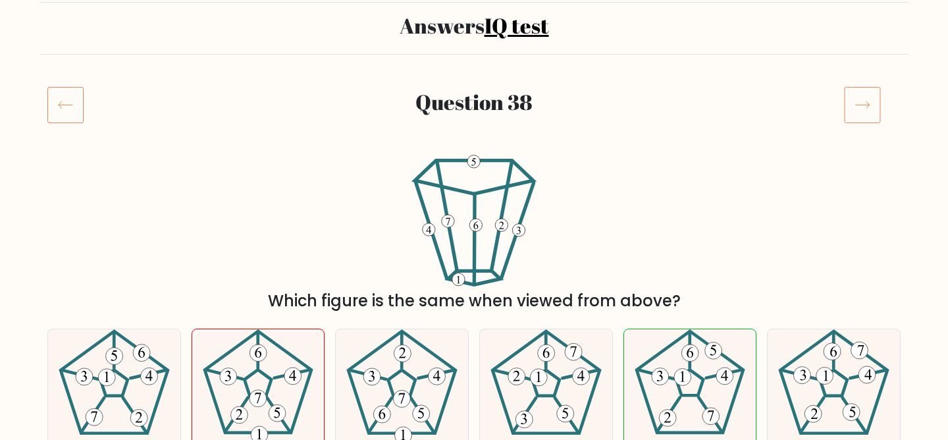
click at [861, 99] on icon at bounding box center [862, 104] width 37 height 37
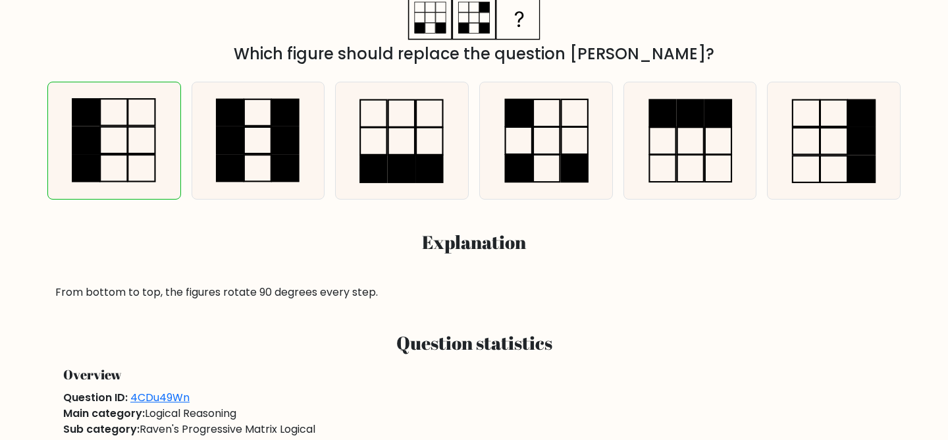
scroll to position [326, 0]
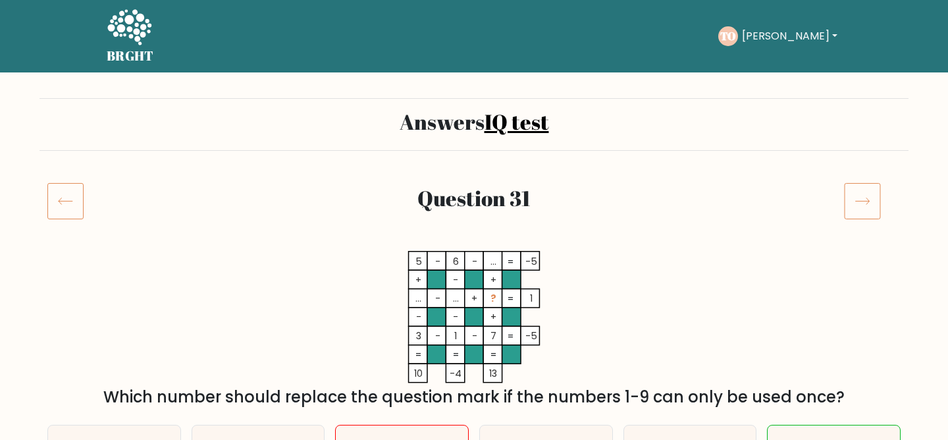
scroll to position [78, 0]
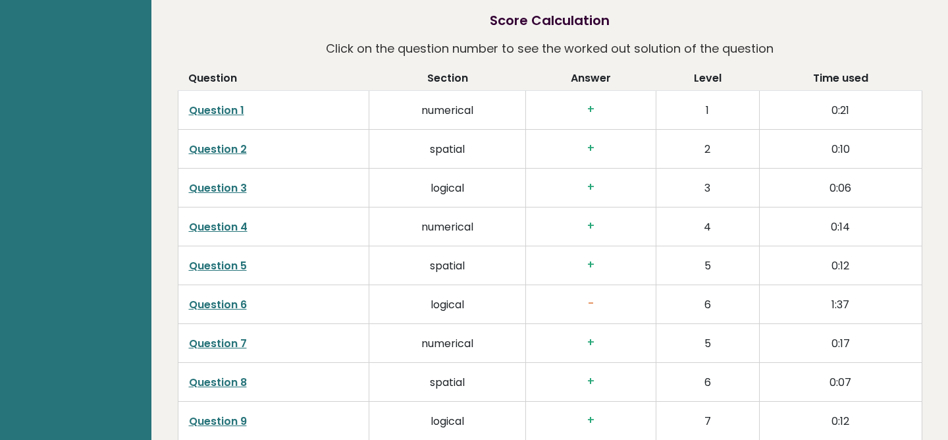
scroll to position [1814, 0]
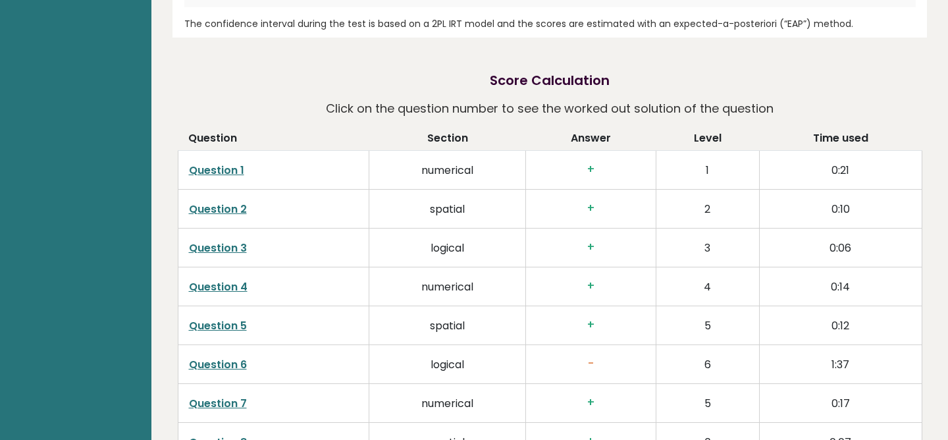
click at [236, 365] on link "Question 6" at bounding box center [218, 364] width 58 height 15
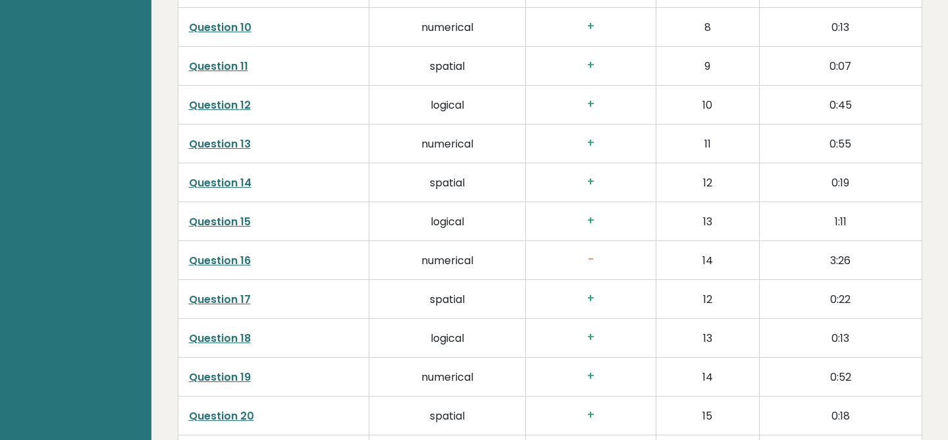
scroll to position [2312, 0]
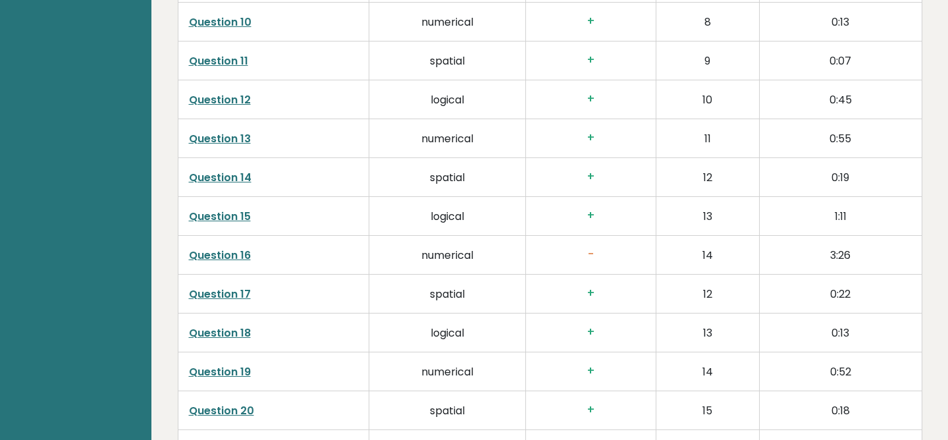
click at [234, 249] on link "Question 16" at bounding box center [220, 254] width 62 height 15
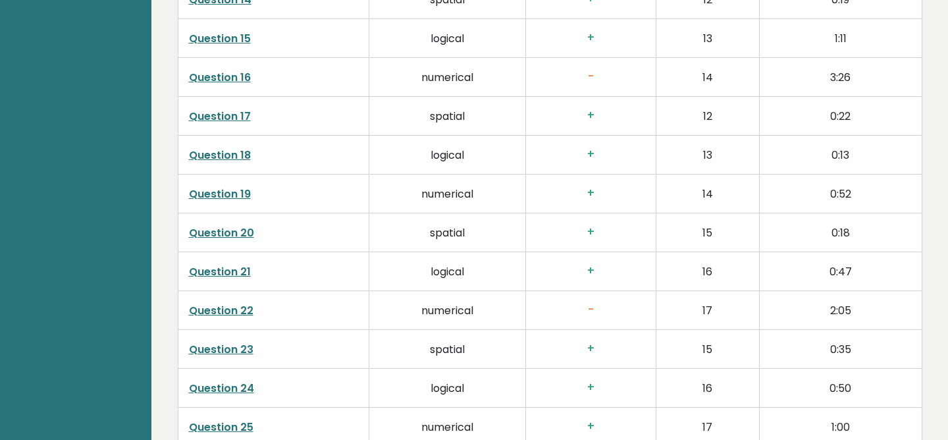
scroll to position [2492, 0]
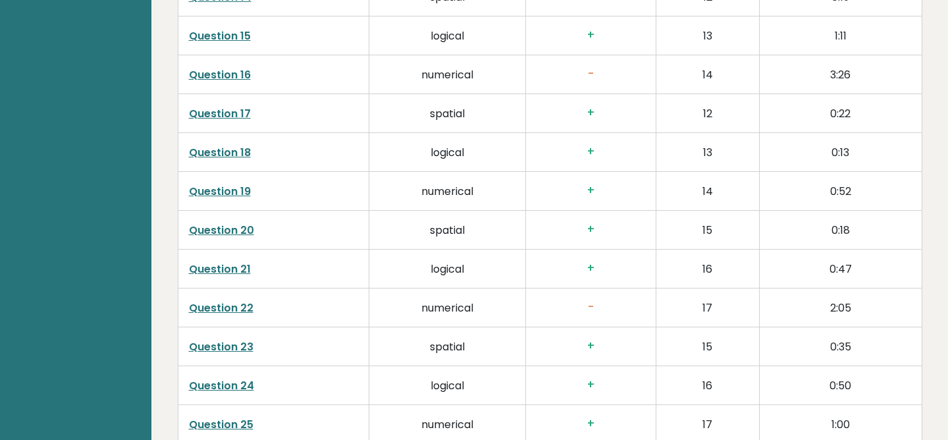
click at [238, 305] on link "Question 22" at bounding box center [221, 307] width 64 height 15
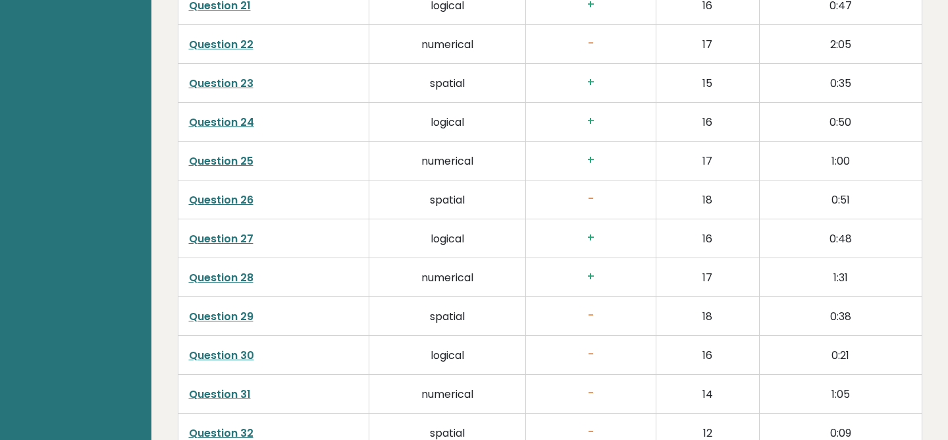
scroll to position [2762, 0]
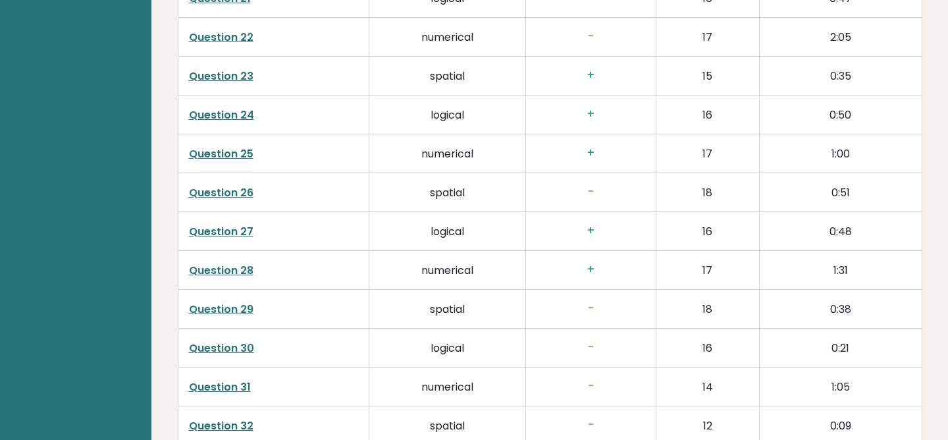
click at [246, 190] on link "Question 26" at bounding box center [221, 192] width 64 height 15
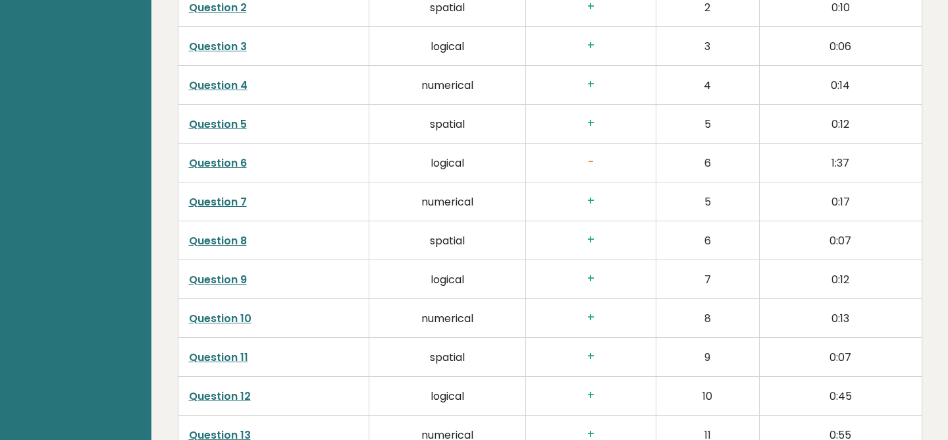
scroll to position [2037, 0]
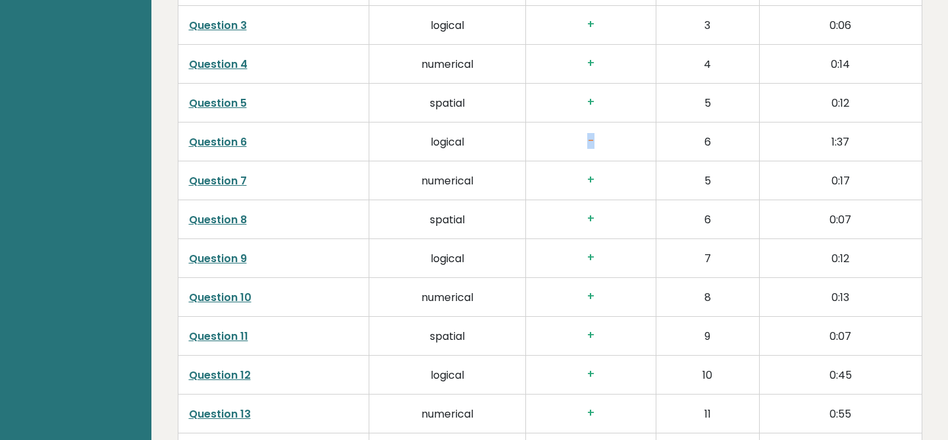
drag, startPoint x: 596, startPoint y: 143, endPoint x: 568, endPoint y: 141, distance: 27.8
click at [569, 141] on h3 "-" at bounding box center [590, 141] width 109 height 14
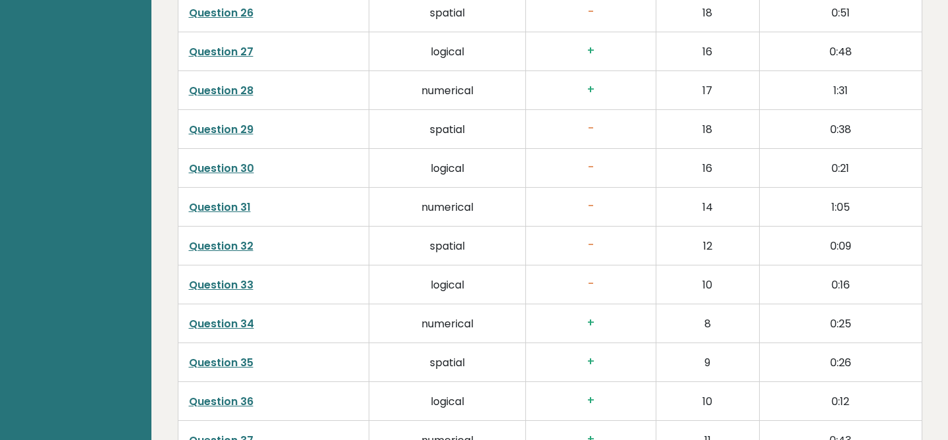
scroll to position [2941, 0]
drag, startPoint x: 599, startPoint y: 286, endPoint x: 557, endPoint y: 283, distance: 42.2
click at [557, 288] on h3 "-" at bounding box center [590, 285] width 109 height 14
drag, startPoint x: 609, startPoint y: 172, endPoint x: 559, endPoint y: 164, distance: 50.7
click at [559, 164] on h3 "-" at bounding box center [590, 169] width 109 height 14
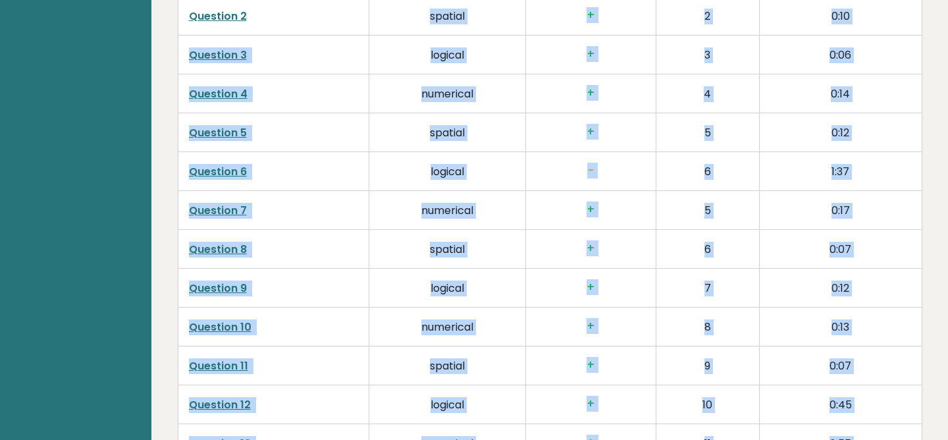
scroll to position [1929, 0]
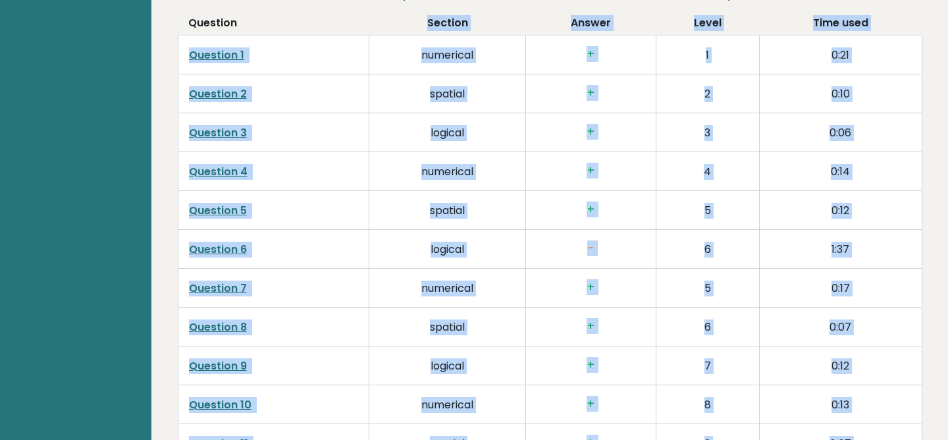
drag, startPoint x: 483, startPoint y: 238, endPoint x: 418, endPoint y: 30, distance: 217.9
copy table "Section Answer Level Time used Question 1 numerical + 1 0:21 Question 2 spatial…"
click at [586, 222] on td "+" at bounding box center [591, 210] width 130 height 39
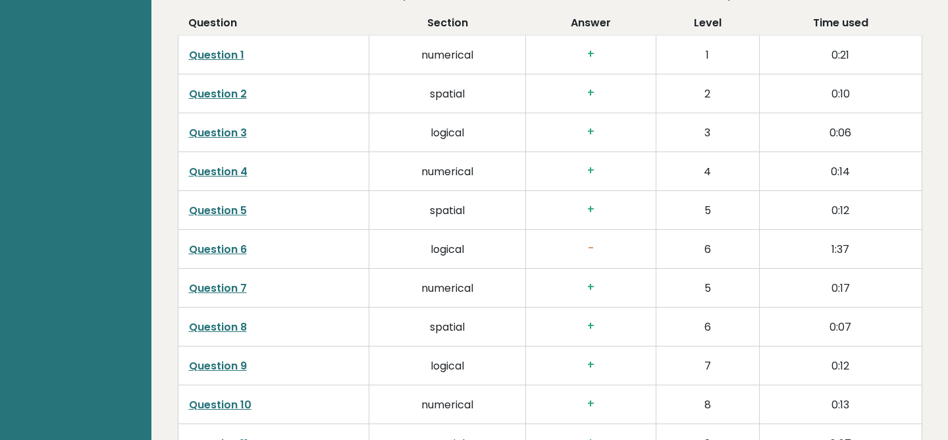
click at [230, 56] on link "Question 1" at bounding box center [216, 54] width 55 height 15
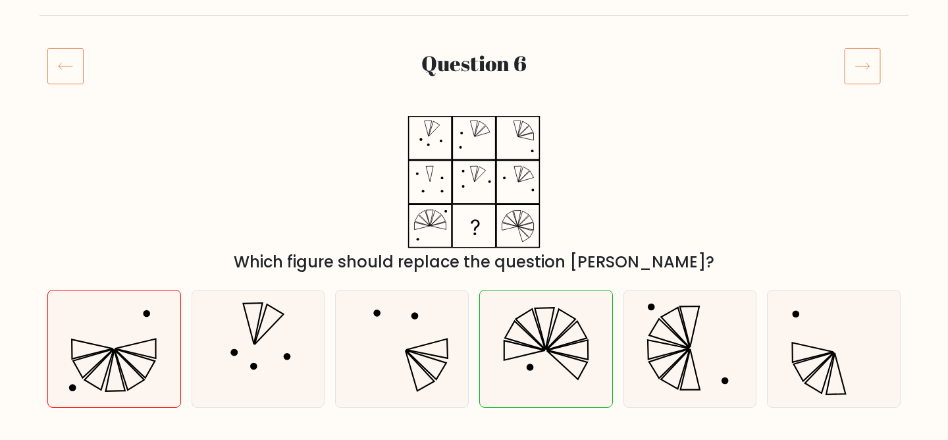
scroll to position [136, 0]
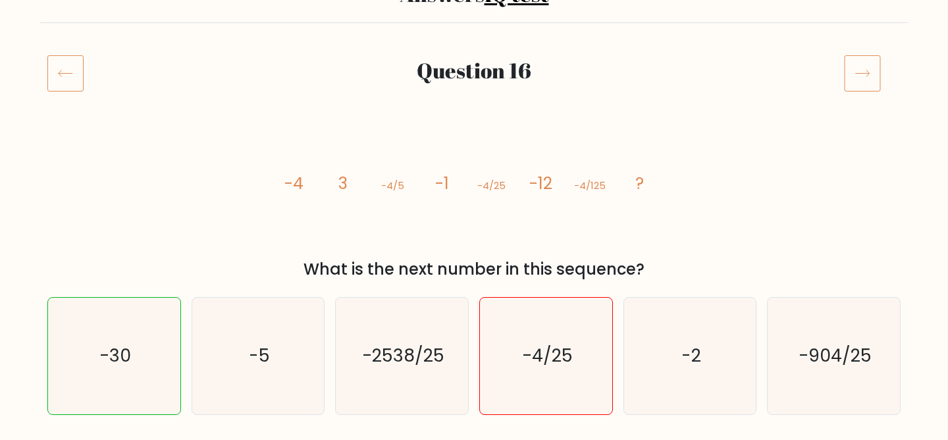
scroll to position [124, 0]
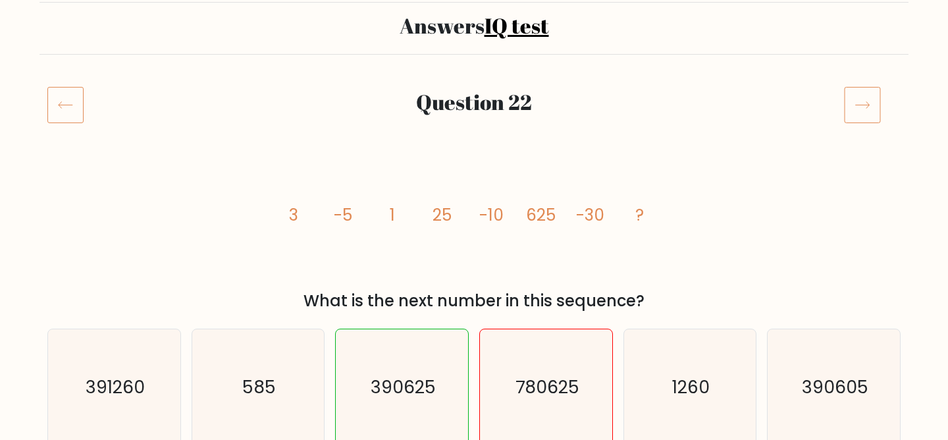
scroll to position [93, 0]
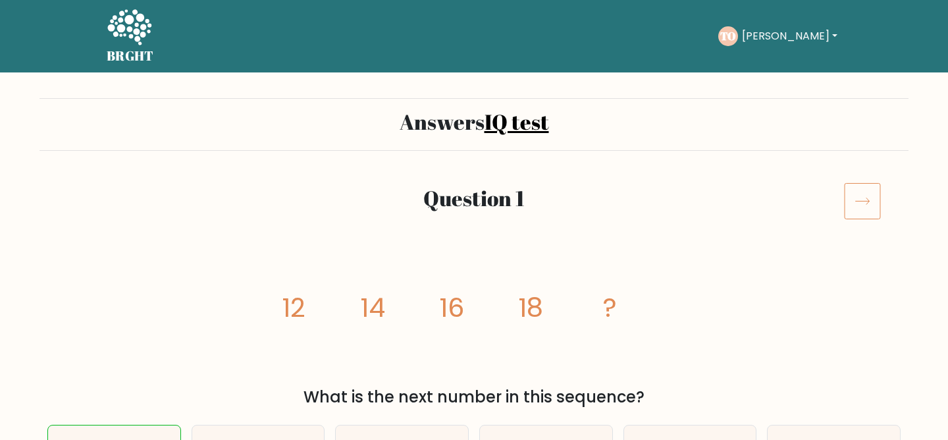
click at [875, 200] on icon at bounding box center [862, 200] width 37 height 37
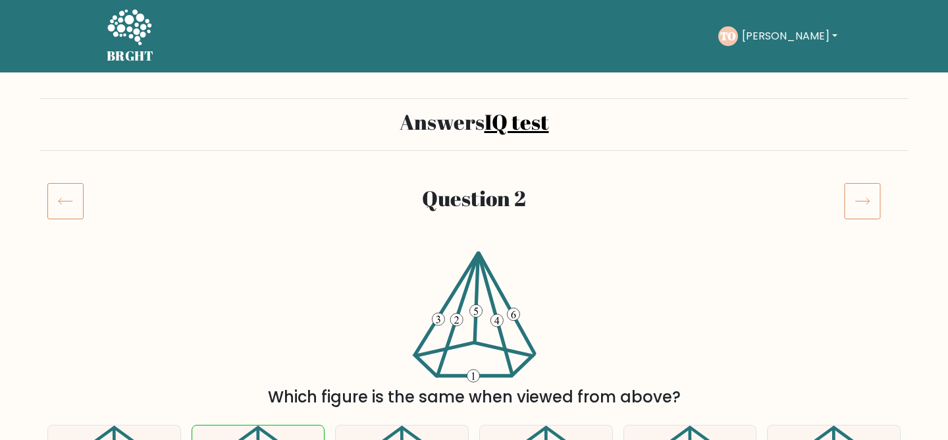
click at [863, 204] on icon at bounding box center [862, 200] width 37 height 37
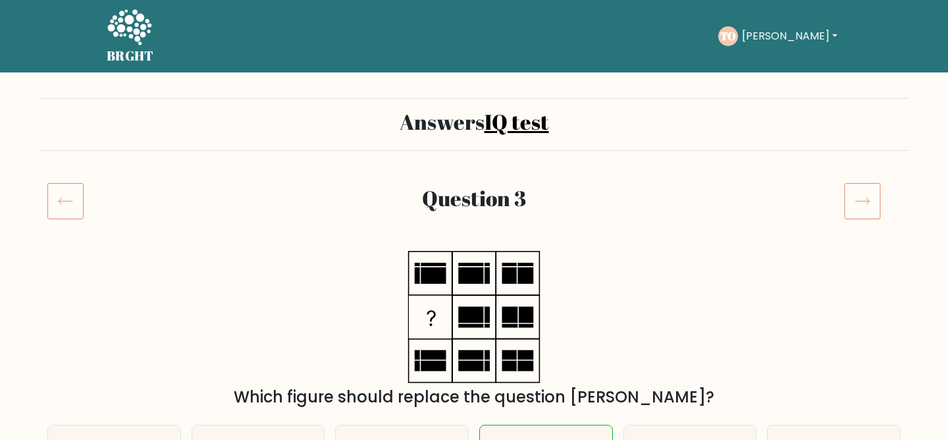
click at [863, 204] on icon at bounding box center [862, 200] width 37 height 37
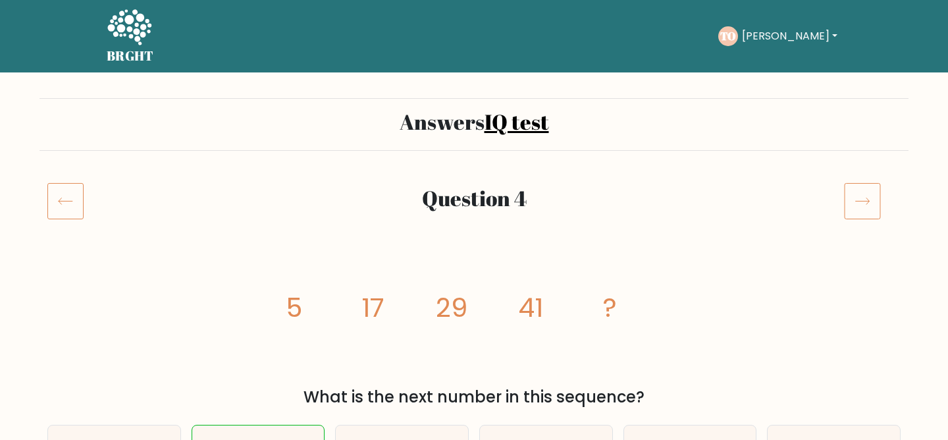
click at [863, 204] on icon at bounding box center [862, 200] width 37 height 37
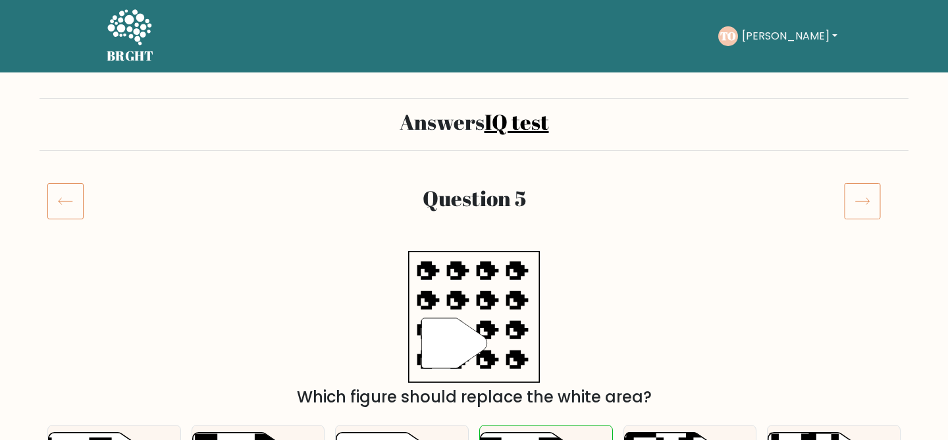
click at [863, 203] on icon at bounding box center [862, 200] width 37 height 37
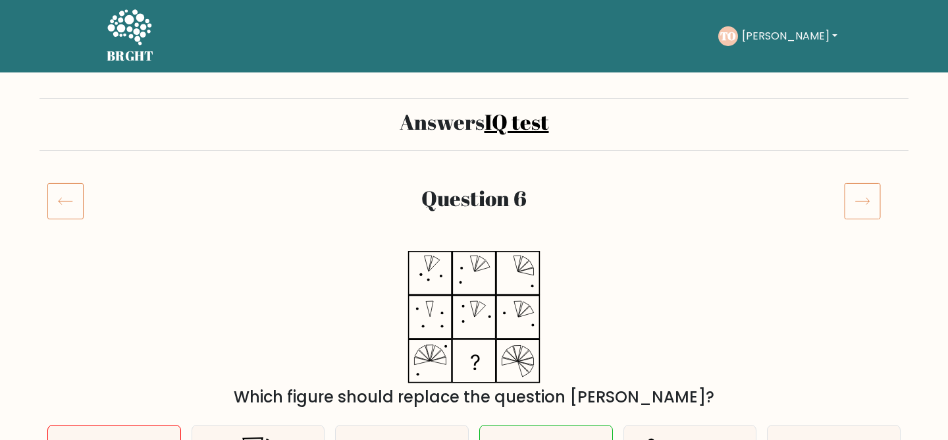
click at [863, 203] on icon at bounding box center [862, 200] width 37 height 37
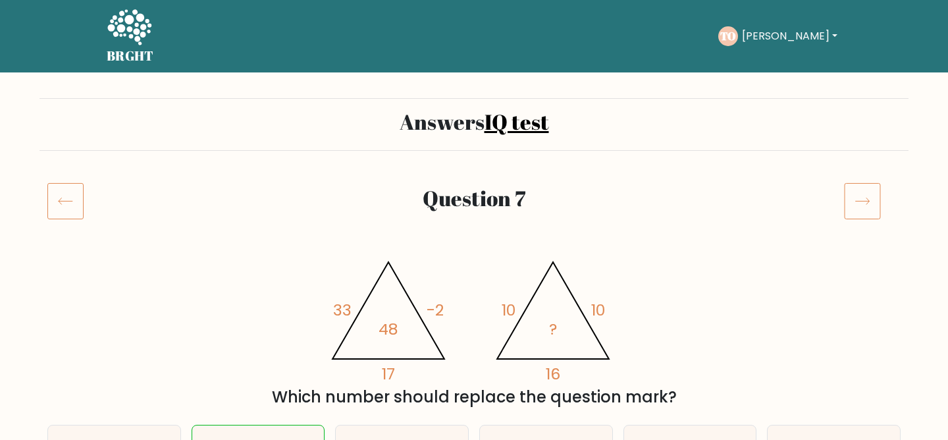
click at [863, 203] on icon at bounding box center [862, 200] width 37 height 37
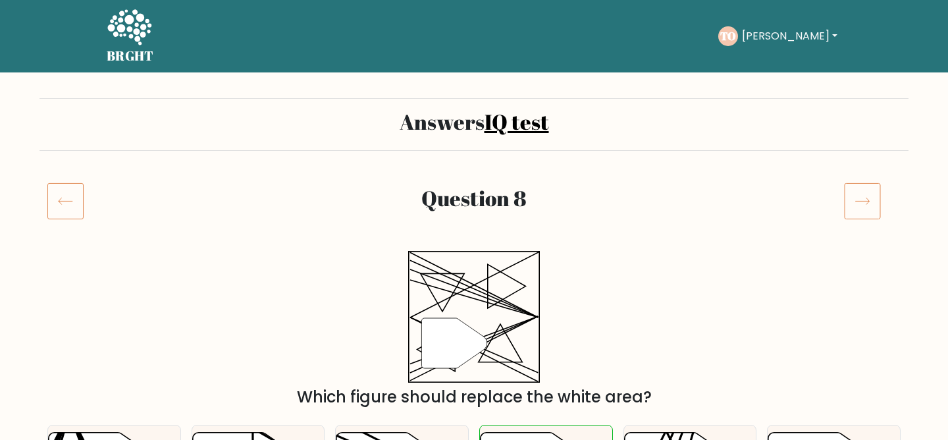
click at [863, 203] on icon at bounding box center [862, 200] width 37 height 37
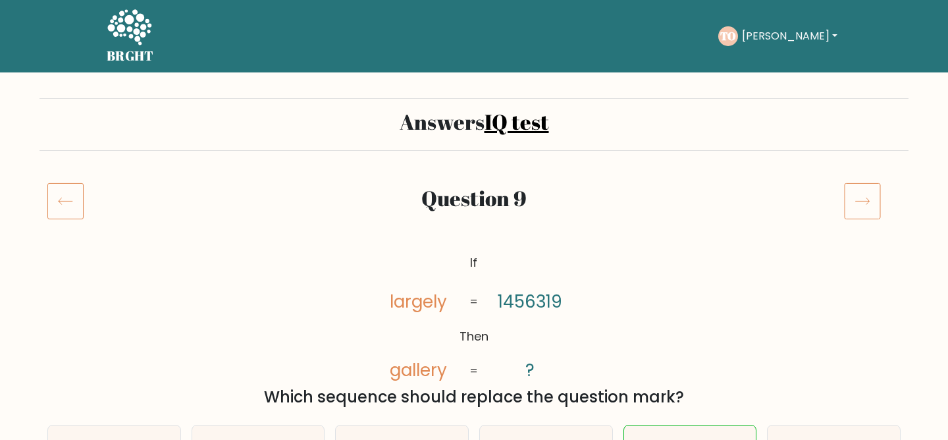
click at [863, 203] on icon at bounding box center [862, 200] width 37 height 37
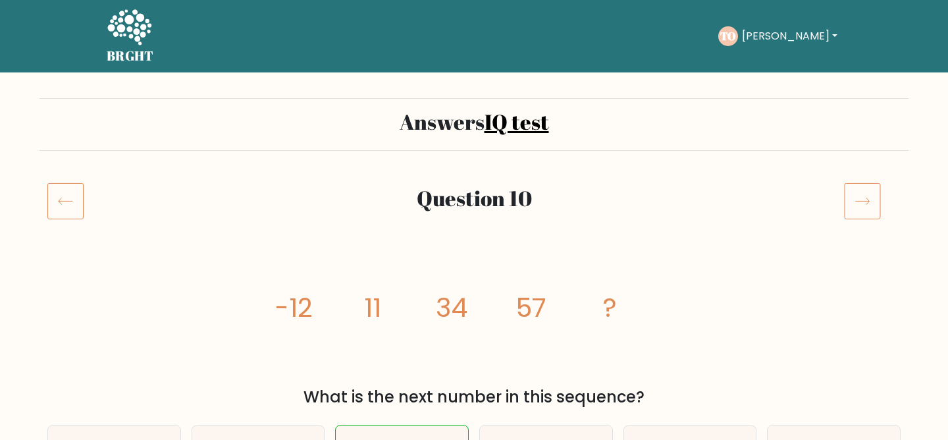
click at [863, 203] on icon at bounding box center [862, 200] width 37 height 37
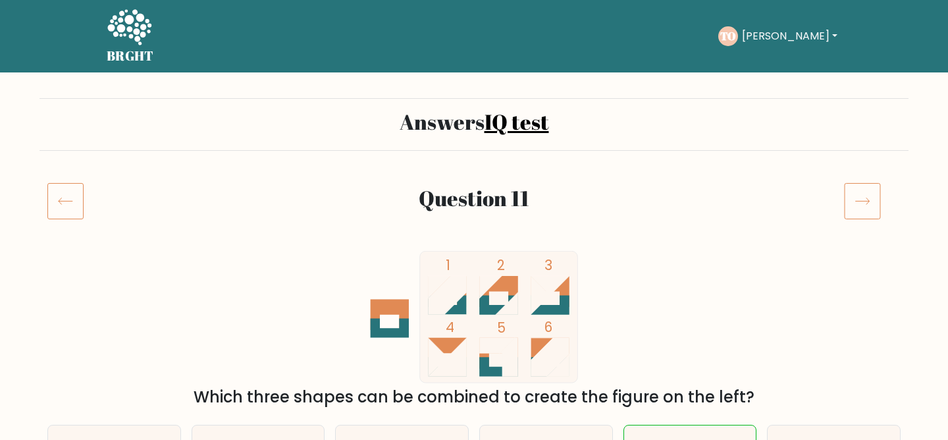
click at [863, 203] on icon at bounding box center [862, 200] width 37 height 37
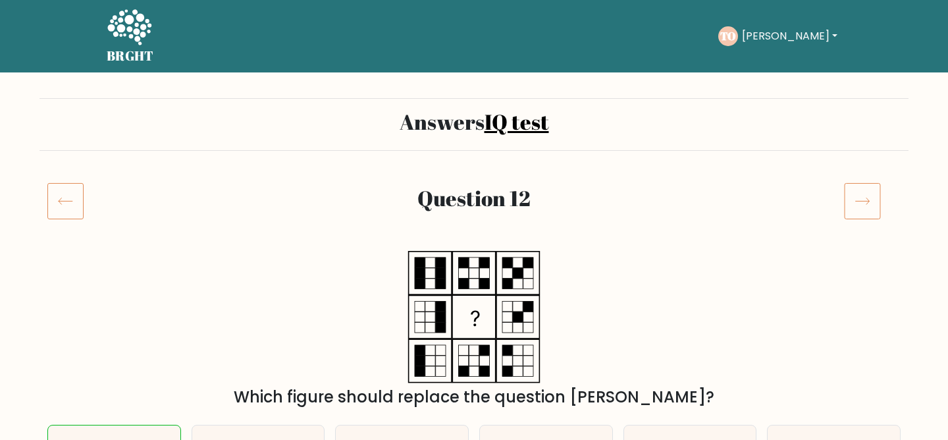
click at [863, 203] on icon at bounding box center [862, 200] width 37 height 37
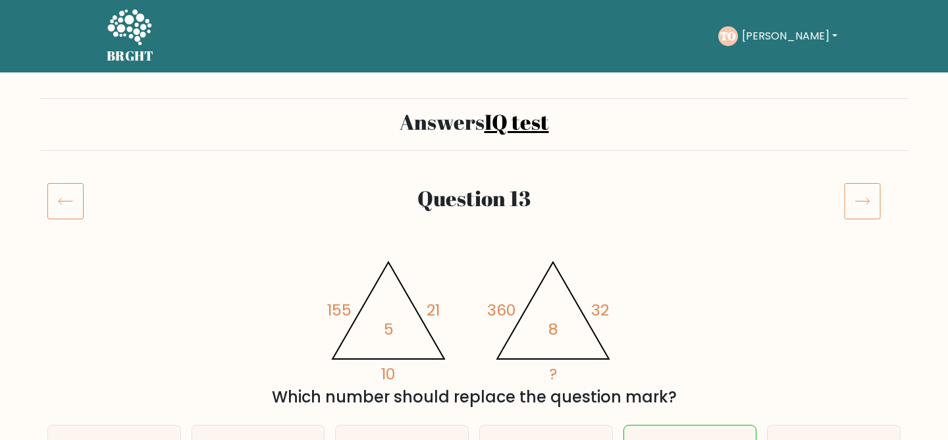
click at [863, 203] on icon at bounding box center [862, 200] width 37 height 37
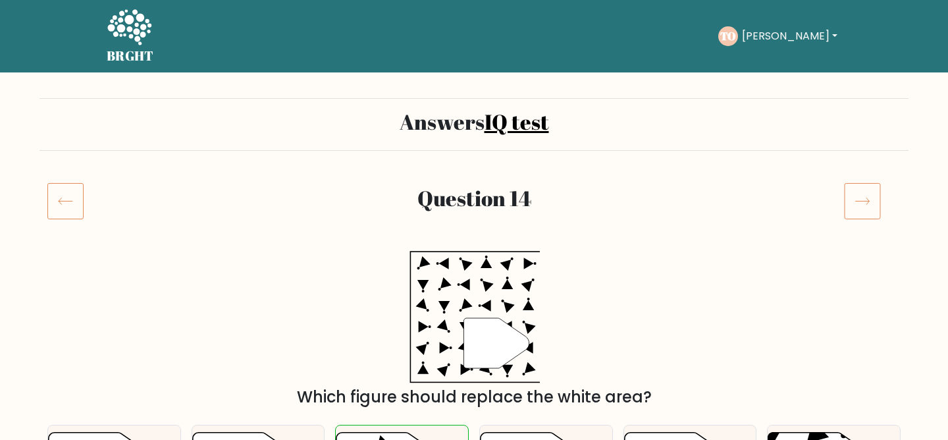
click at [863, 203] on icon at bounding box center [862, 200] width 37 height 37
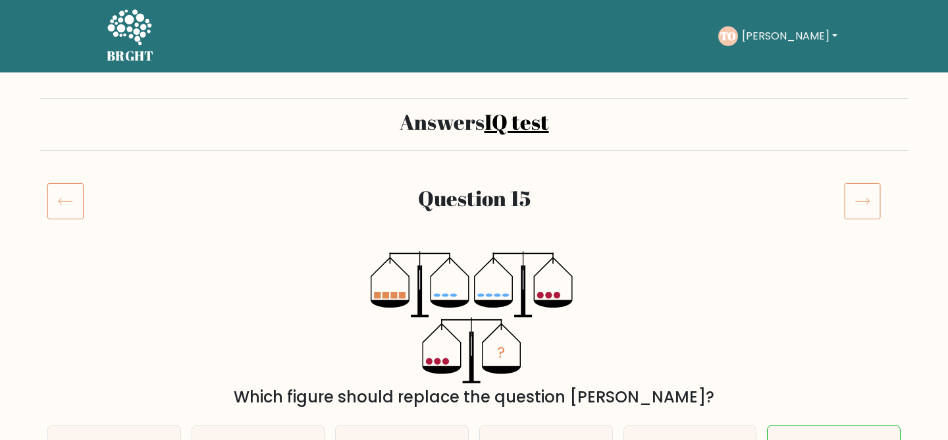
click at [863, 203] on icon at bounding box center [862, 200] width 37 height 37
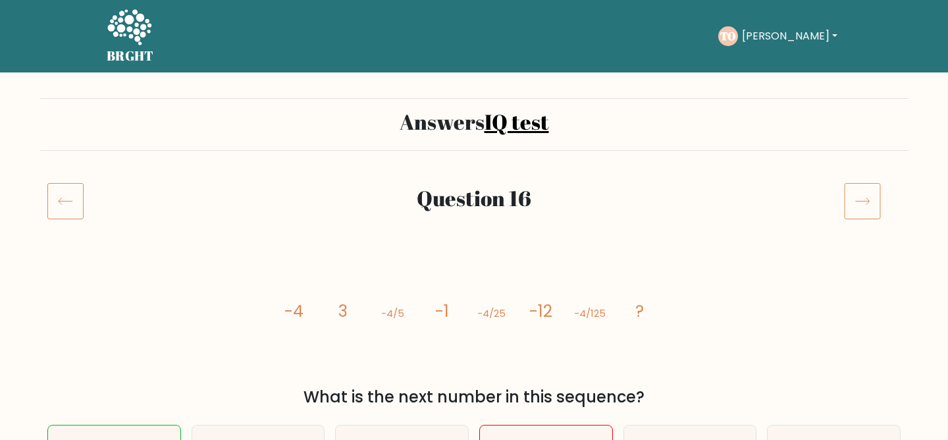
click at [61, 204] on icon at bounding box center [65, 200] width 36 height 37
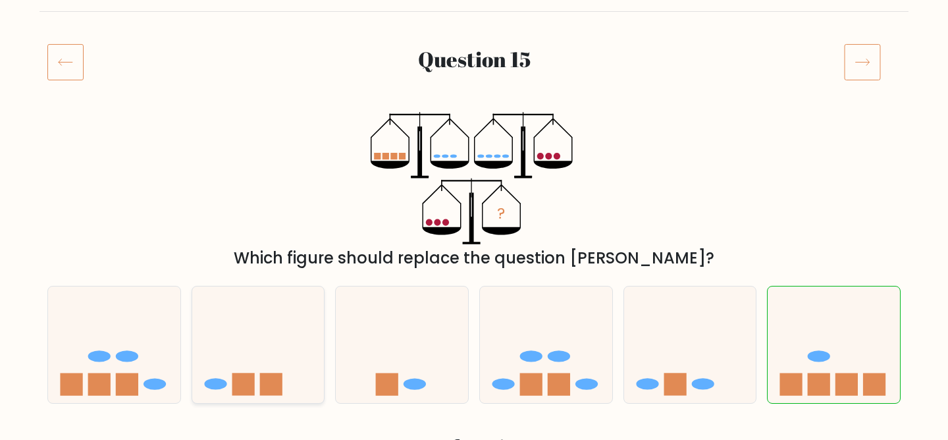
scroll to position [43, 0]
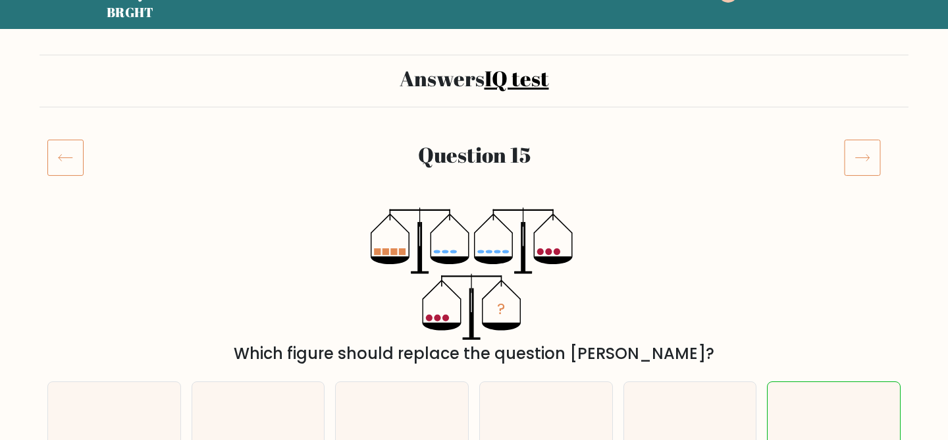
click at [860, 161] on icon at bounding box center [862, 157] width 37 height 37
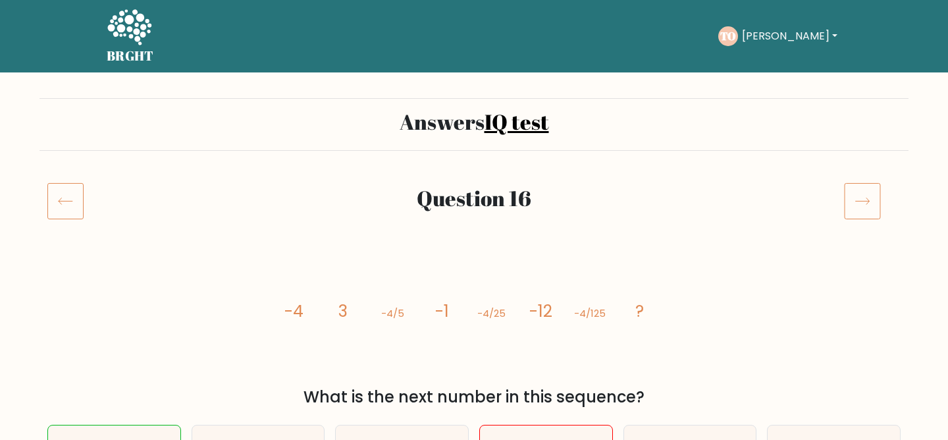
click at [861, 197] on icon at bounding box center [862, 200] width 37 height 37
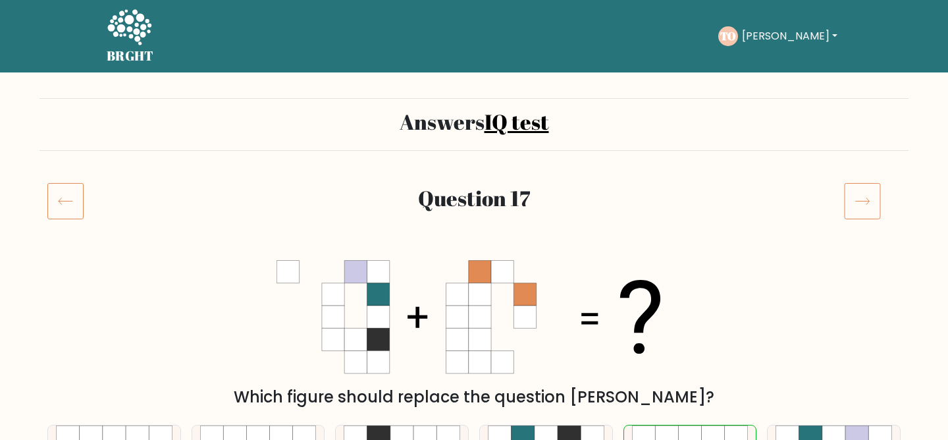
click at [862, 215] on icon at bounding box center [862, 200] width 37 height 37
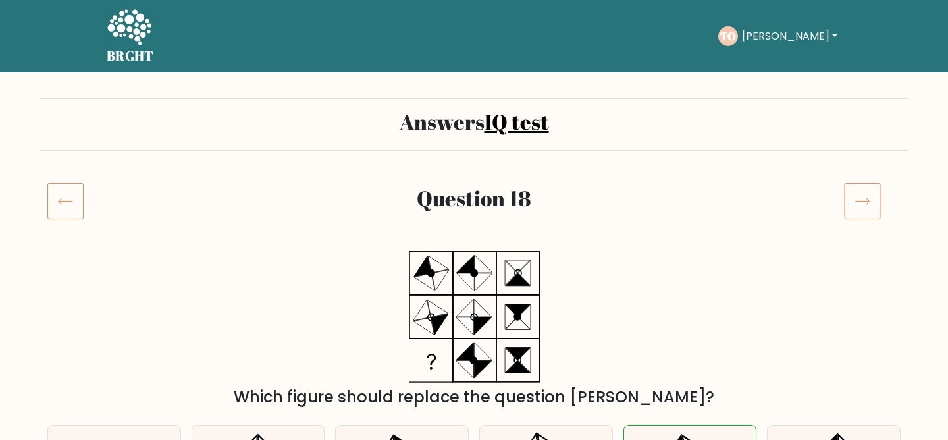
click at [862, 215] on icon at bounding box center [862, 200] width 37 height 37
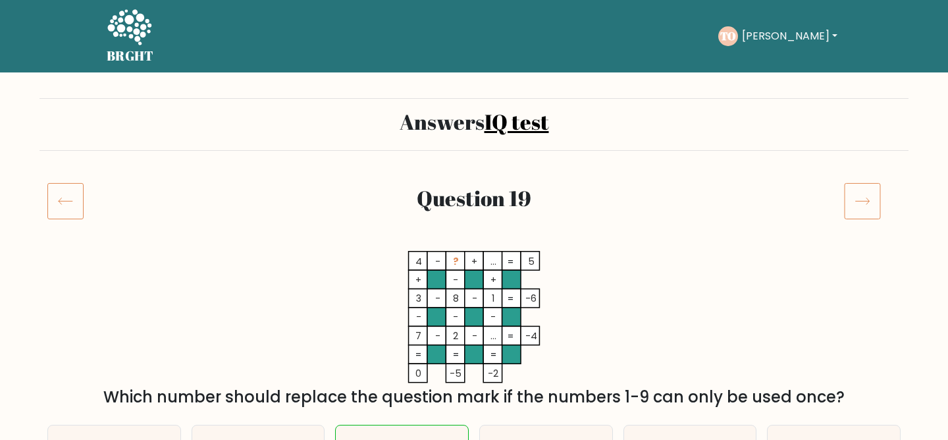
drag, startPoint x: 0, startPoint y: 0, endPoint x: 862, endPoint y: 215, distance: 888.3
click at [862, 215] on icon at bounding box center [862, 200] width 37 height 37
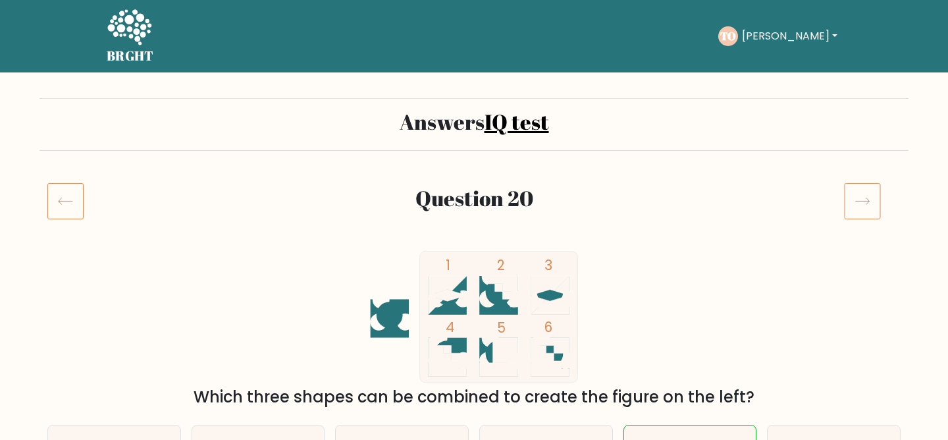
click at [861, 215] on icon at bounding box center [862, 200] width 37 height 37
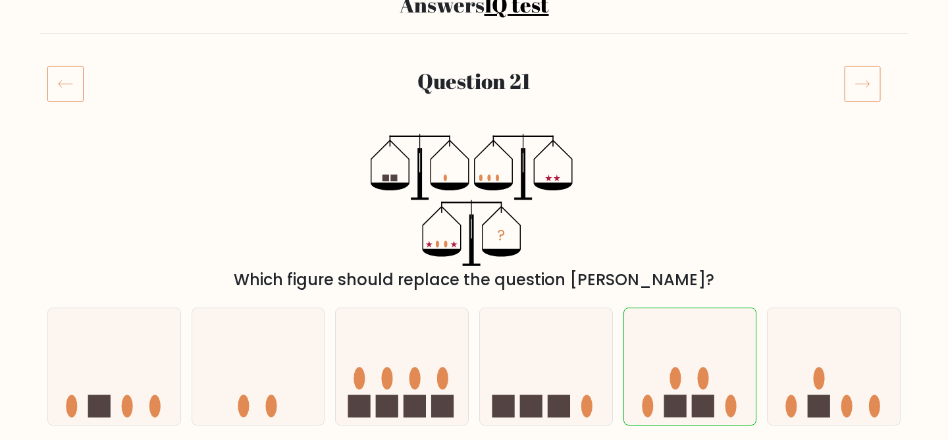
scroll to position [114, 0]
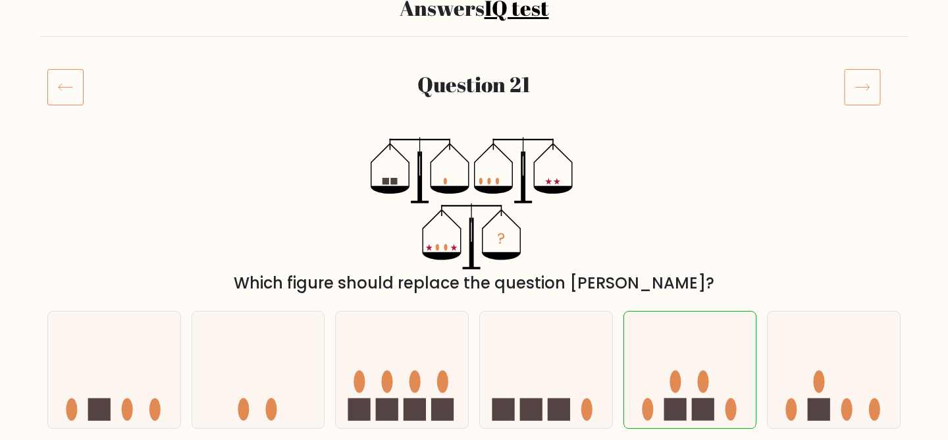
click at [866, 103] on icon at bounding box center [862, 86] width 37 height 37
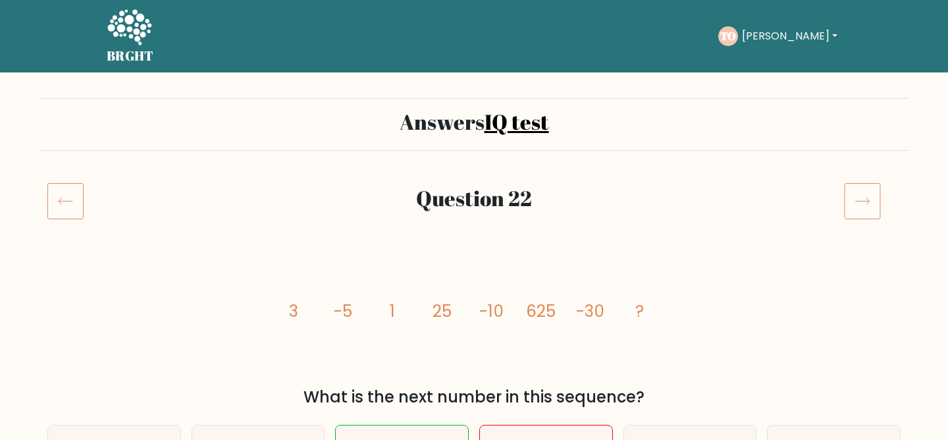
click at [864, 197] on icon at bounding box center [862, 200] width 37 height 37
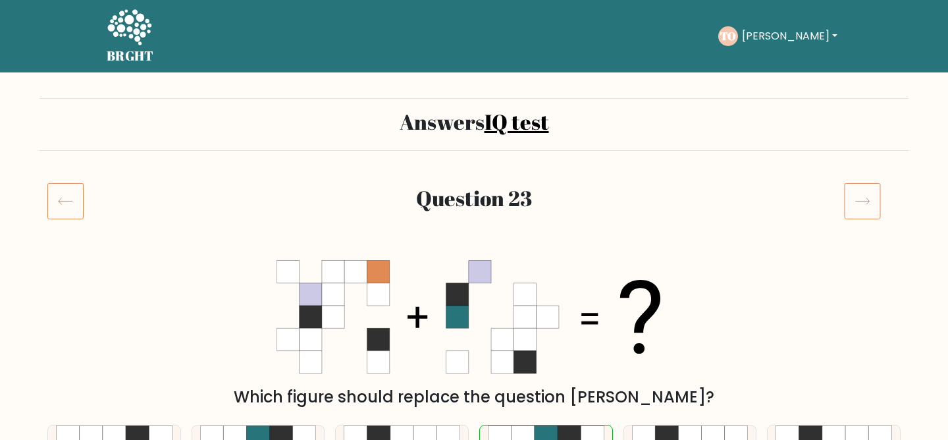
click at [864, 208] on icon at bounding box center [862, 200] width 37 height 37
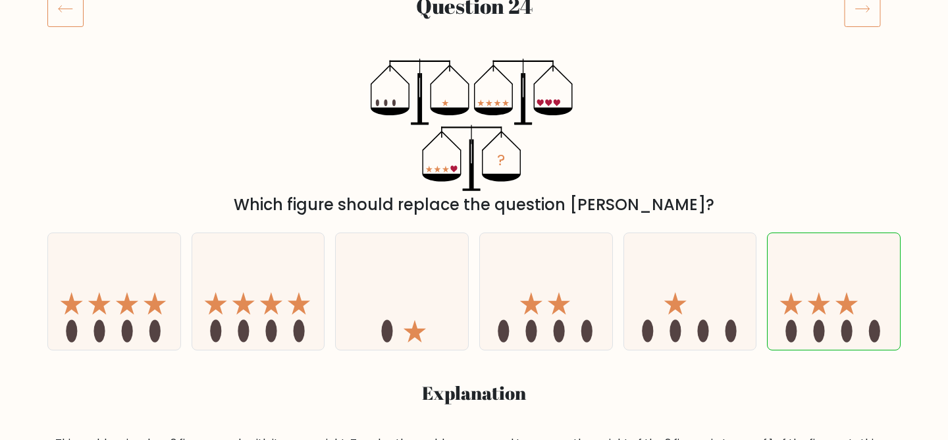
scroll to position [109, 0]
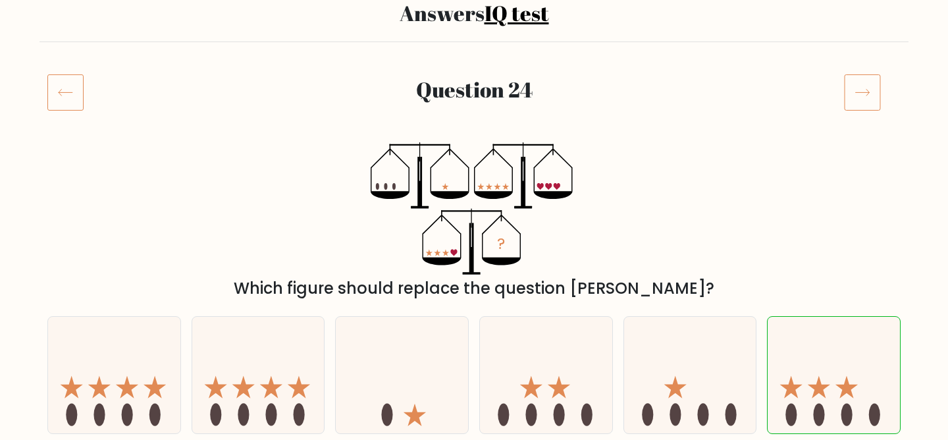
click at [857, 94] on icon at bounding box center [862, 92] width 37 height 37
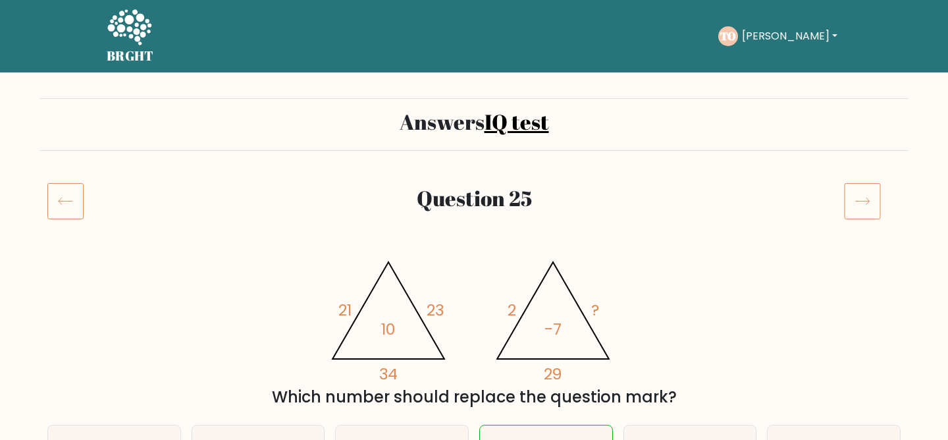
click at [855, 186] on icon at bounding box center [862, 200] width 37 height 37
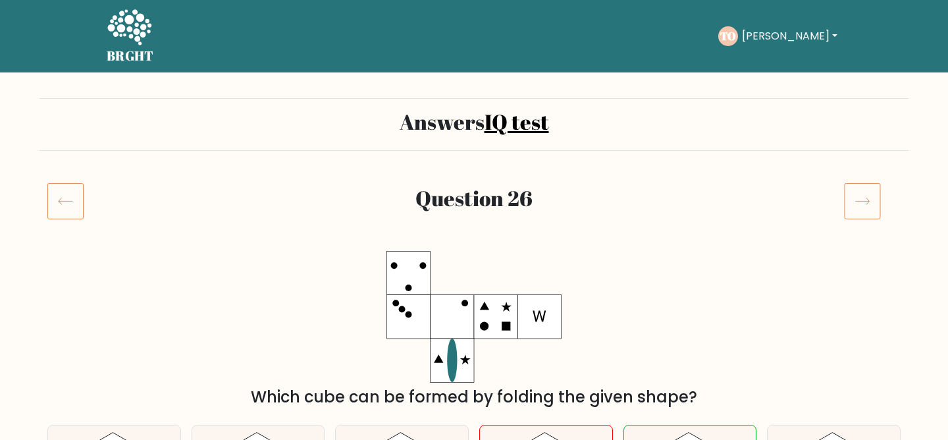
click at [861, 207] on icon at bounding box center [862, 200] width 37 height 37
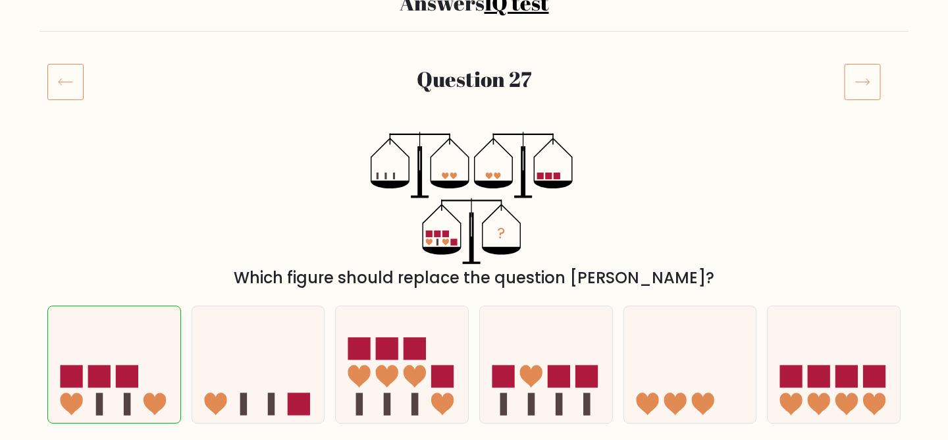
scroll to position [37, 0]
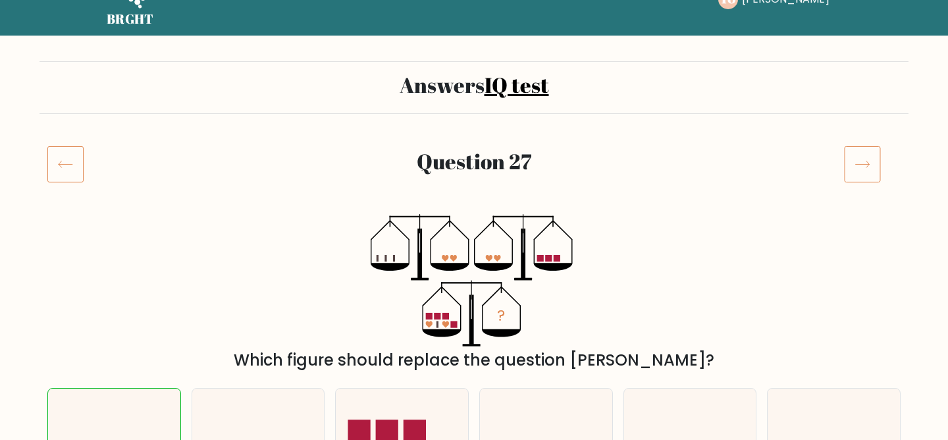
click at [867, 165] on icon at bounding box center [862, 163] width 37 height 37
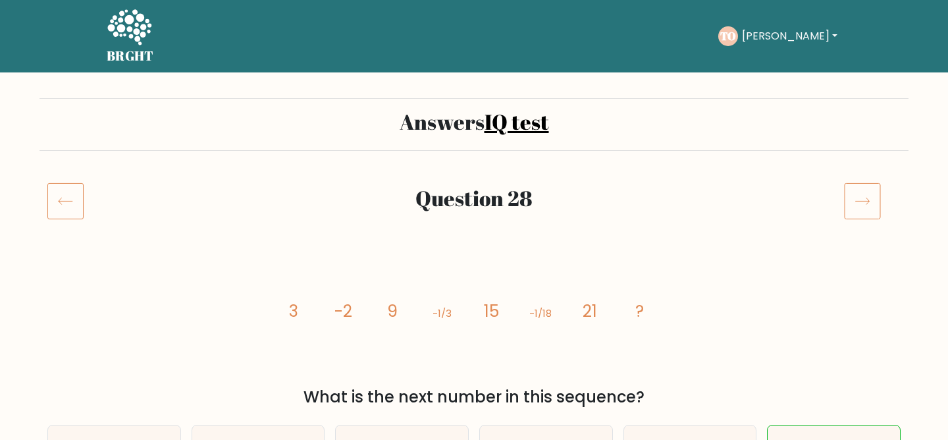
click at [864, 205] on icon at bounding box center [862, 200] width 37 height 37
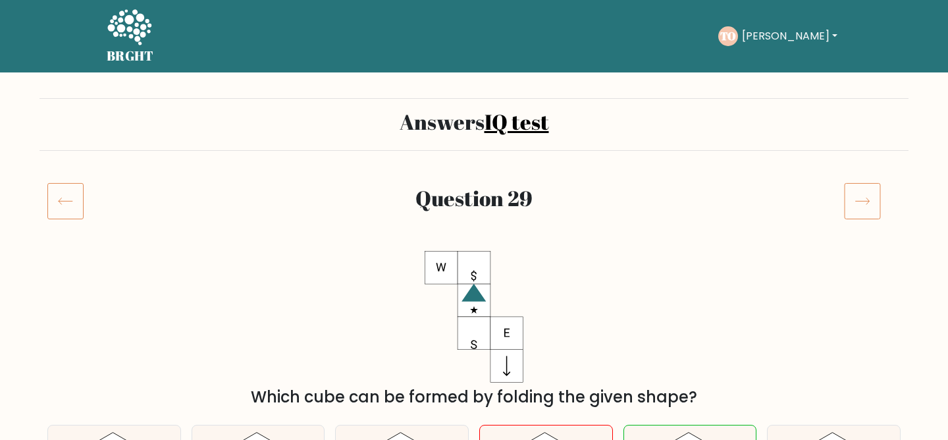
click at [863, 208] on icon at bounding box center [862, 200] width 37 height 37
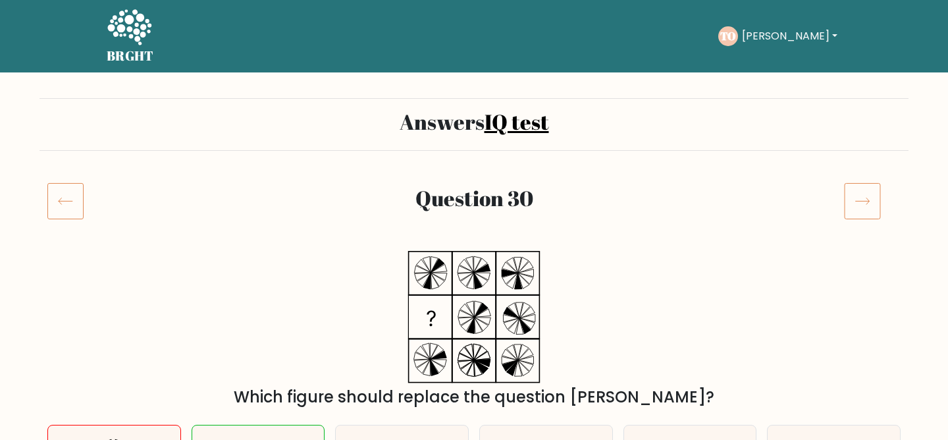
click at [863, 208] on icon at bounding box center [862, 200] width 37 height 37
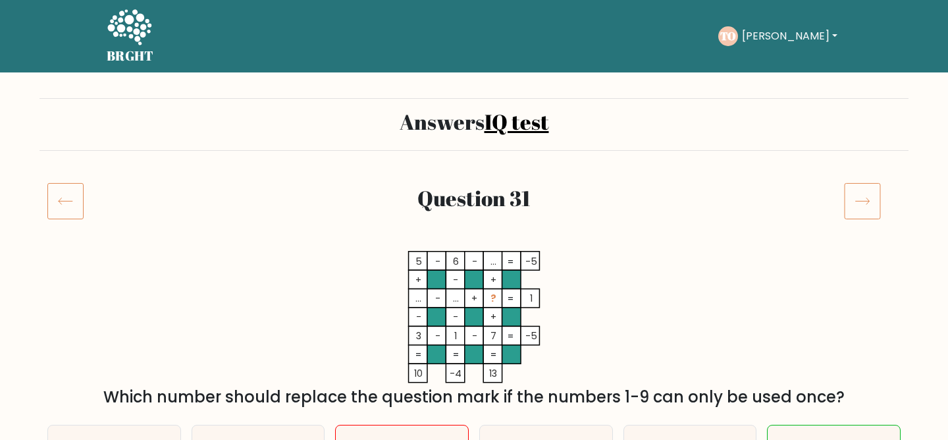
click at [863, 208] on icon at bounding box center [862, 200] width 37 height 37
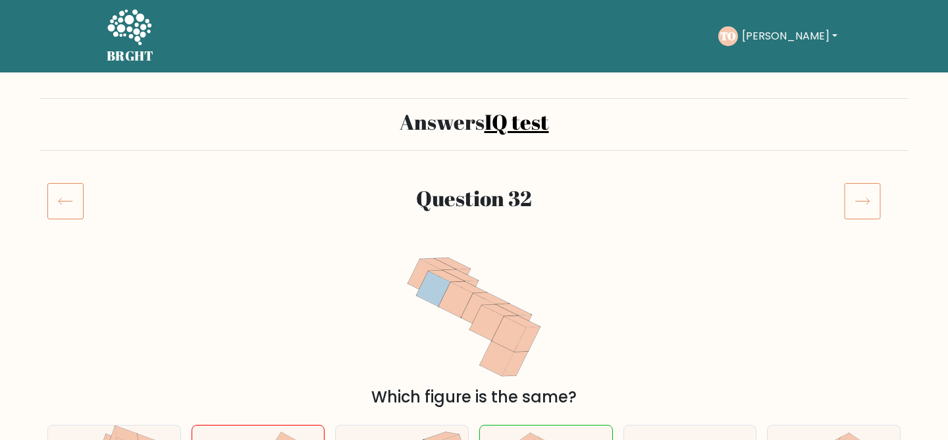
click at [863, 208] on icon at bounding box center [862, 200] width 37 height 37
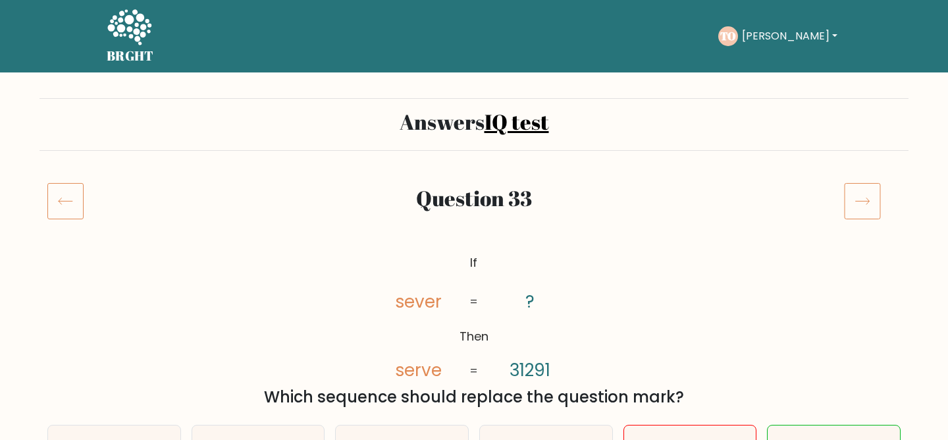
click at [863, 208] on icon at bounding box center [862, 200] width 37 height 37
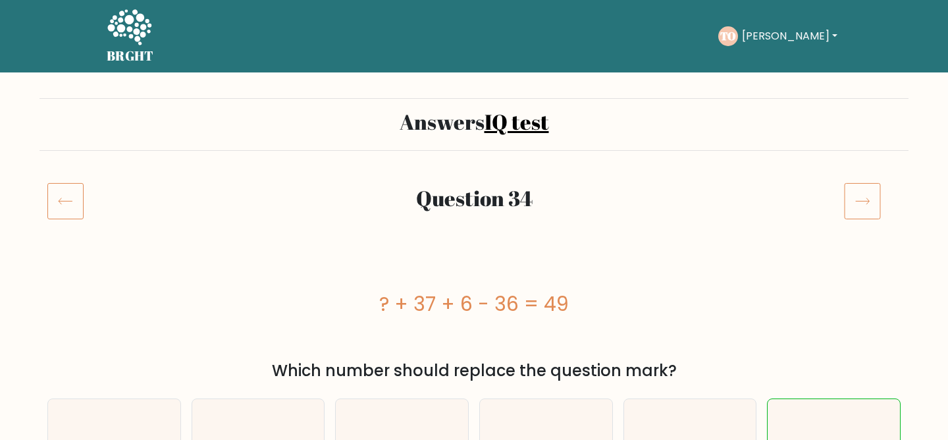
click at [863, 208] on icon at bounding box center [862, 200] width 37 height 37
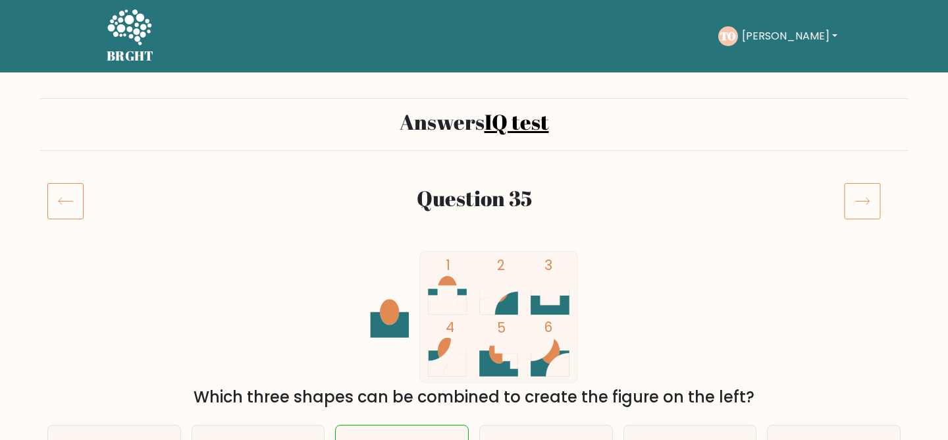
click at [863, 208] on icon at bounding box center [862, 200] width 37 height 37
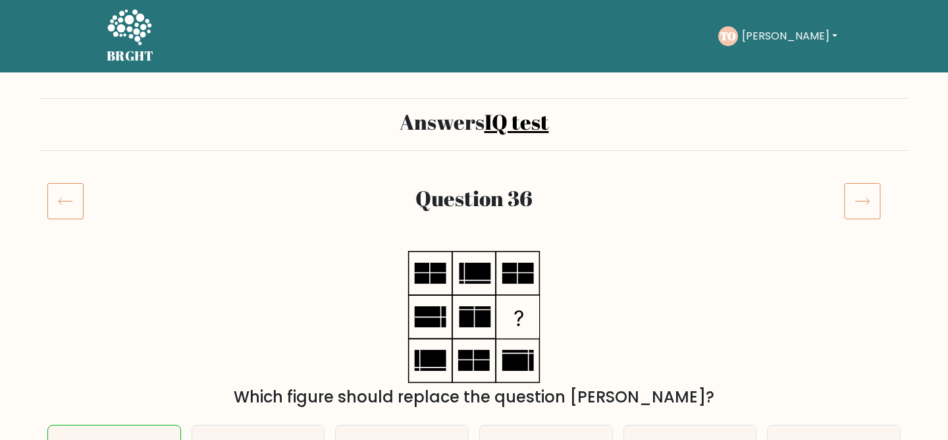
click at [863, 208] on icon at bounding box center [862, 200] width 37 height 37
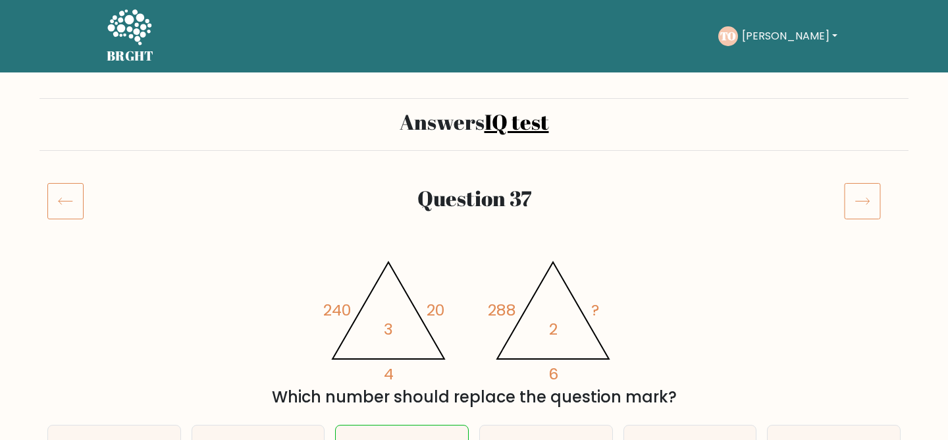
click at [863, 208] on icon at bounding box center [862, 200] width 37 height 37
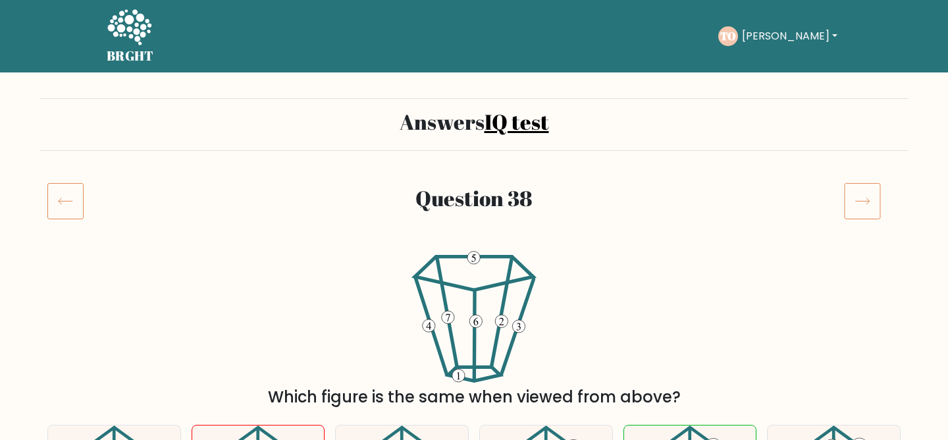
click at [863, 207] on icon at bounding box center [862, 200] width 37 height 37
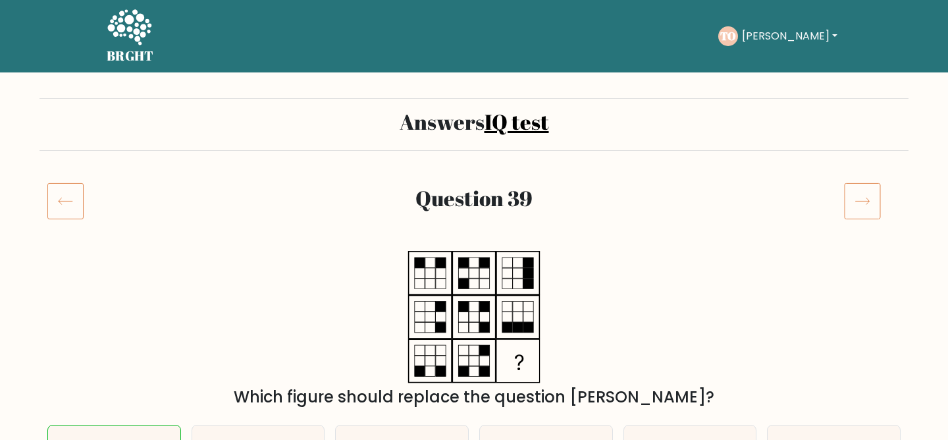
click at [863, 207] on icon at bounding box center [862, 200] width 37 height 37
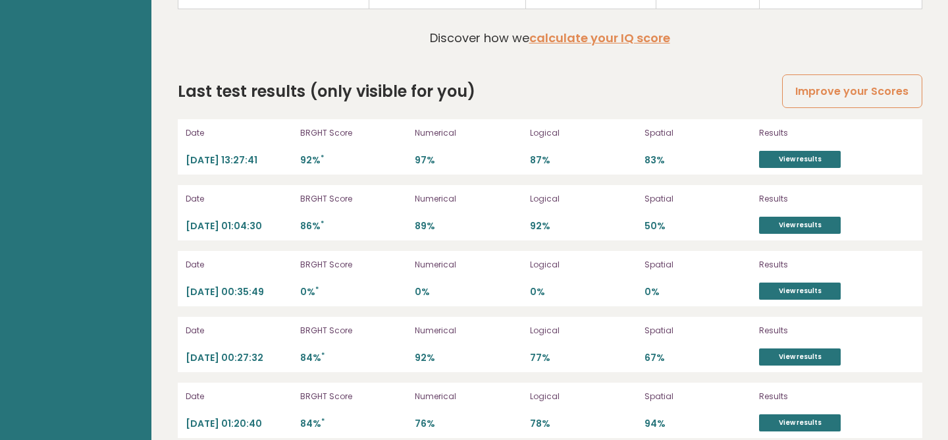
scroll to position [3609, 0]
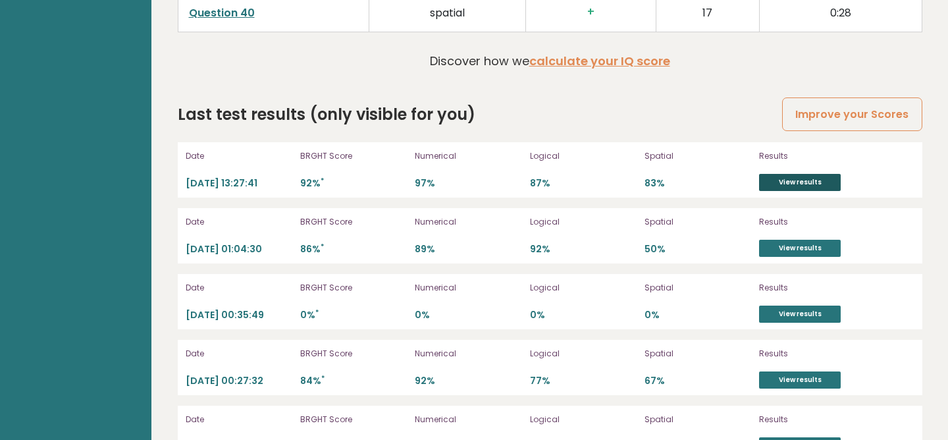
click at [813, 178] on link "View results" at bounding box center [800, 182] width 82 height 17
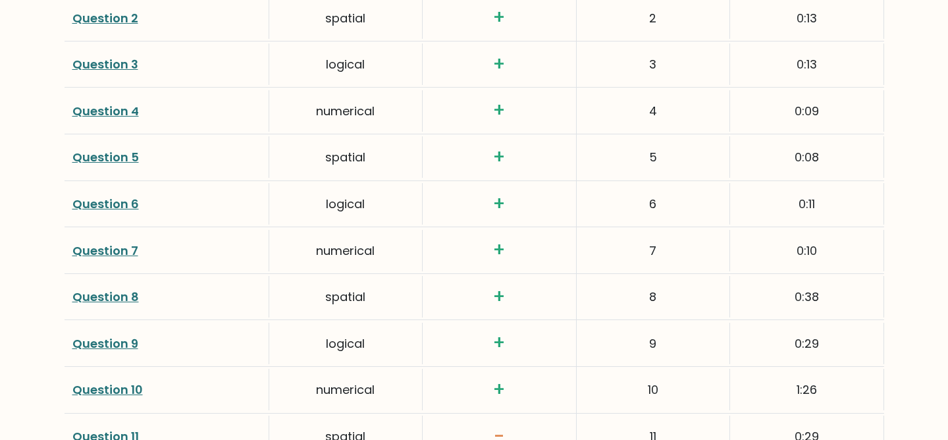
scroll to position [2170, 0]
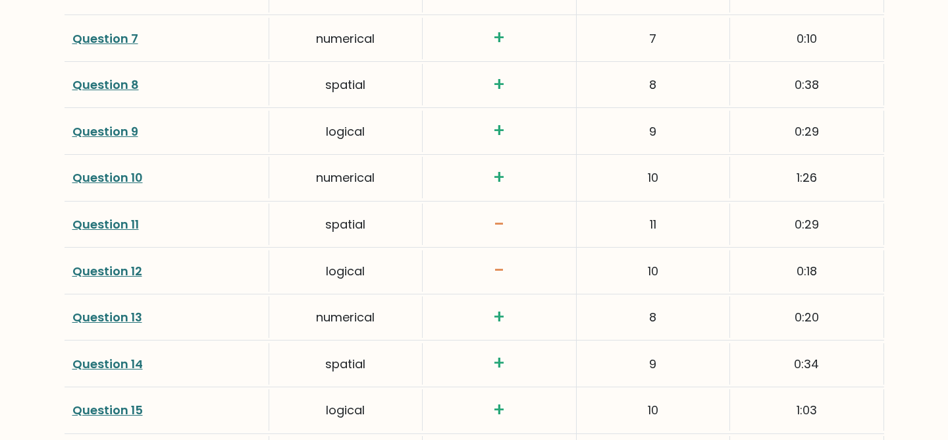
click at [122, 226] on link "Question 11" at bounding box center [105, 224] width 66 height 16
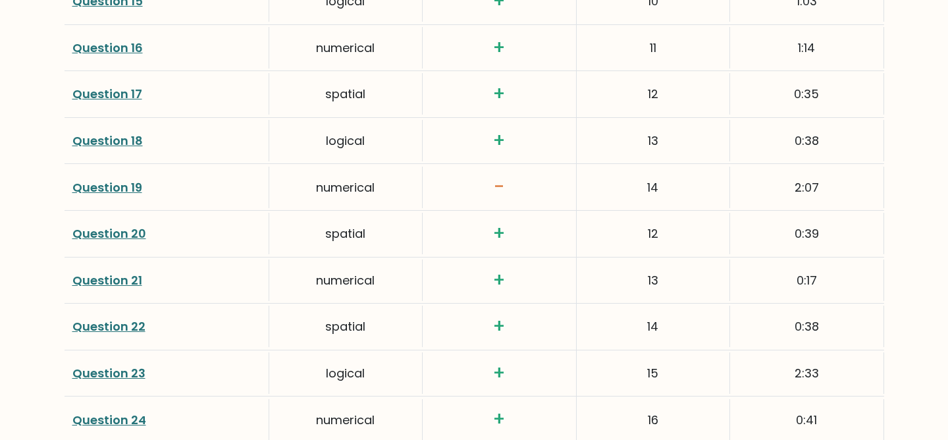
scroll to position [2608, 0]
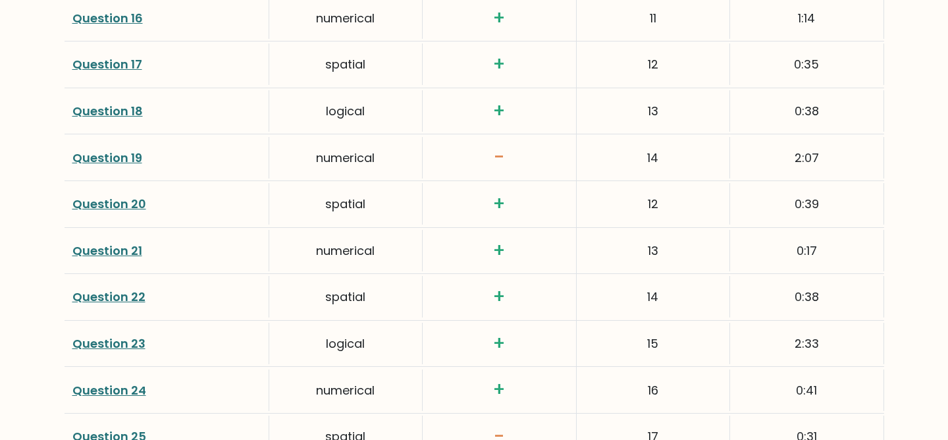
click at [118, 159] on link "Question 19" at bounding box center [107, 157] width 70 height 16
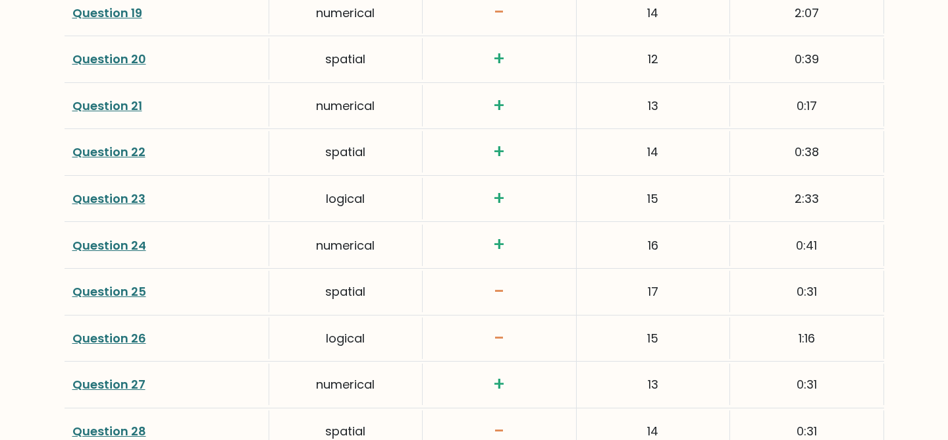
scroll to position [2785, 0]
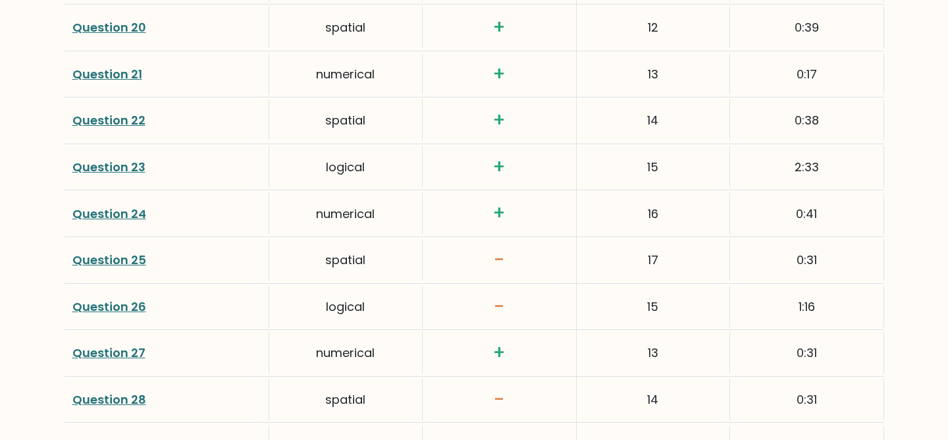
click at [120, 261] on link "Question 25" at bounding box center [109, 259] width 74 height 16
click at [113, 314] on link "Question 26" at bounding box center [109, 306] width 74 height 16
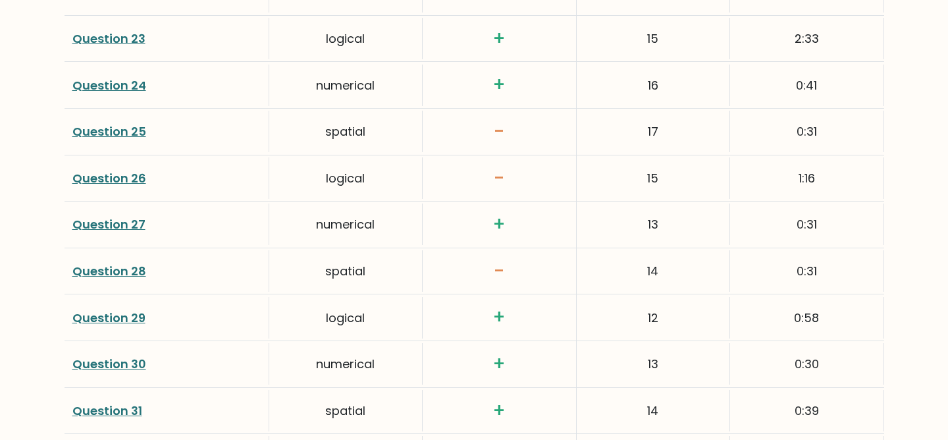
scroll to position [2922, 0]
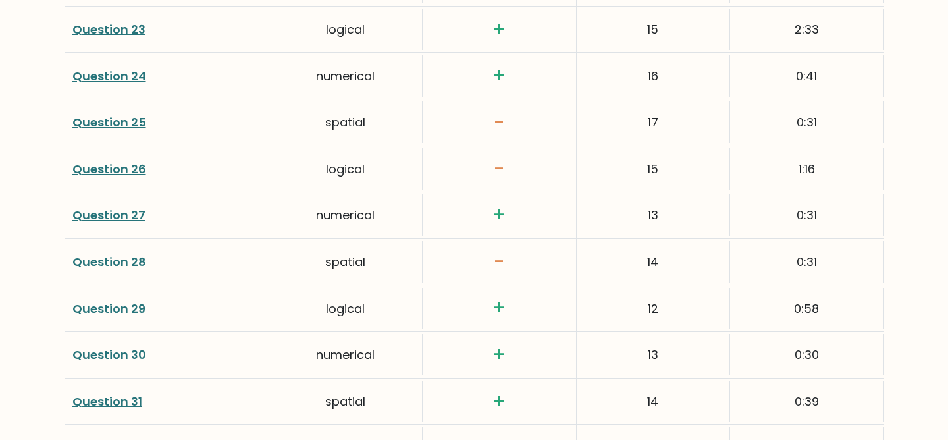
click at [121, 263] on link "Question 28" at bounding box center [109, 261] width 74 height 16
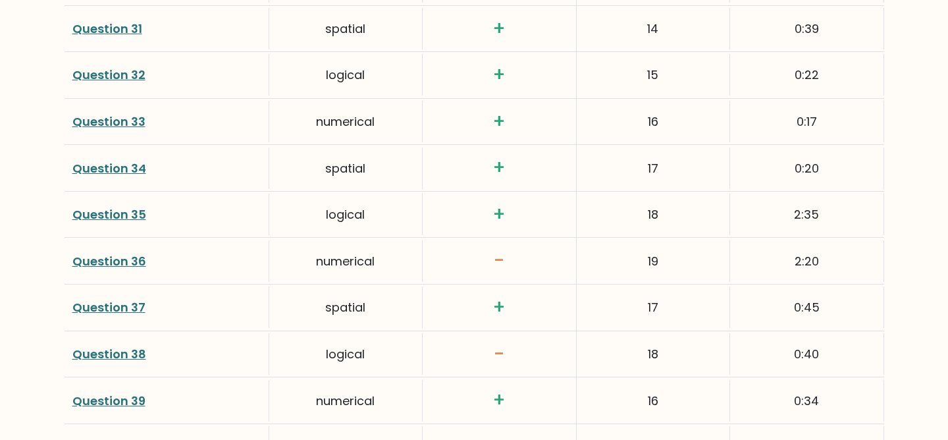
scroll to position [3343, 0]
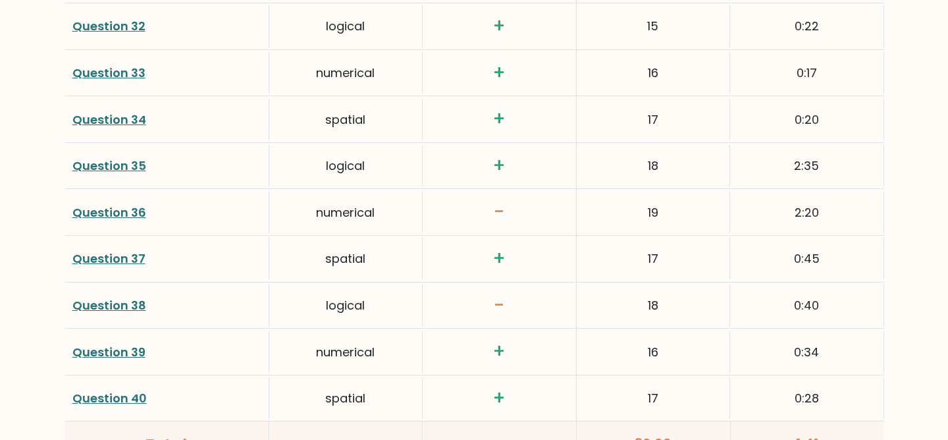
click at [111, 215] on link "Question 36" at bounding box center [109, 212] width 74 height 16
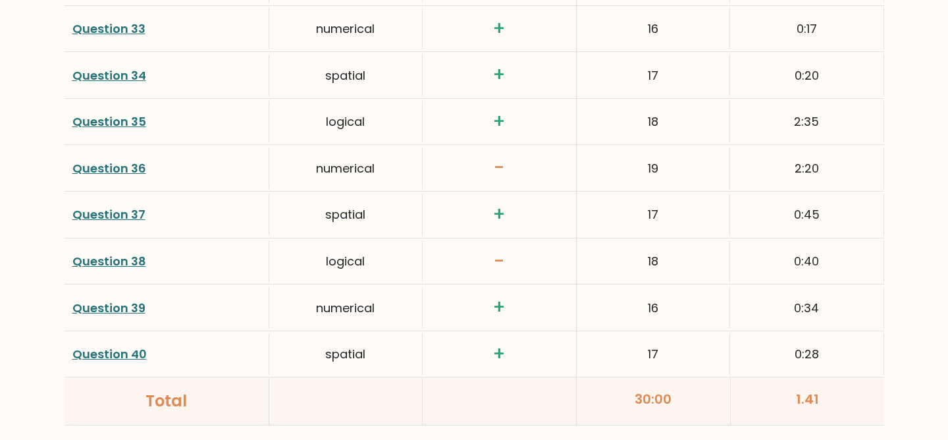
scroll to position [3463, 0]
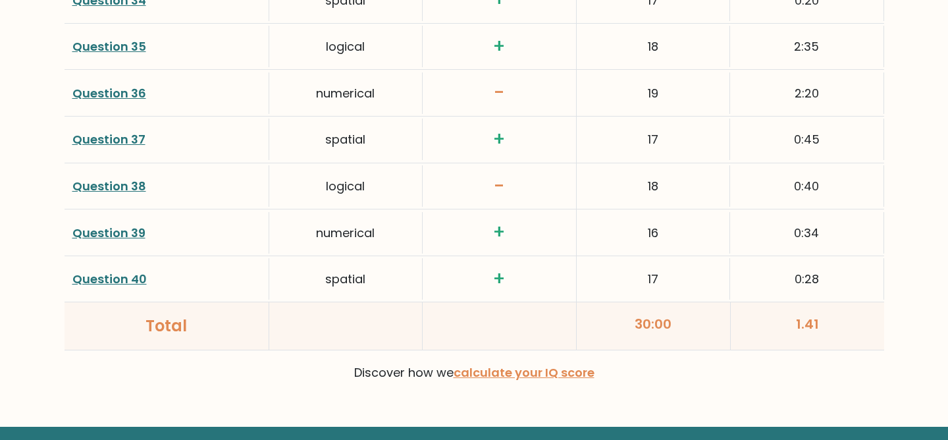
click at [109, 186] on link "Question 38" at bounding box center [109, 186] width 74 height 16
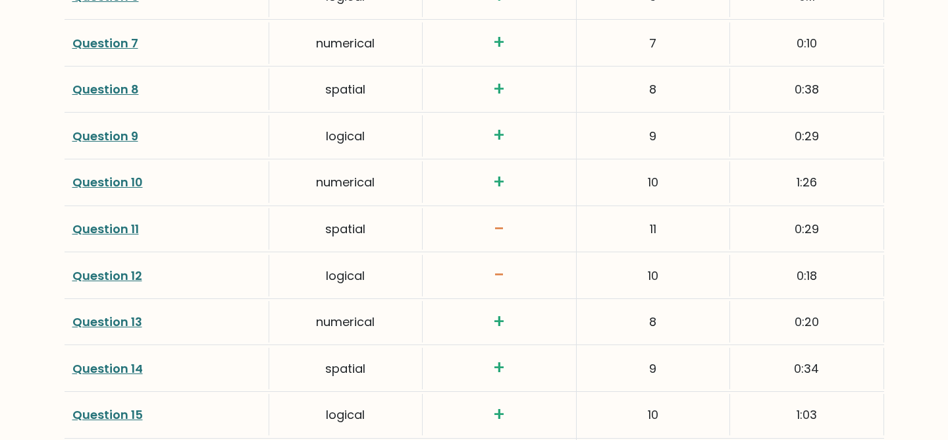
scroll to position [2164, 0]
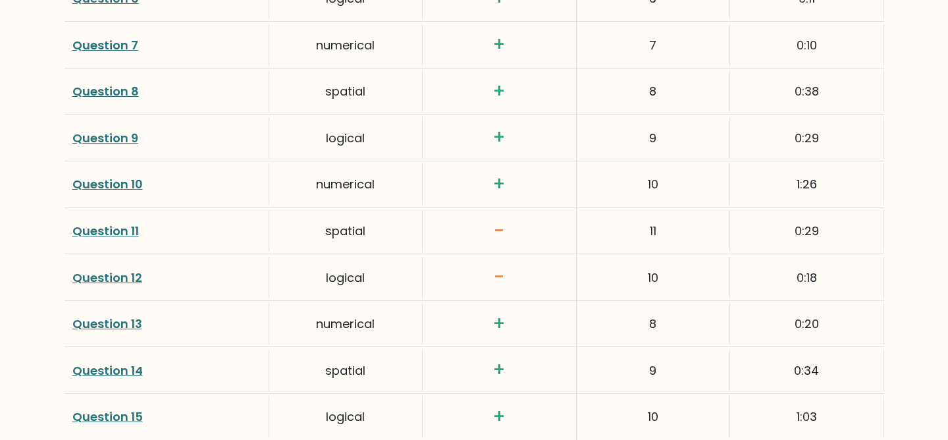
click at [128, 182] on link "Question 10" at bounding box center [107, 184] width 70 height 16
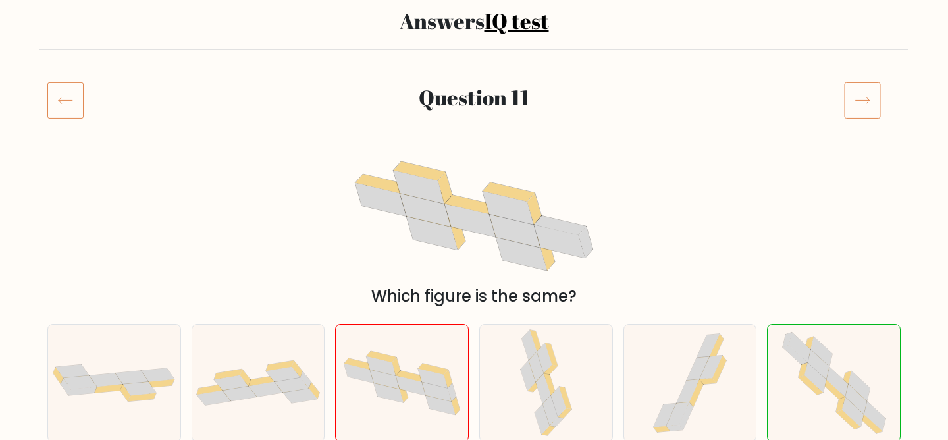
scroll to position [100, 0]
click at [865, 105] on icon at bounding box center [862, 100] width 37 height 37
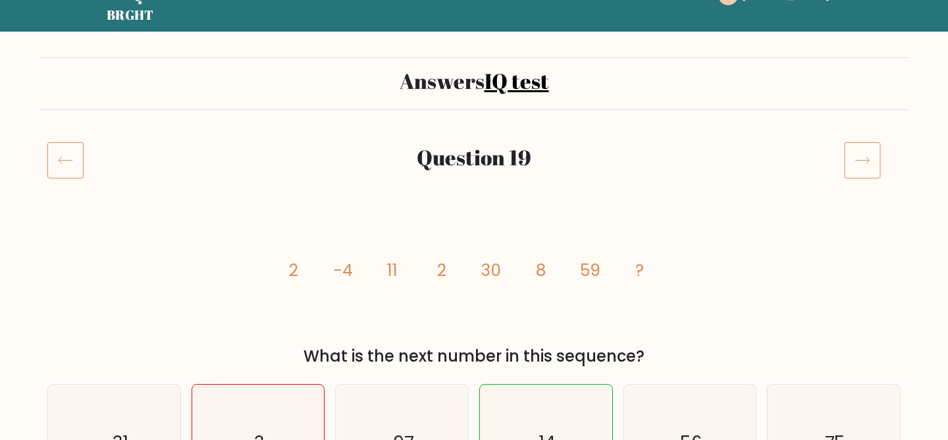
scroll to position [166, 0]
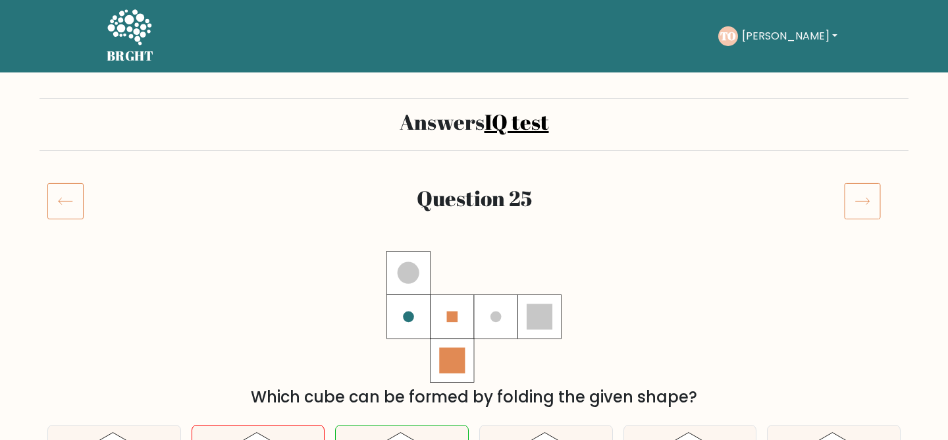
scroll to position [116, 0]
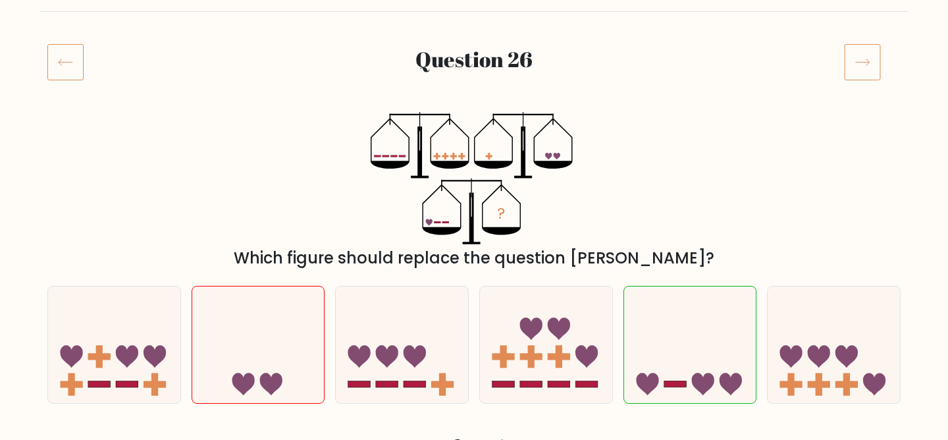
scroll to position [167, 0]
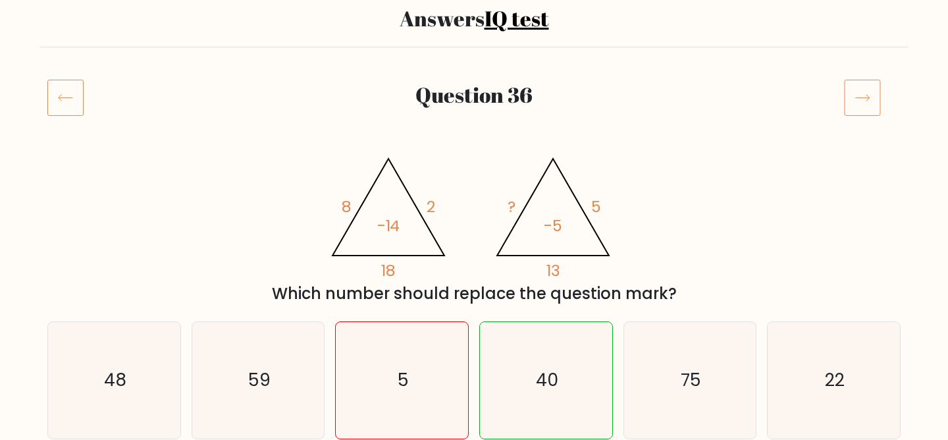
scroll to position [249, 0]
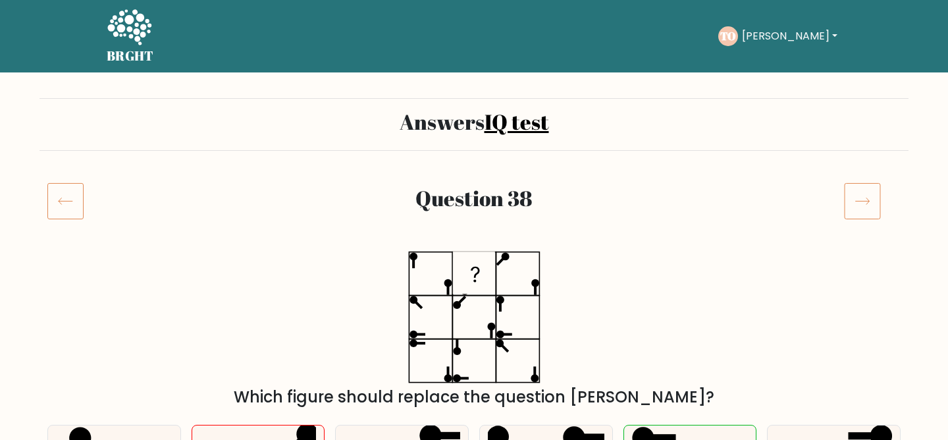
scroll to position [274, 0]
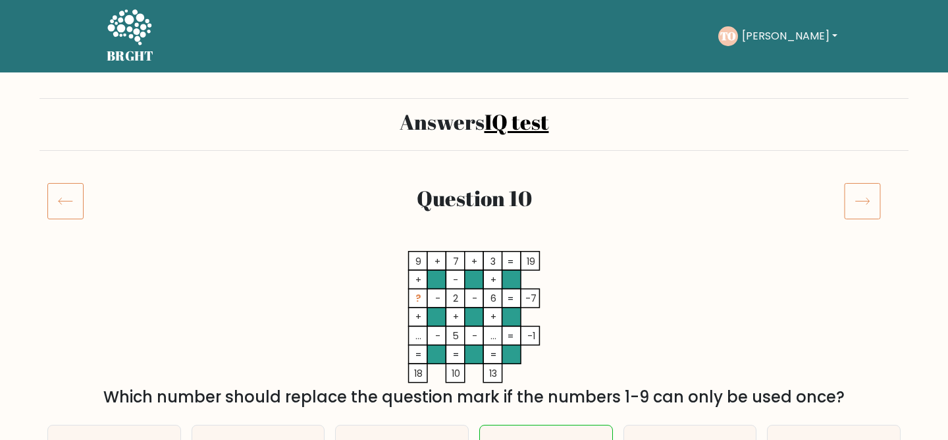
click at [872, 197] on icon at bounding box center [862, 200] width 37 height 37
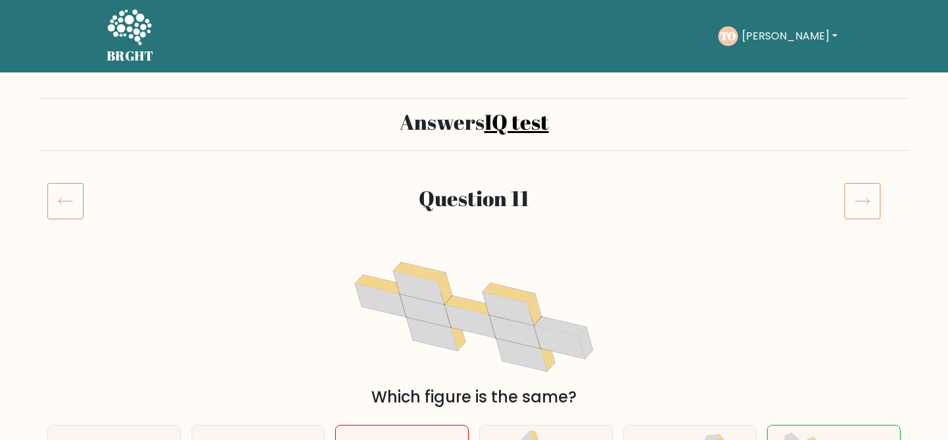
click at [871, 197] on icon at bounding box center [862, 200] width 37 height 37
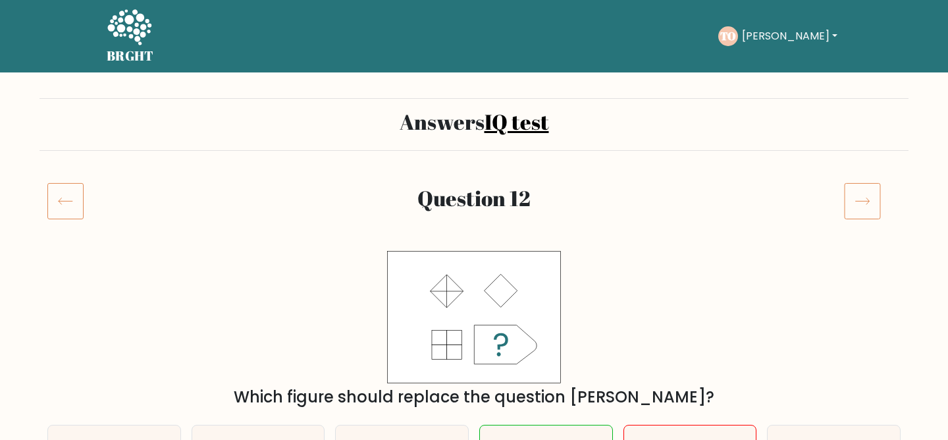
click at [871, 197] on icon at bounding box center [862, 200] width 37 height 37
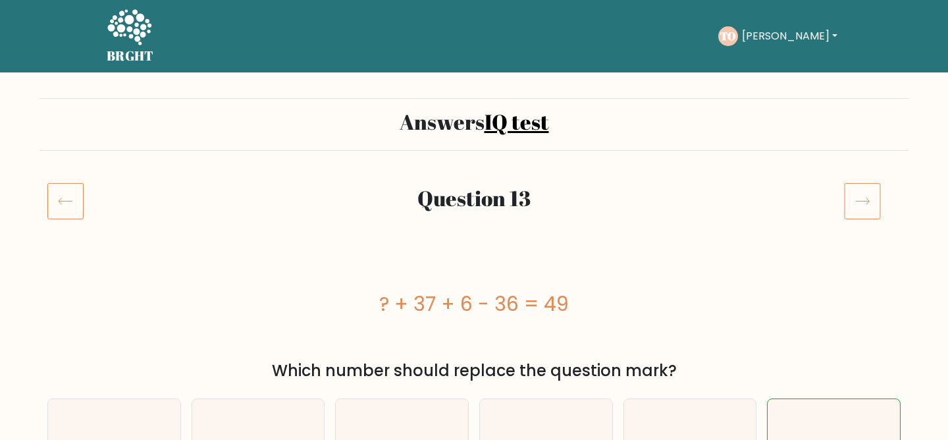
click at [871, 197] on icon at bounding box center [862, 200] width 37 height 37
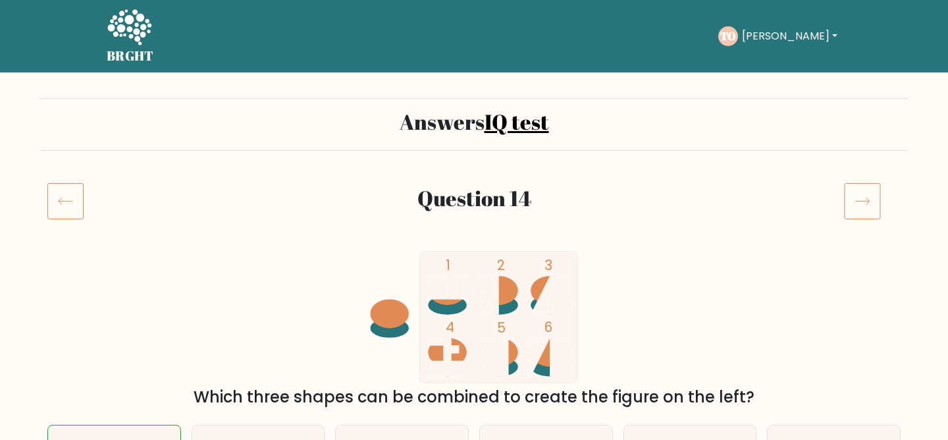
click at [871, 197] on icon at bounding box center [862, 200] width 37 height 37
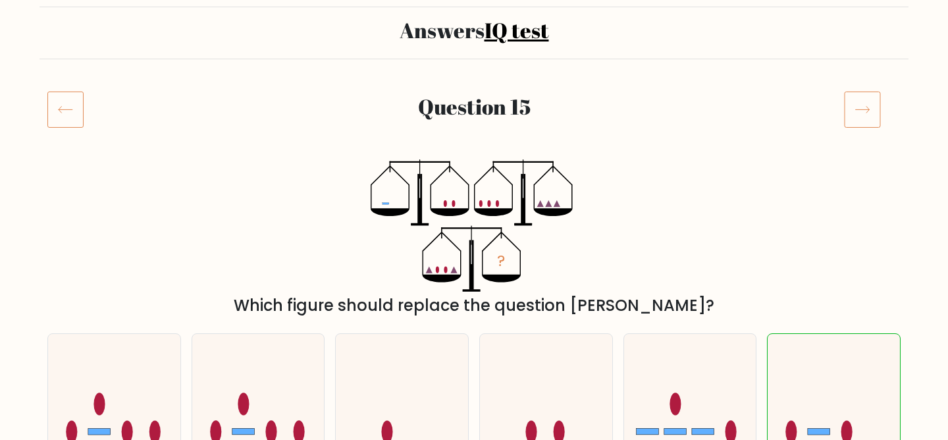
scroll to position [88, 0]
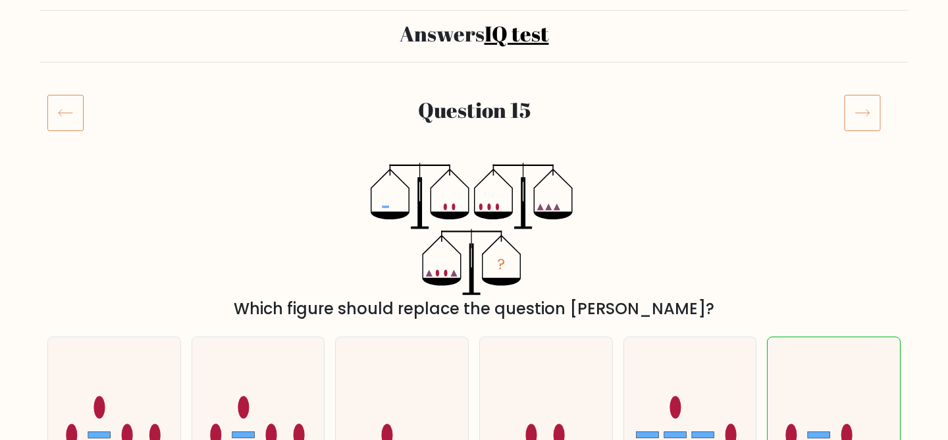
click at [867, 107] on icon at bounding box center [862, 112] width 37 height 37
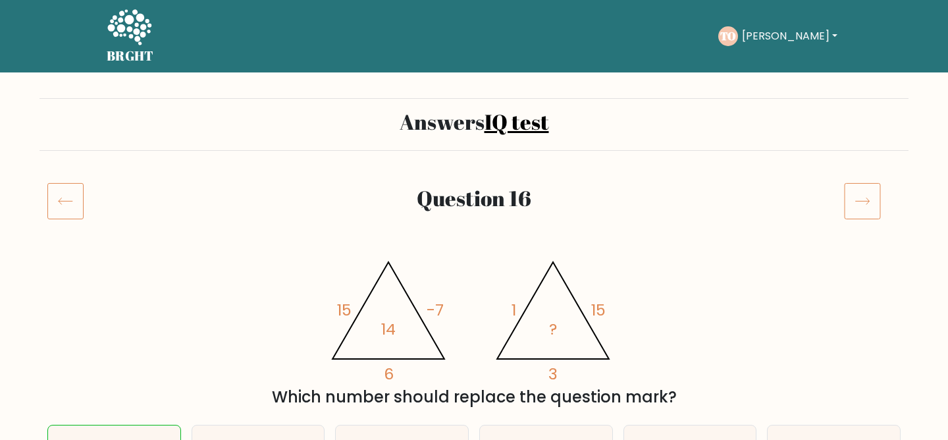
click at [865, 186] on icon at bounding box center [862, 200] width 37 height 37
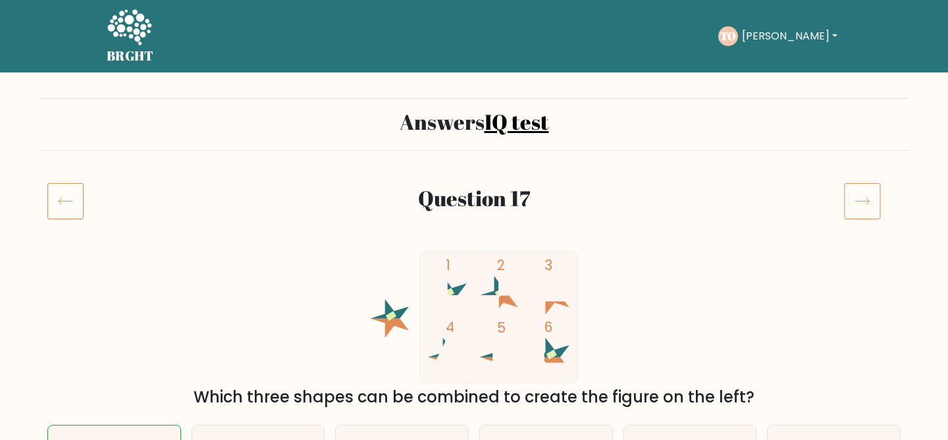
click at [867, 200] on icon at bounding box center [862, 200] width 37 height 37
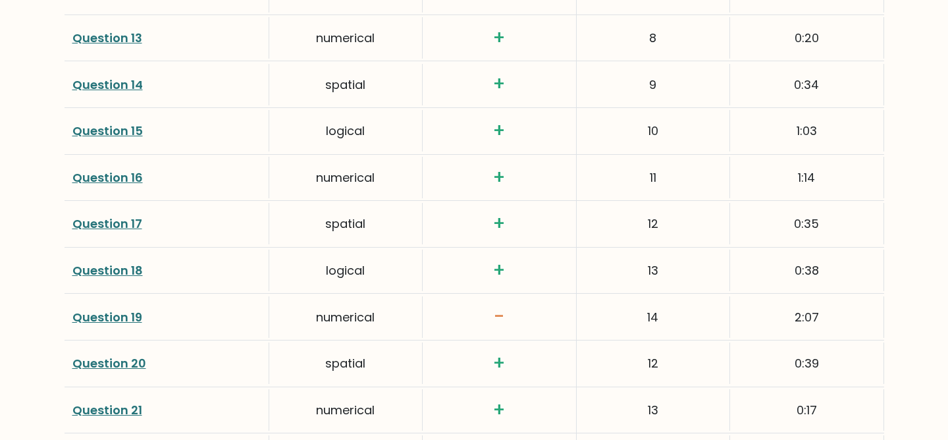
scroll to position [2472, 0]
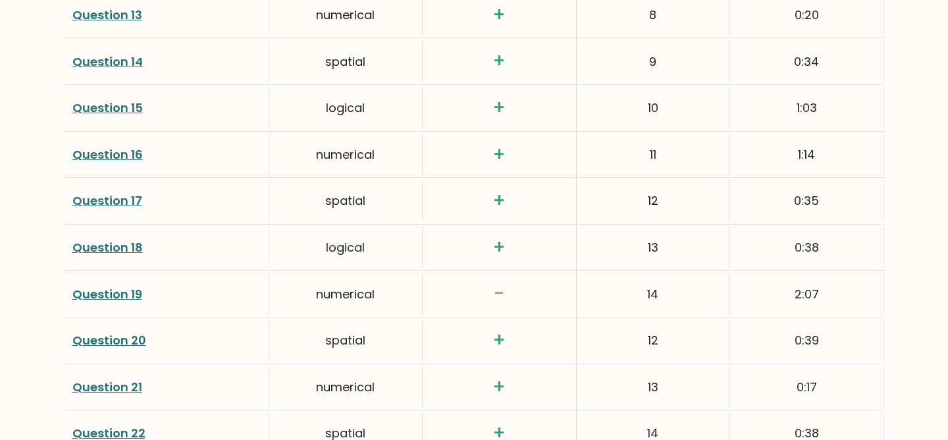
click at [129, 294] on link "Question 19" at bounding box center [107, 294] width 70 height 16
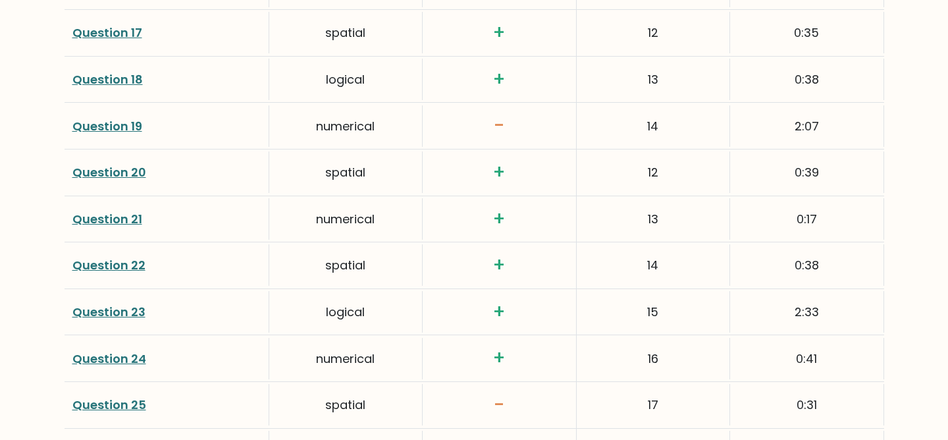
click at [115, 361] on link "Question 24" at bounding box center [109, 358] width 74 height 16
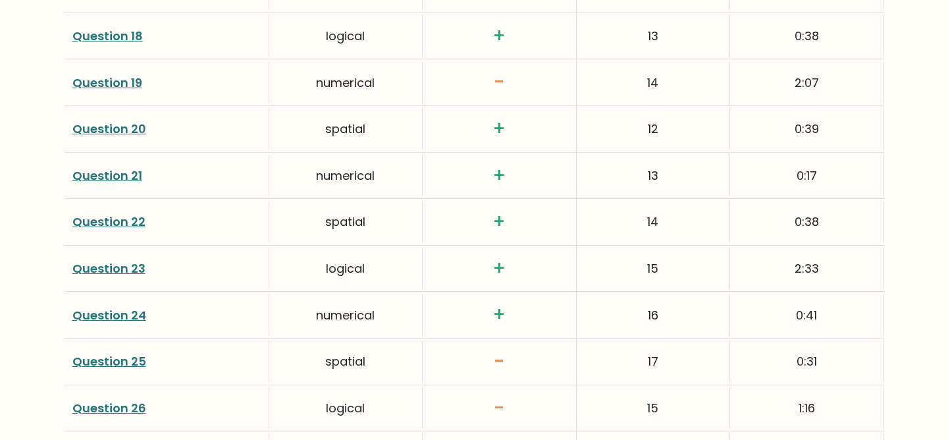
scroll to position [2694, 0]
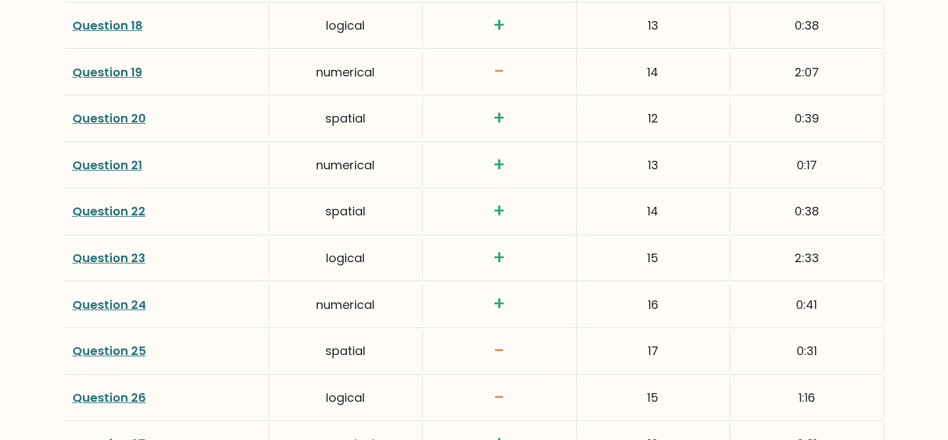
click at [120, 399] on link "Question 26" at bounding box center [109, 397] width 74 height 16
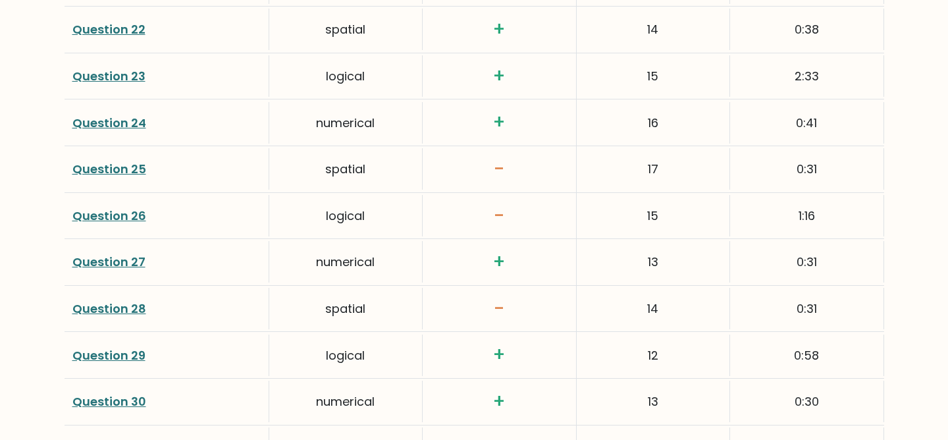
scroll to position [2887, 0]
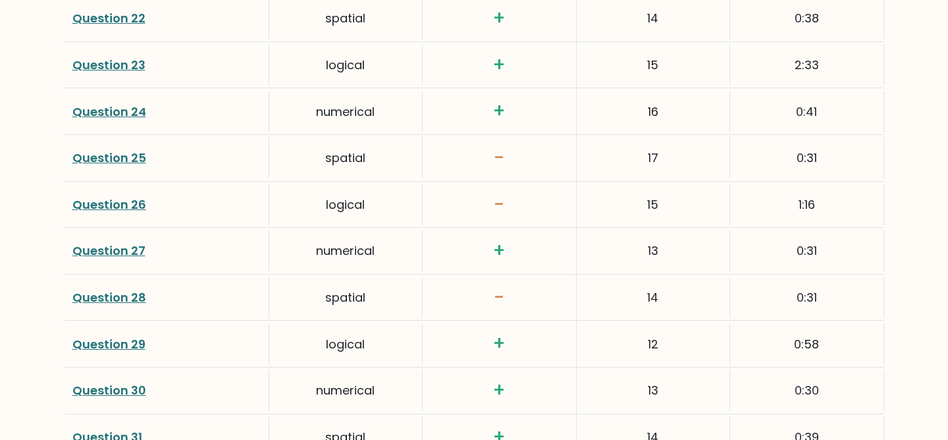
click at [138, 249] on link "Question 27" at bounding box center [108, 250] width 73 height 16
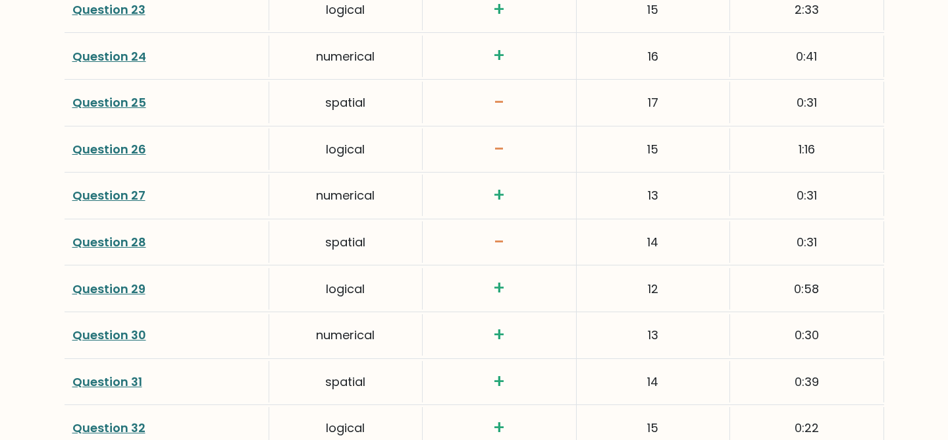
scroll to position [2945, 0]
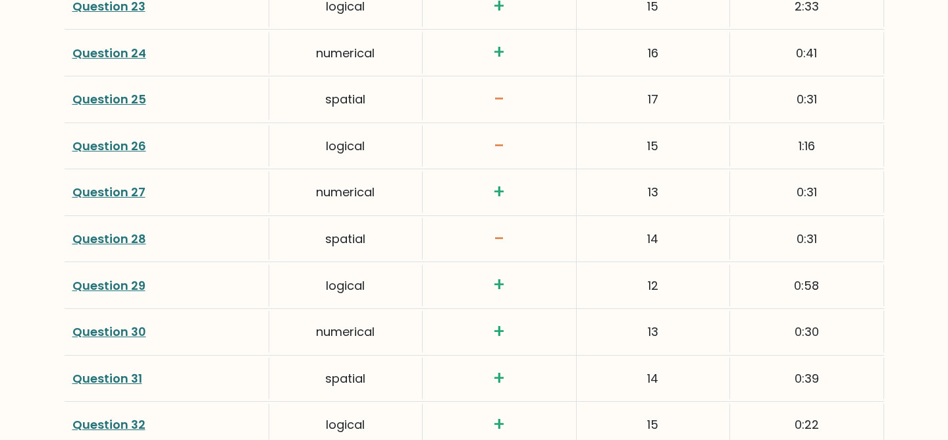
click at [109, 279] on link "Question 29" at bounding box center [108, 285] width 73 height 16
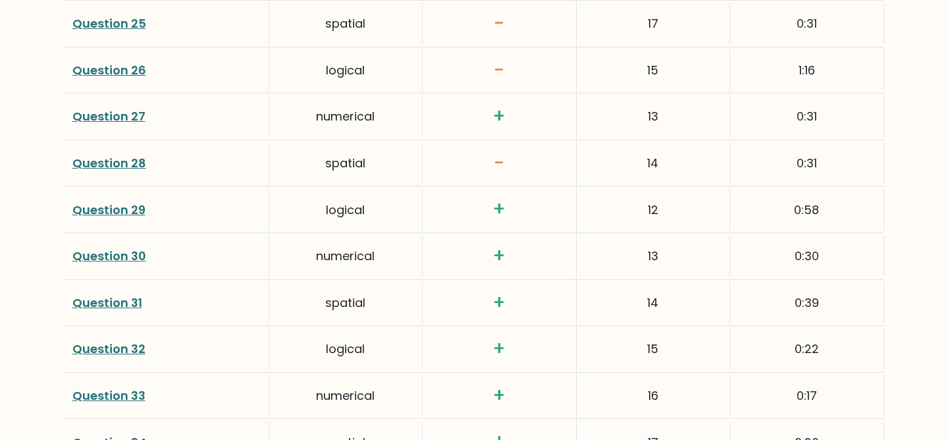
scroll to position [3022, 0]
click at [100, 251] on link "Question 30" at bounding box center [109, 255] width 74 height 16
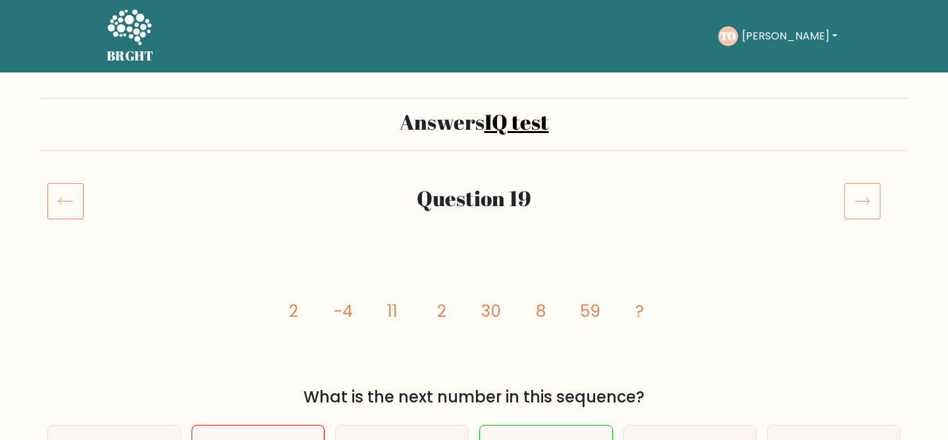
click at [853, 195] on icon at bounding box center [862, 200] width 37 height 37
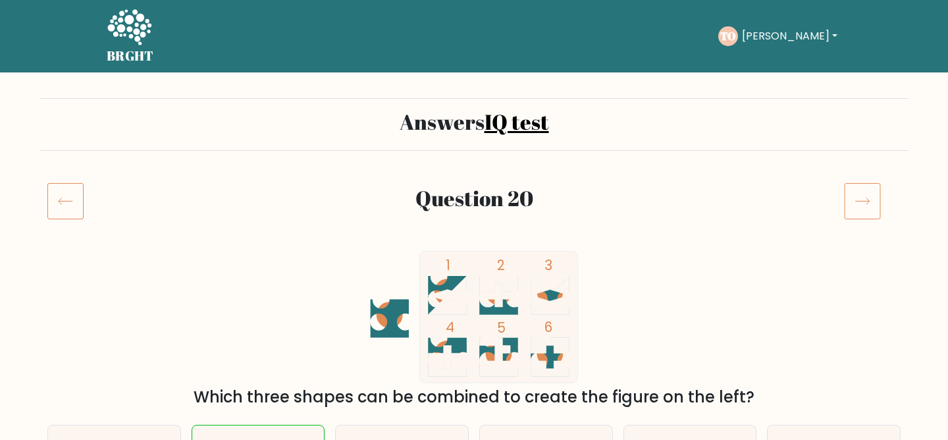
click at [856, 211] on icon at bounding box center [862, 200] width 37 height 37
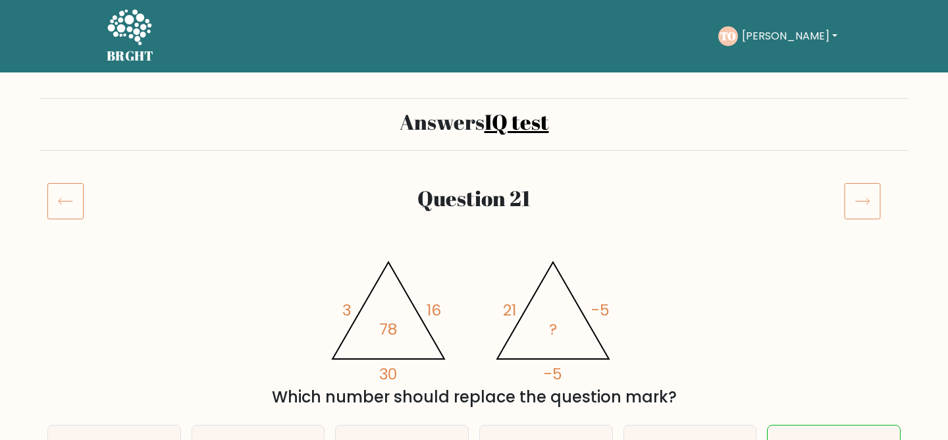
click at [856, 211] on icon at bounding box center [862, 200] width 37 height 37
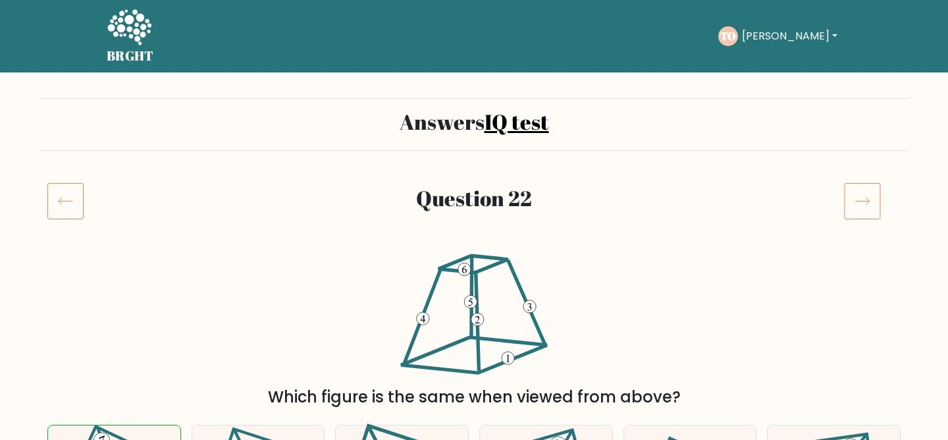
click at [856, 211] on icon at bounding box center [862, 200] width 37 height 37
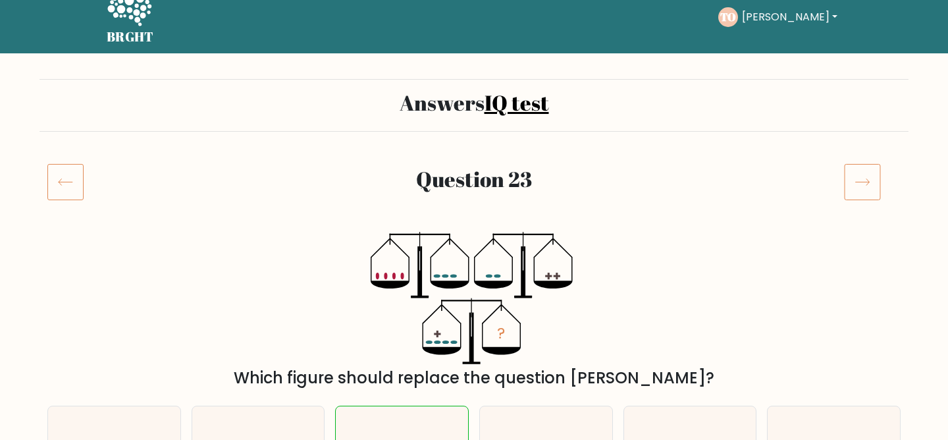
scroll to position [119, 0]
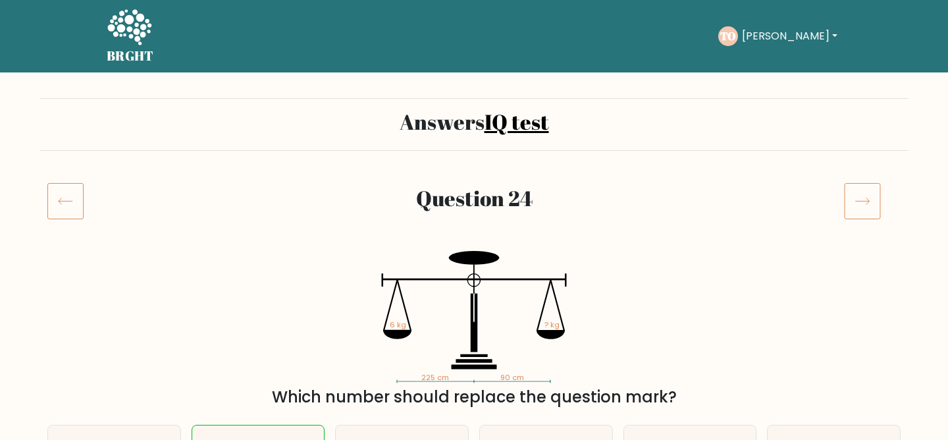
click at [855, 204] on icon at bounding box center [862, 200] width 37 height 37
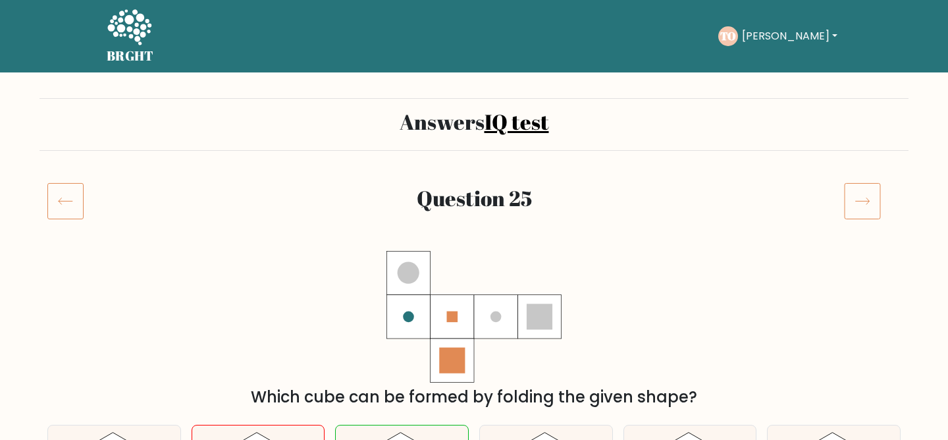
click at [855, 204] on icon at bounding box center [862, 200] width 37 height 37
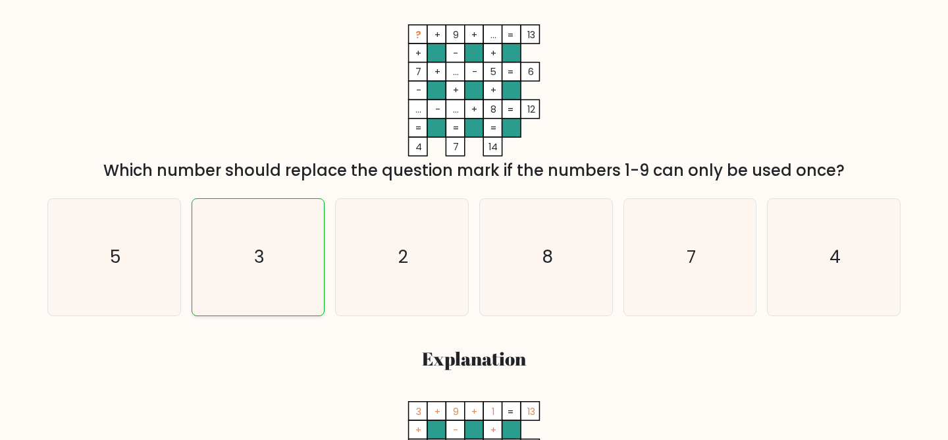
scroll to position [120, 0]
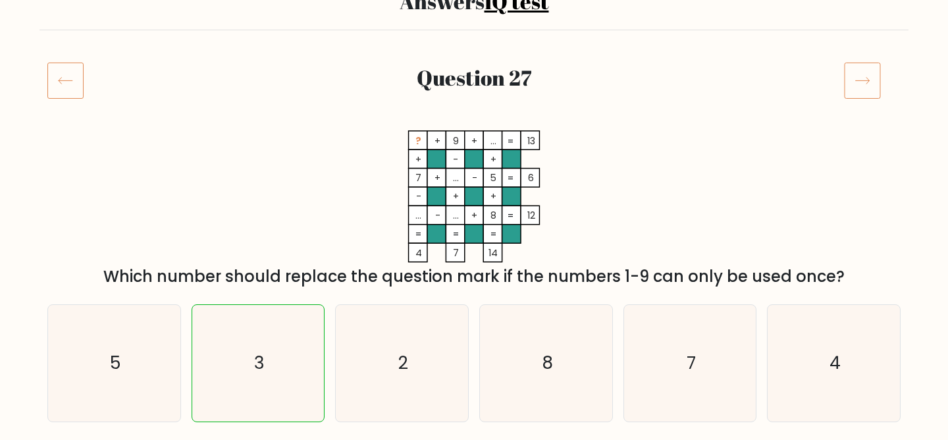
click at [861, 77] on icon at bounding box center [862, 80] width 37 height 37
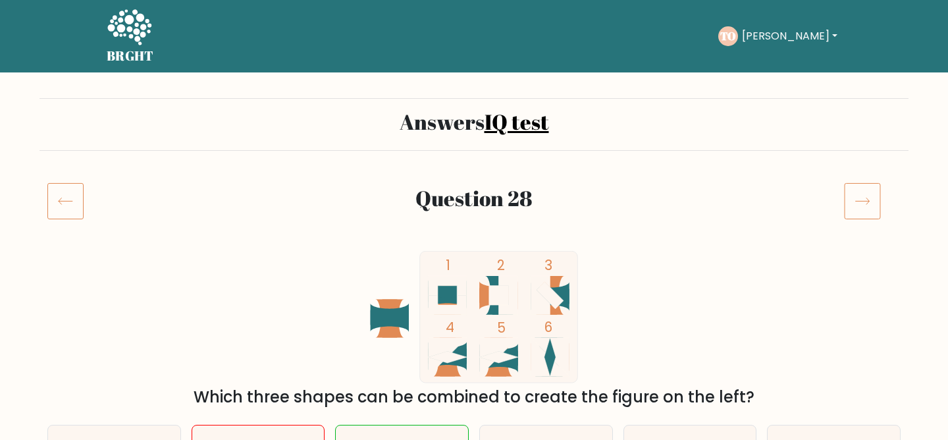
click at [864, 209] on icon at bounding box center [862, 200] width 37 height 37
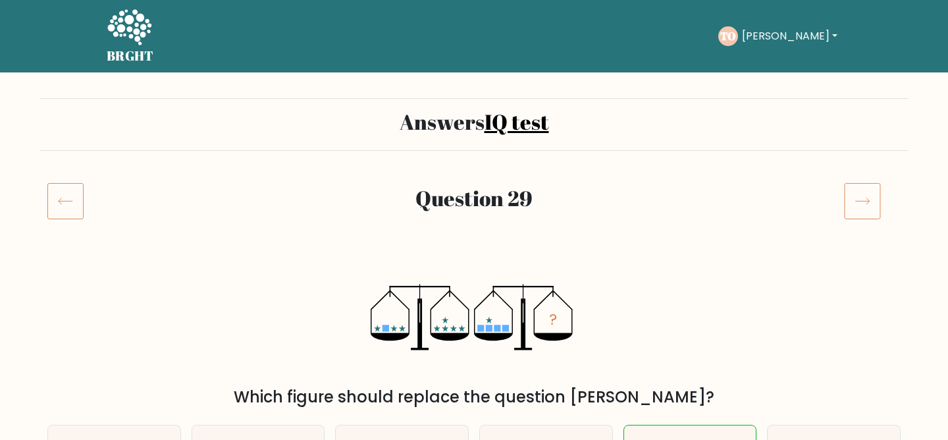
click at [864, 209] on icon at bounding box center [862, 200] width 37 height 37
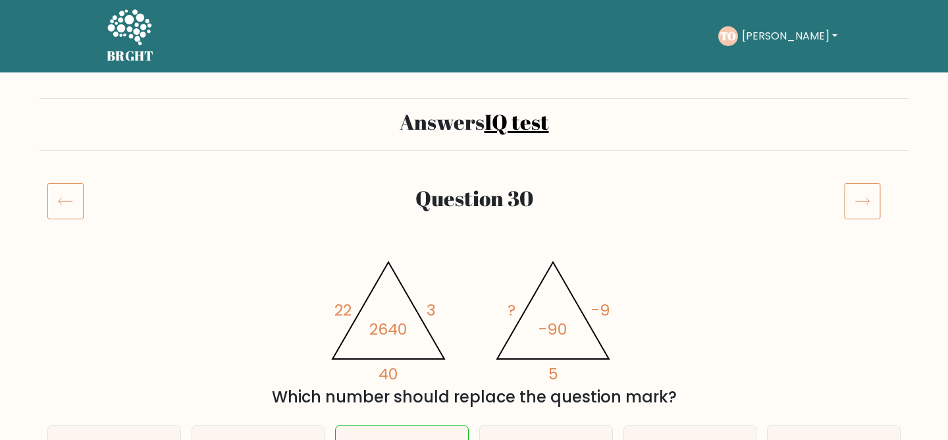
click at [41, 193] on div at bounding box center [75, 200] width 72 height 37
click at [56, 193] on icon at bounding box center [65, 200] width 36 height 37
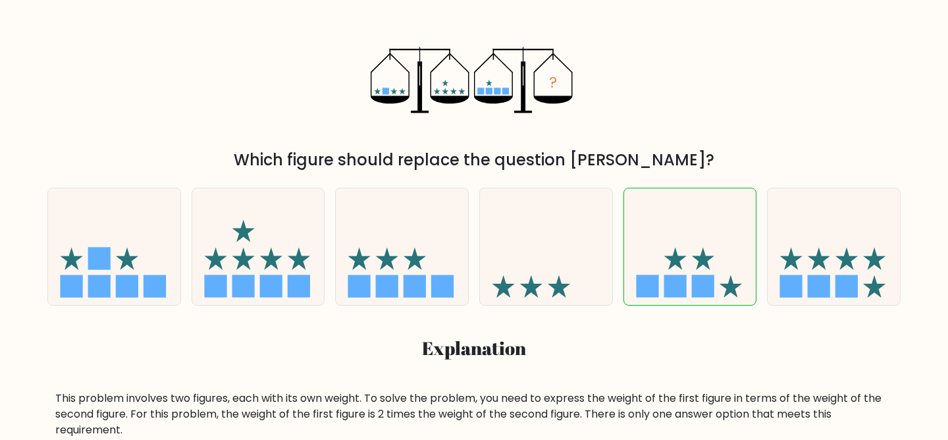
scroll to position [226, 0]
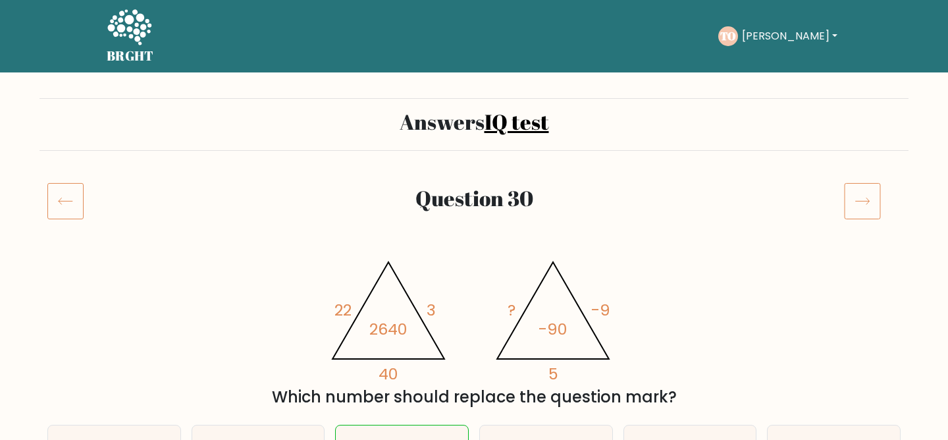
click at [871, 217] on icon at bounding box center [862, 200] width 37 height 37
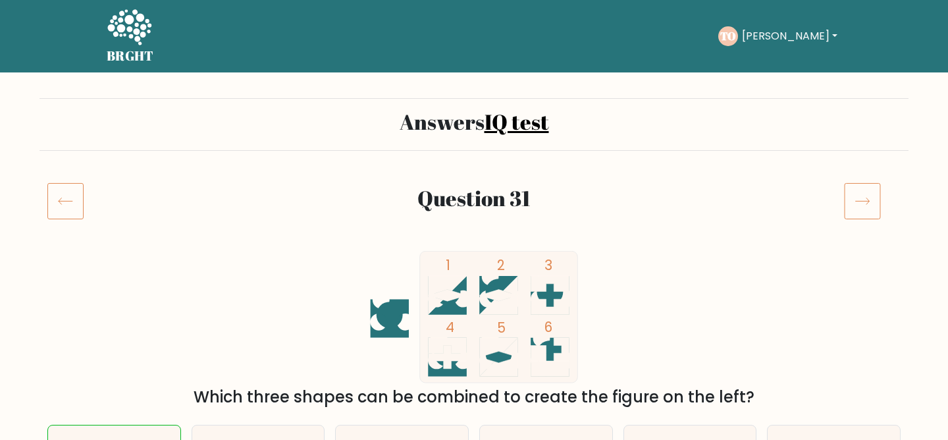
click at [869, 202] on icon at bounding box center [862, 200] width 37 height 37
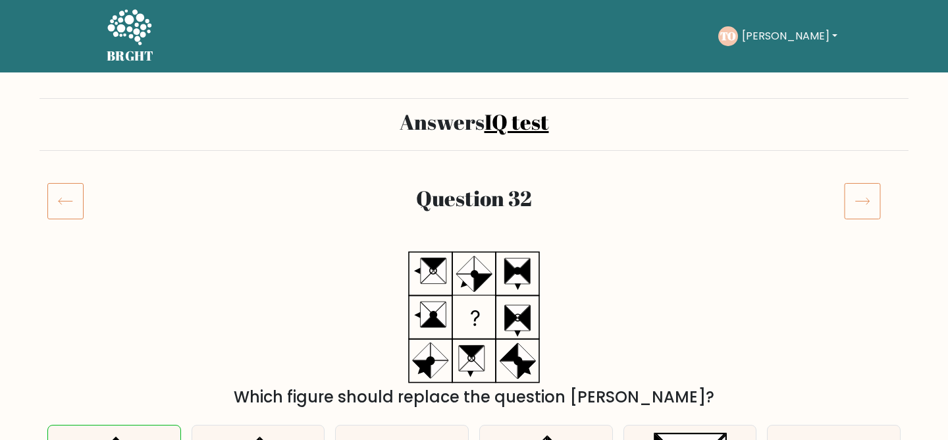
click at [869, 202] on icon at bounding box center [862, 200] width 37 height 37
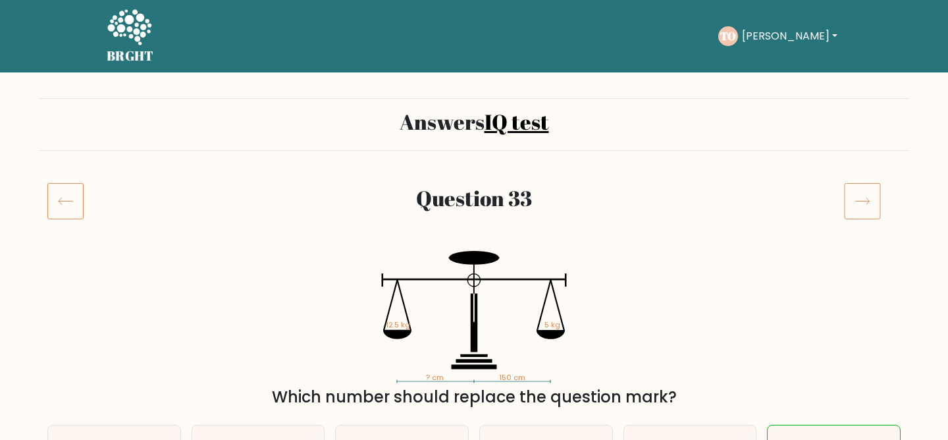
click at [868, 201] on icon at bounding box center [862, 201] width 14 height 7
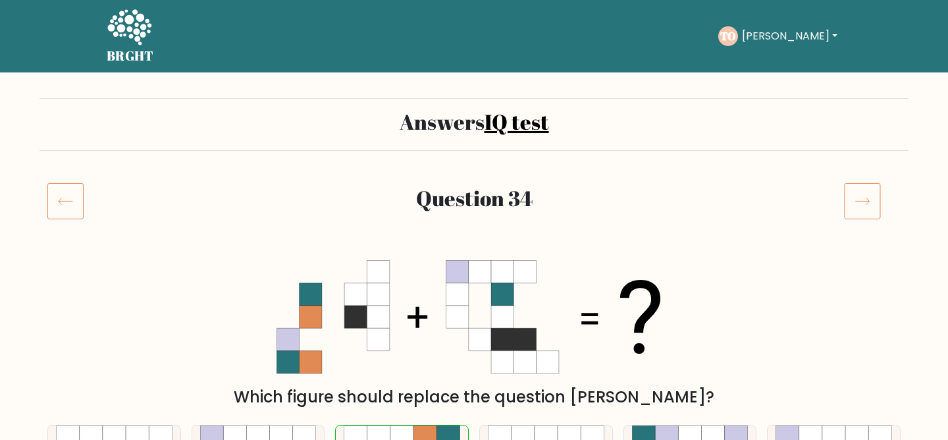
click at [868, 202] on icon at bounding box center [862, 201] width 14 height 7
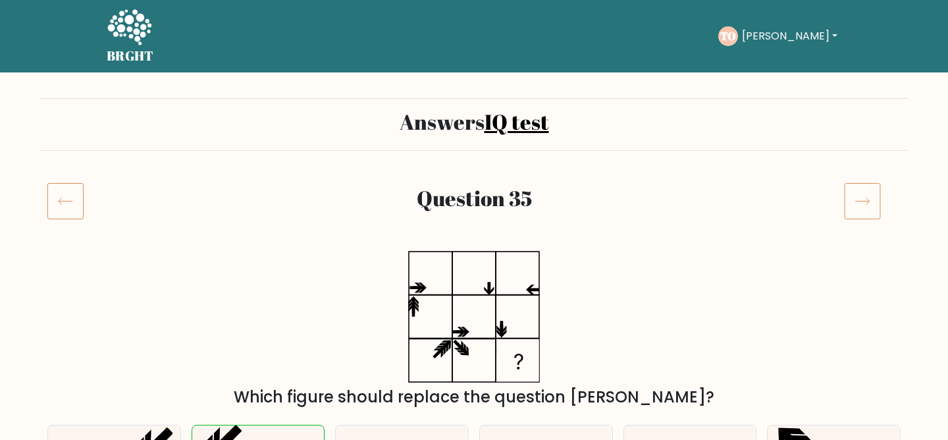
click at [868, 202] on icon at bounding box center [862, 201] width 14 height 7
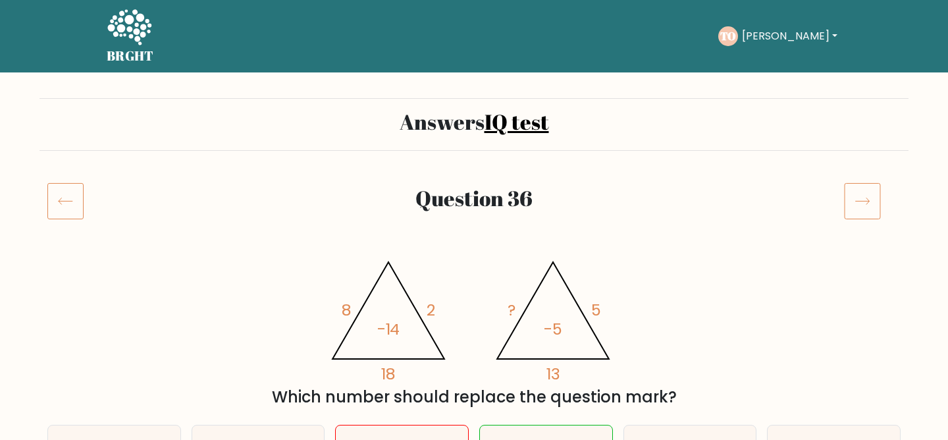
click at [868, 202] on icon at bounding box center [862, 201] width 14 height 7
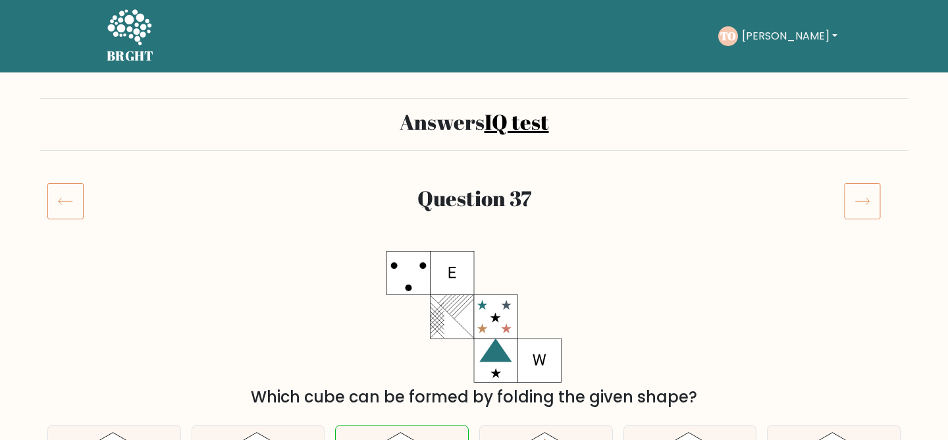
click at [868, 202] on icon at bounding box center [862, 201] width 14 height 7
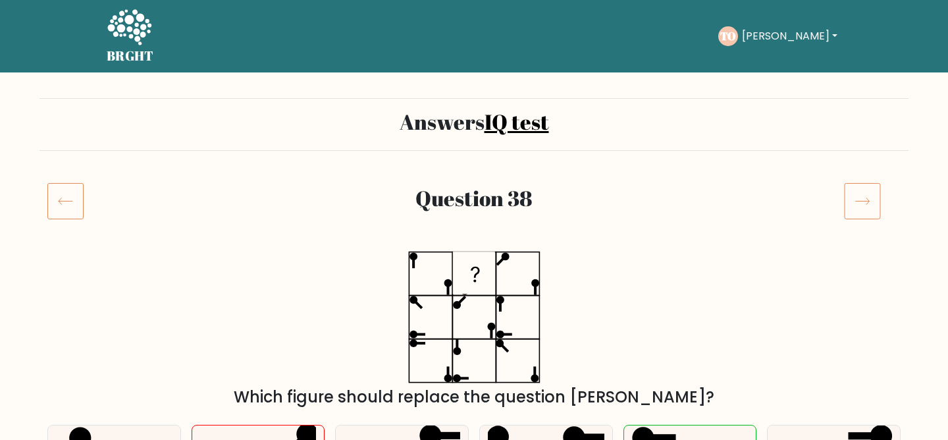
click at [868, 202] on icon at bounding box center [862, 201] width 14 height 7
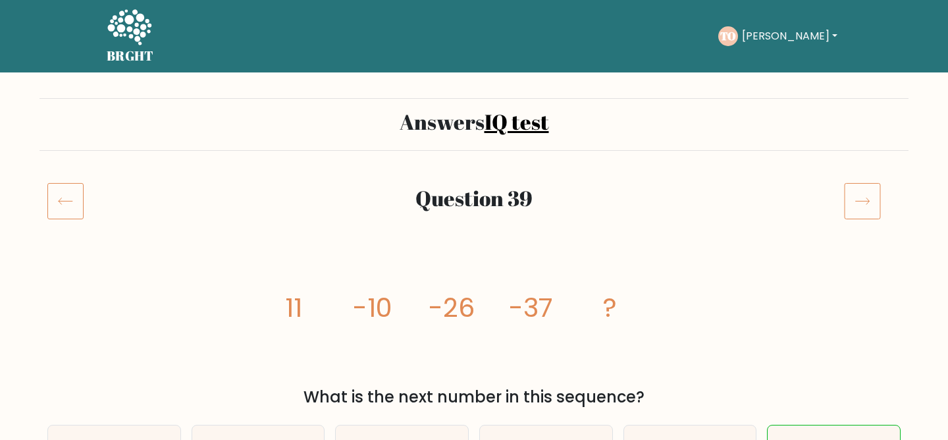
click at [868, 202] on icon at bounding box center [862, 201] width 14 height 7
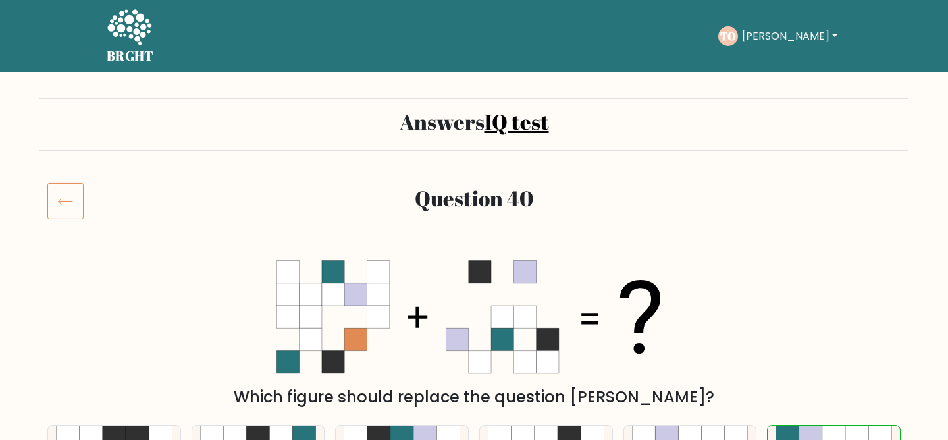
click at [765, 41] on button "[PERSON_NAME]" at bounding box center [789, 36] width 103 height 17
